Goal: Task Accomplishment & Management: Manage account settings

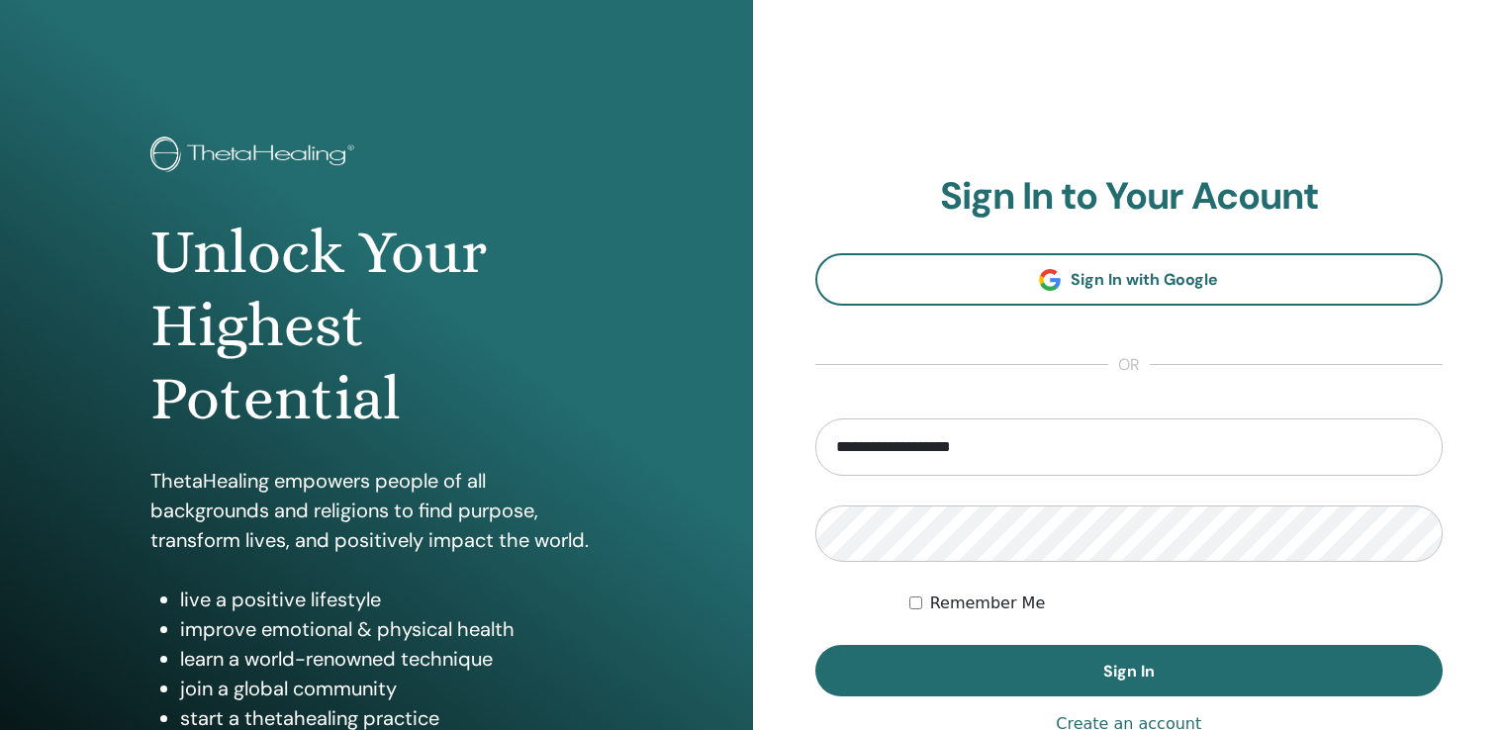
scroll to position [198, 0]
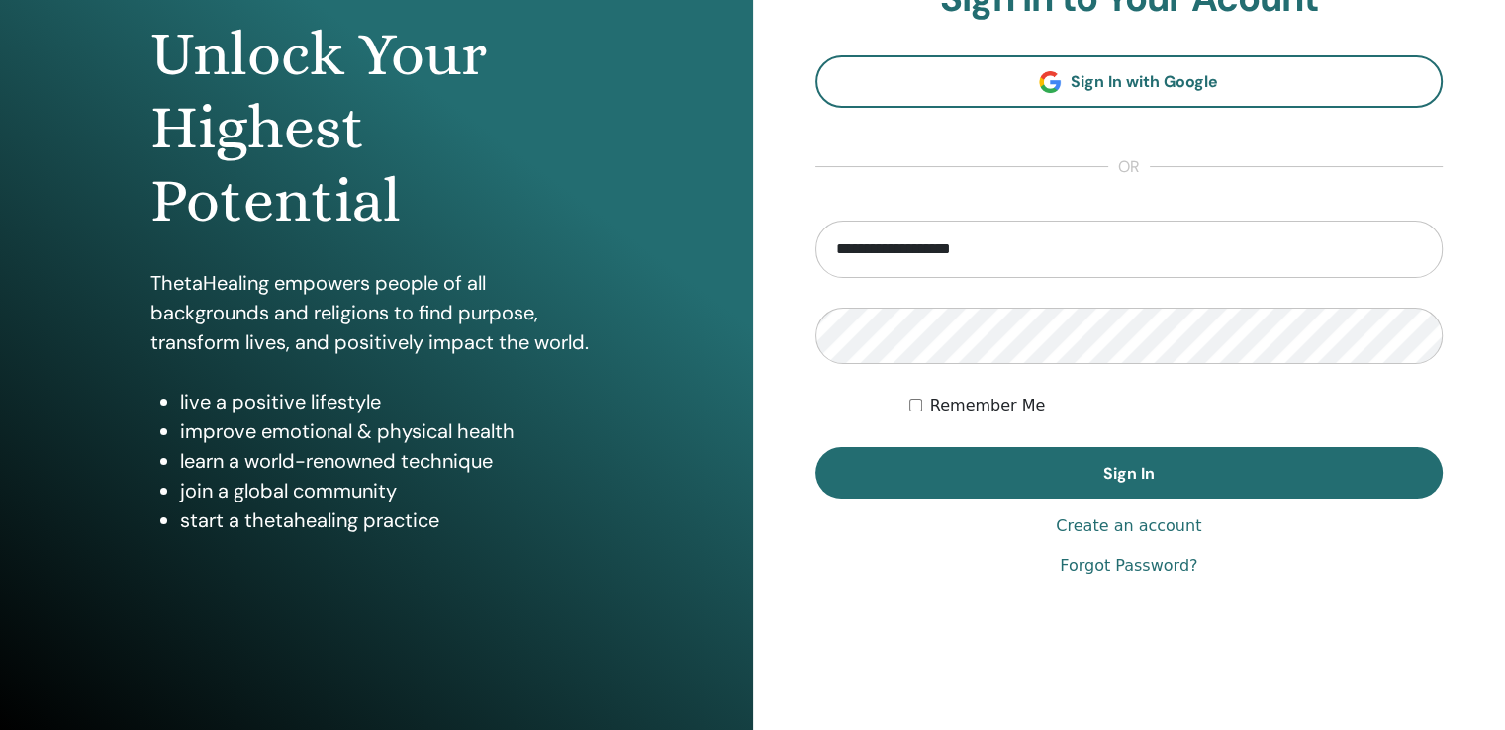
click at [1110, 563] on link "Forgot Password?" at bounding box center [1129, 566] width 138 height 24
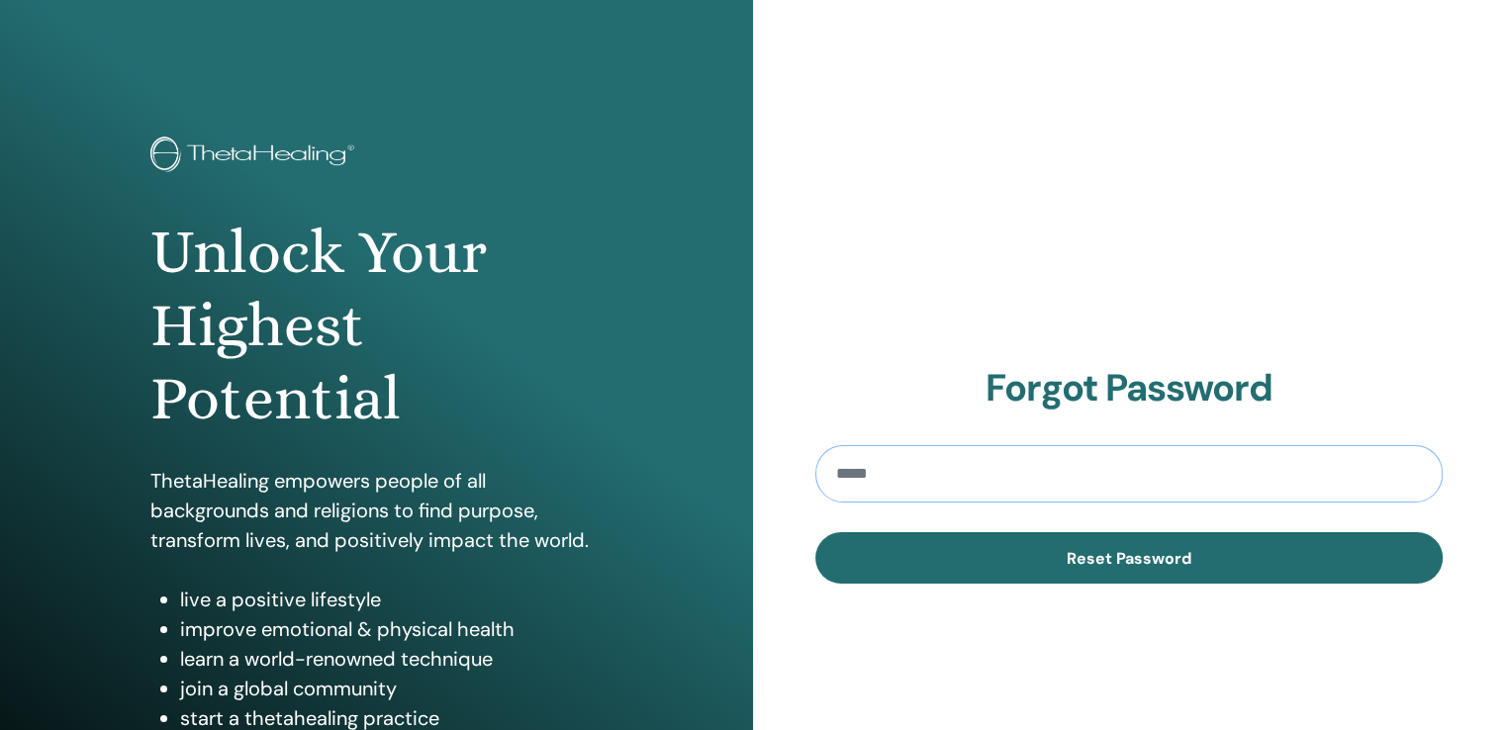
paste input "**********"
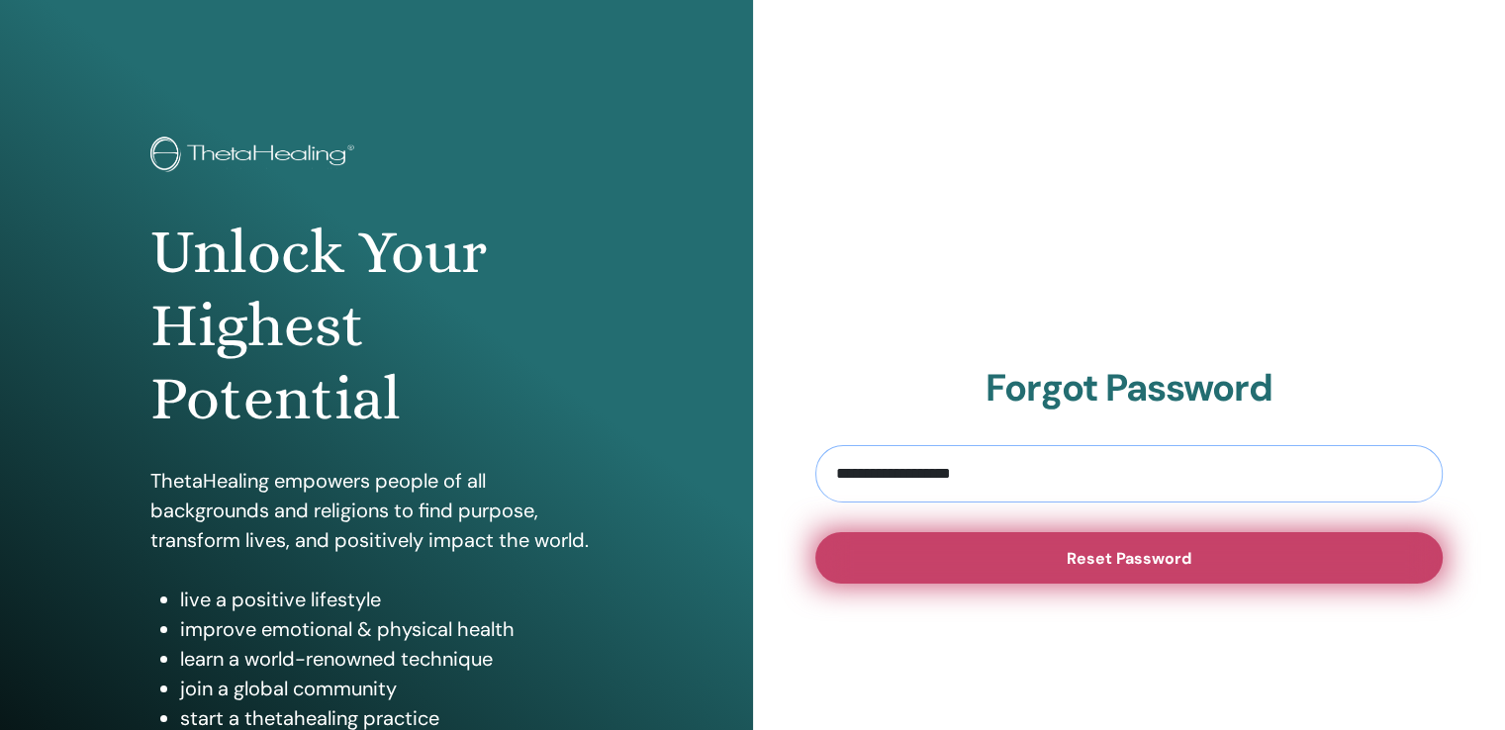
type input "**********"
click at [1207, 571] on button "Reset Password" at bounding box center [1130, 557] width 628 height 51
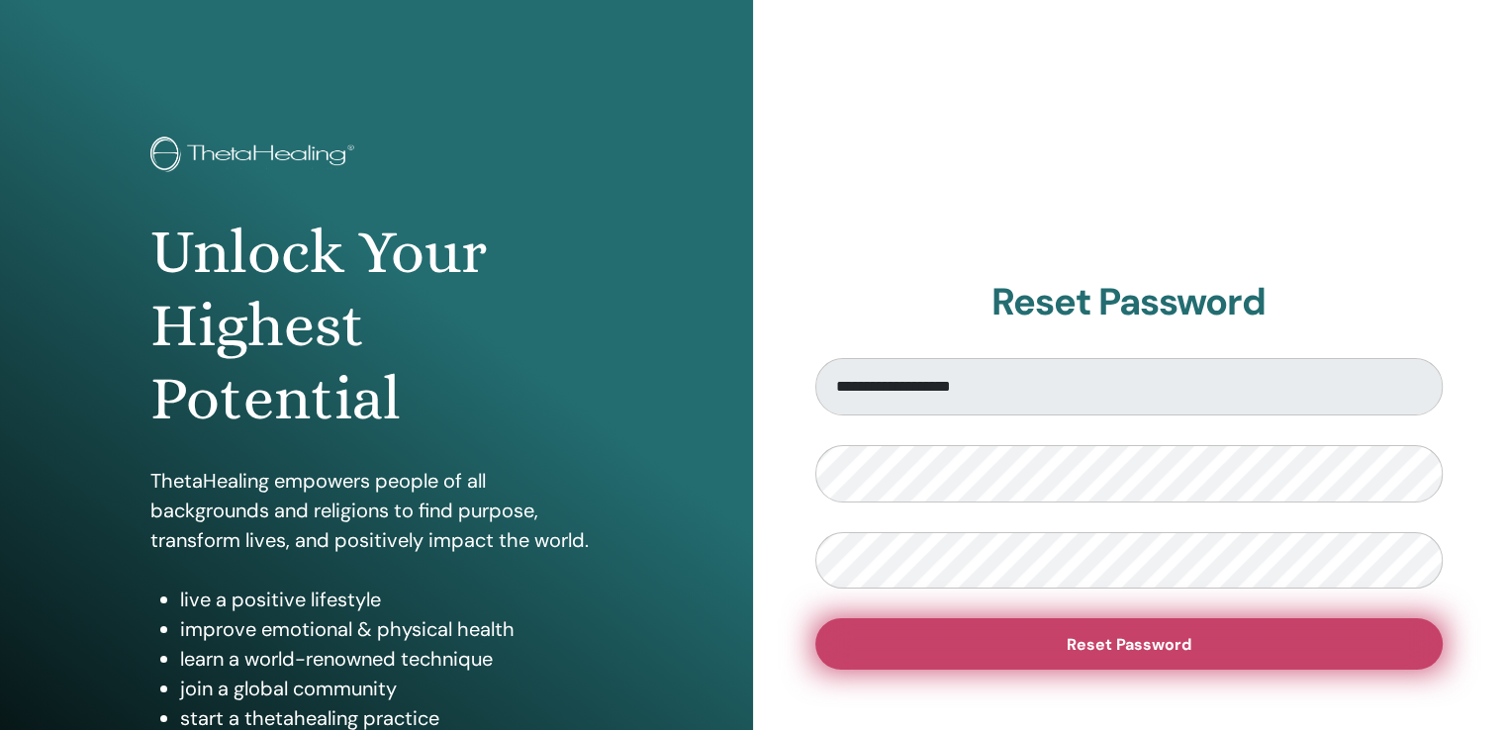
click at [1017, 634] on button "Reset Password" at bounding box center [1130, 644] width 628 height 51
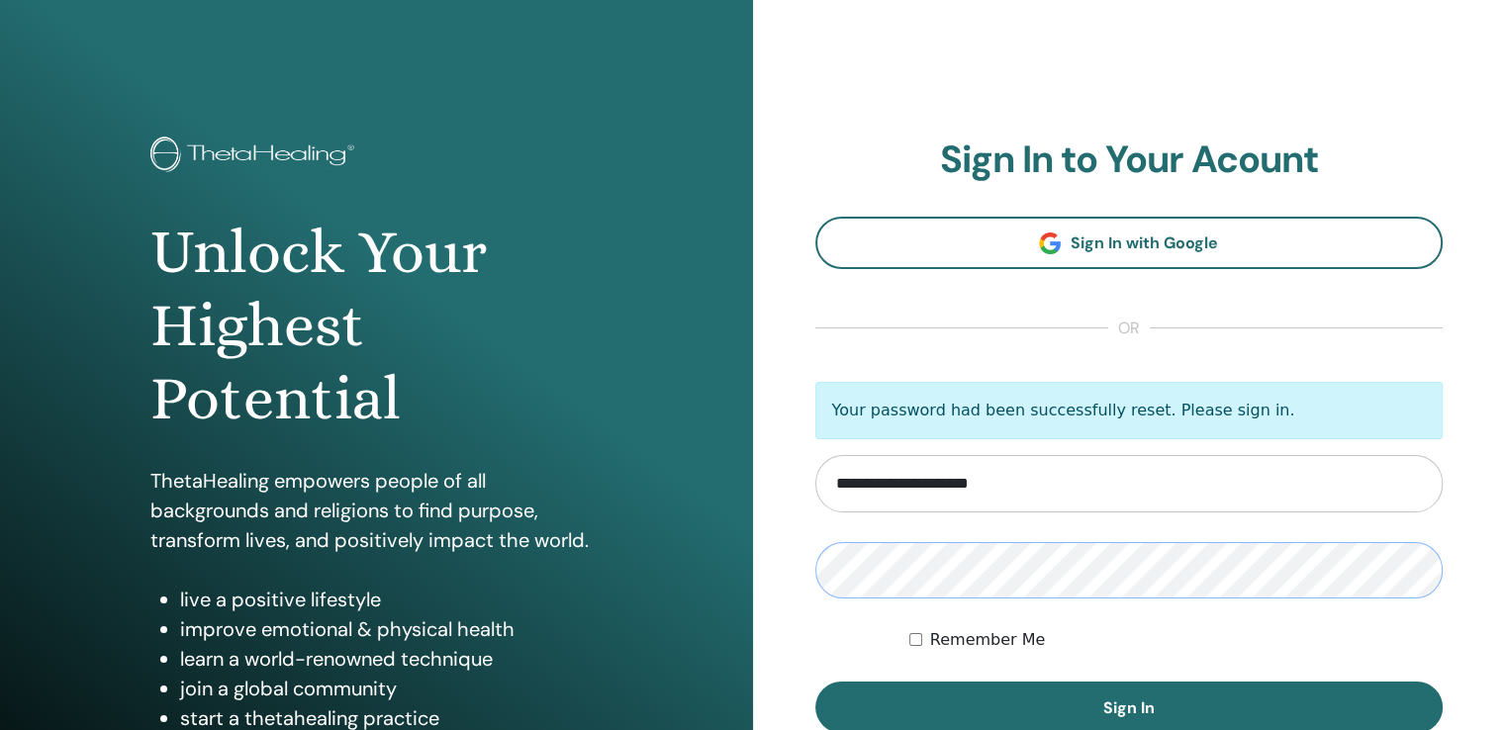
click at [769, 567] on div "**********" at bounding box center [1129, 475] width 753 height 950
drag, startPoint x: 912, startPoint y: 487, endPoint x: 796, endPoint y: 531, distance: 123.7
click at [720, 520] on div "Unlock Your Highest Potential ThetaHealing empowers people of all backgrounds a…" at bounding box center [752, 475] width 1505 height 950
paste input "email"
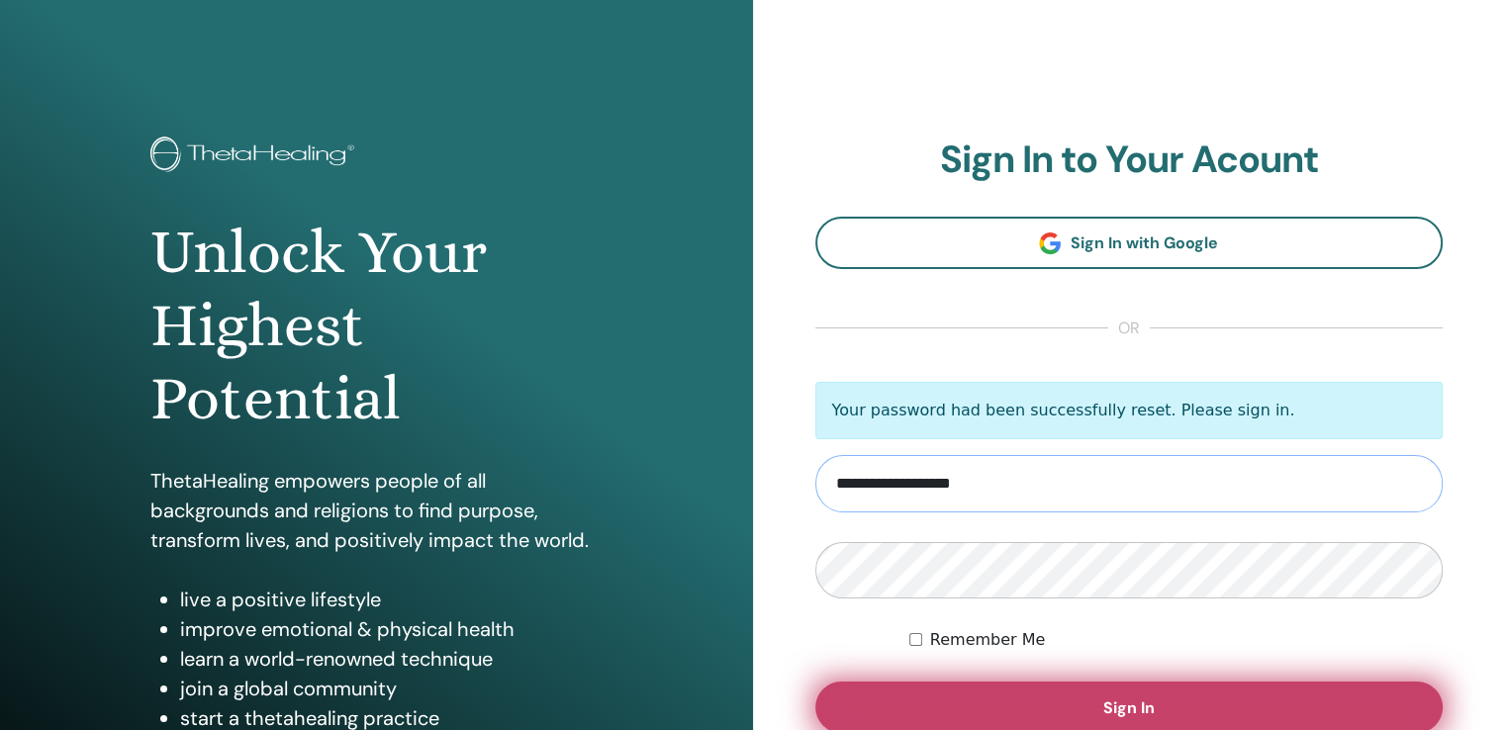
type input "**********"
click at [1169, 699] on button "Sign In" at bounding box center [1130, 707] width 628 height 51
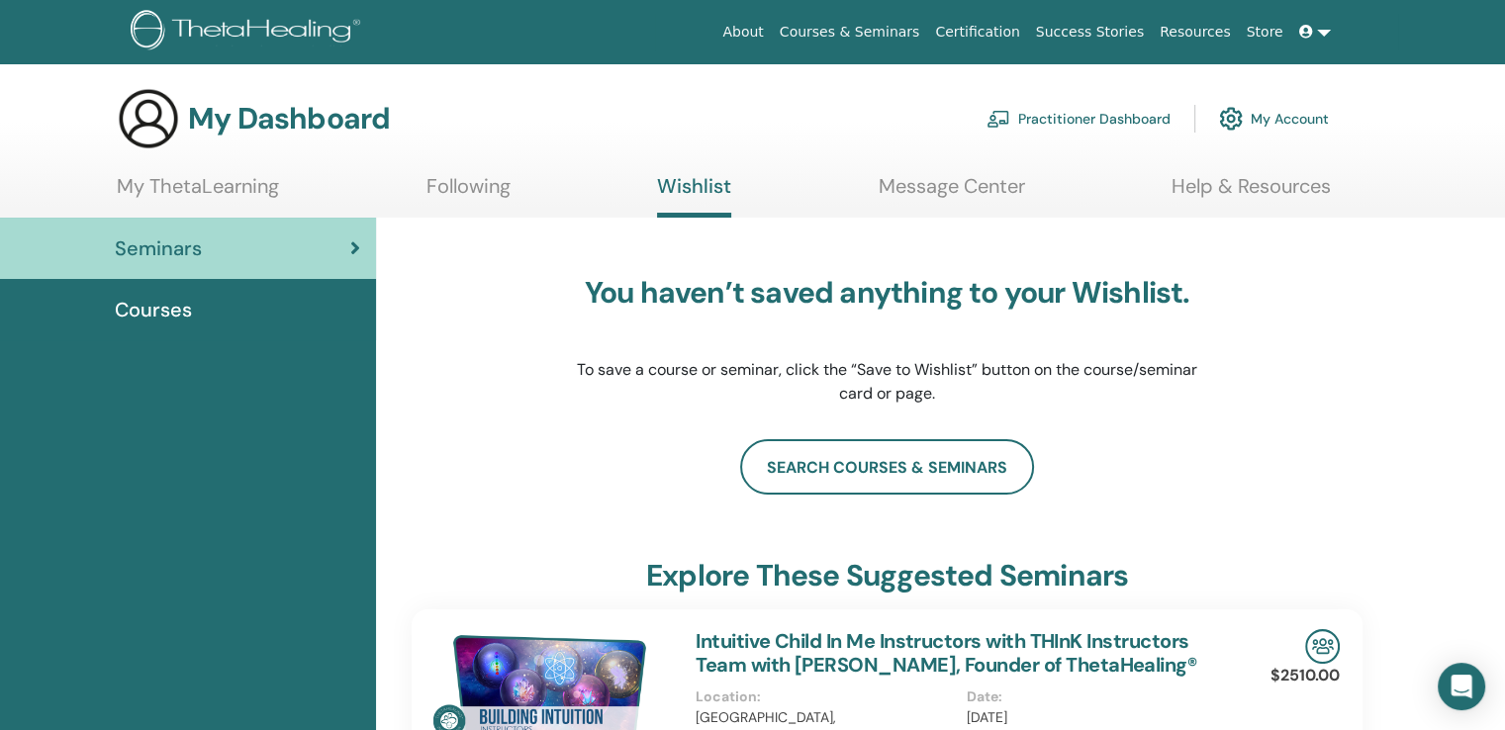
click at [1320, 34] on link at bounding box center [1316, 32] width 48 height 37
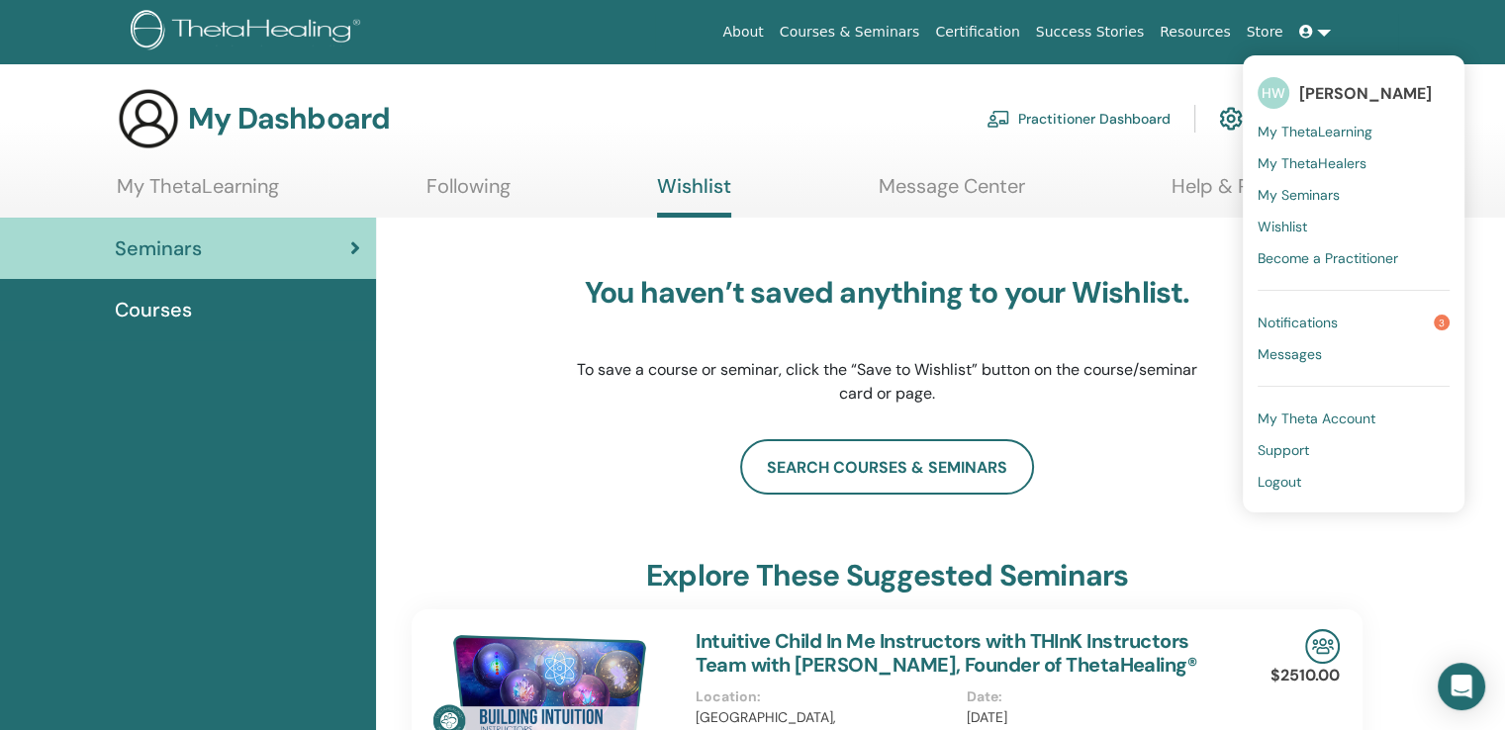
click at [1302, 484] on span "Logout" at bounding box center [1280, 482] width 44 height 18
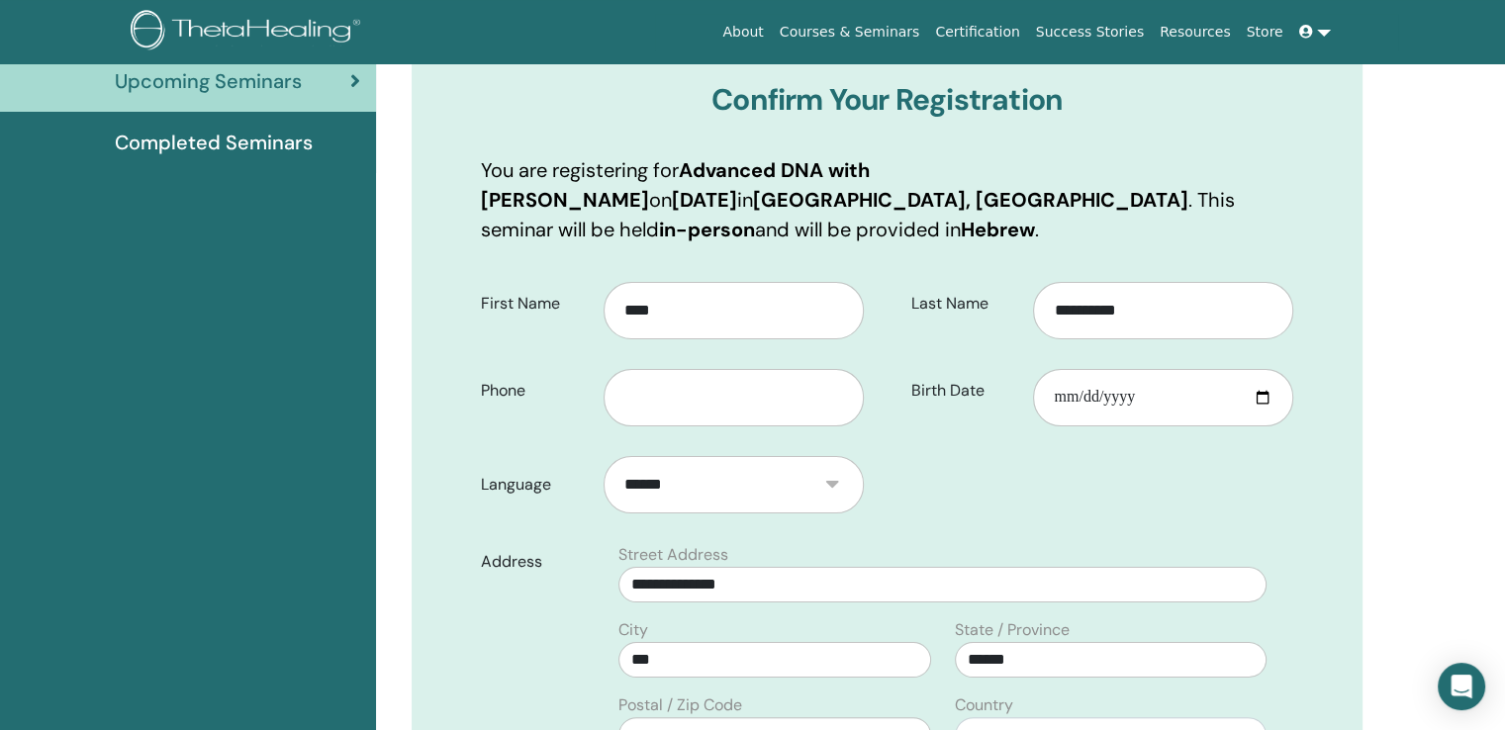
scroll to position [245, 0]
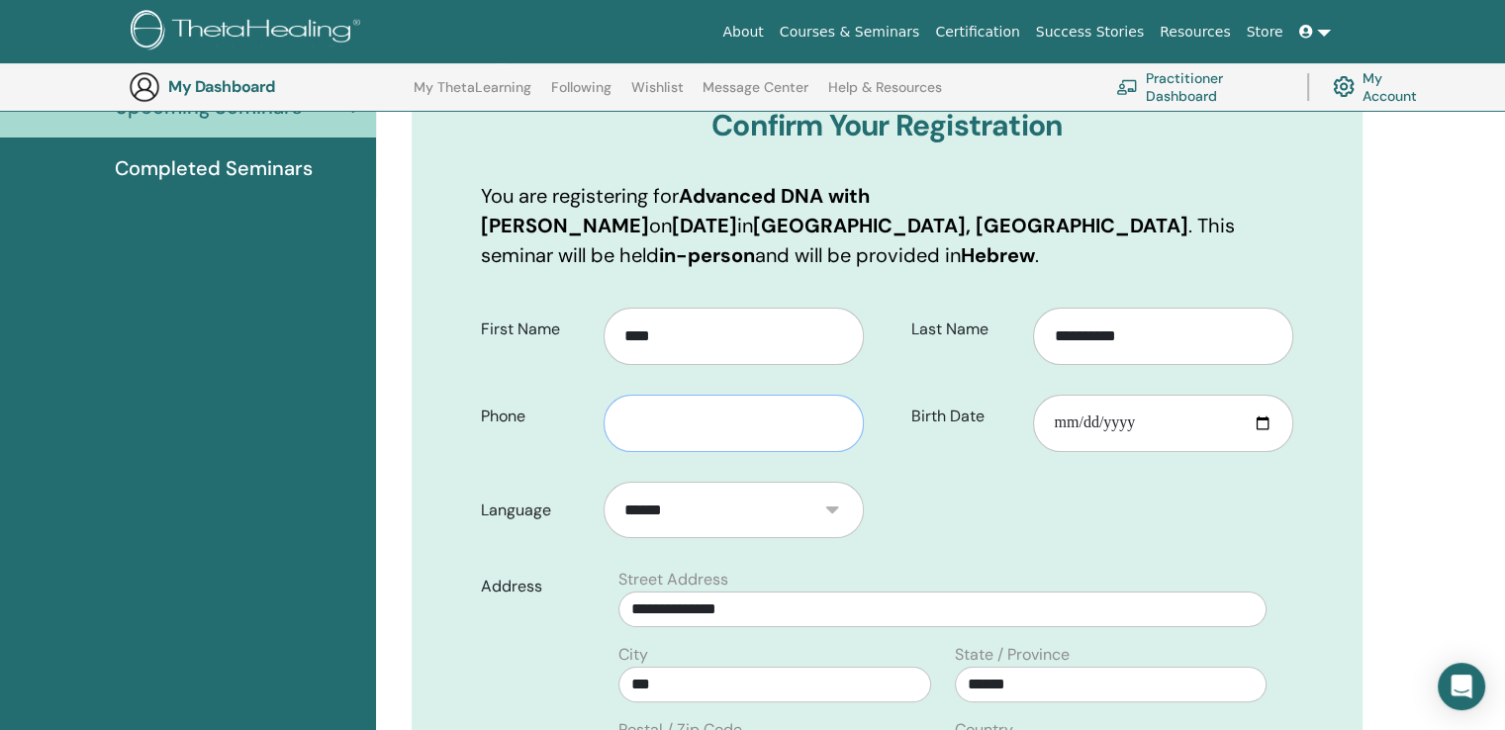
paste input "**********"
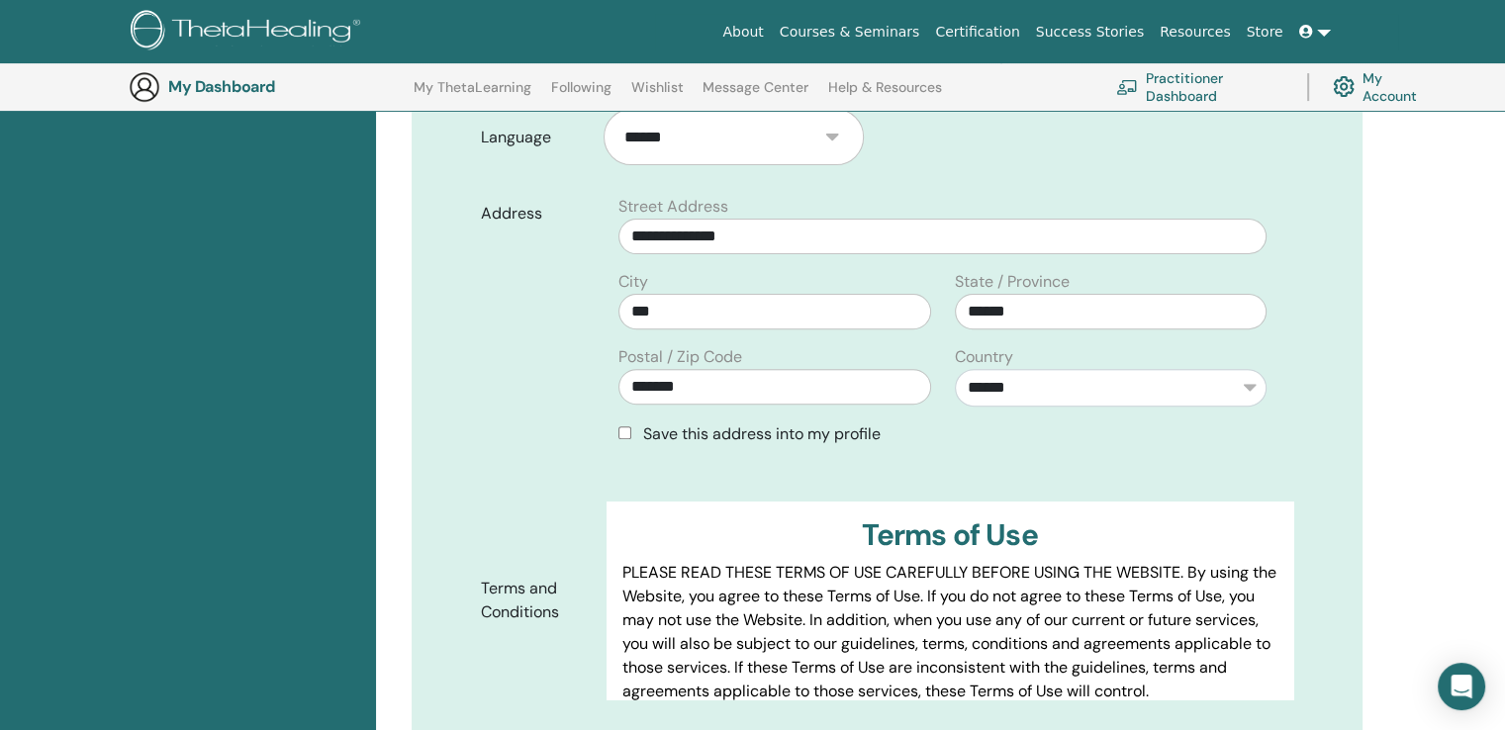
scroll to position [641, 0]
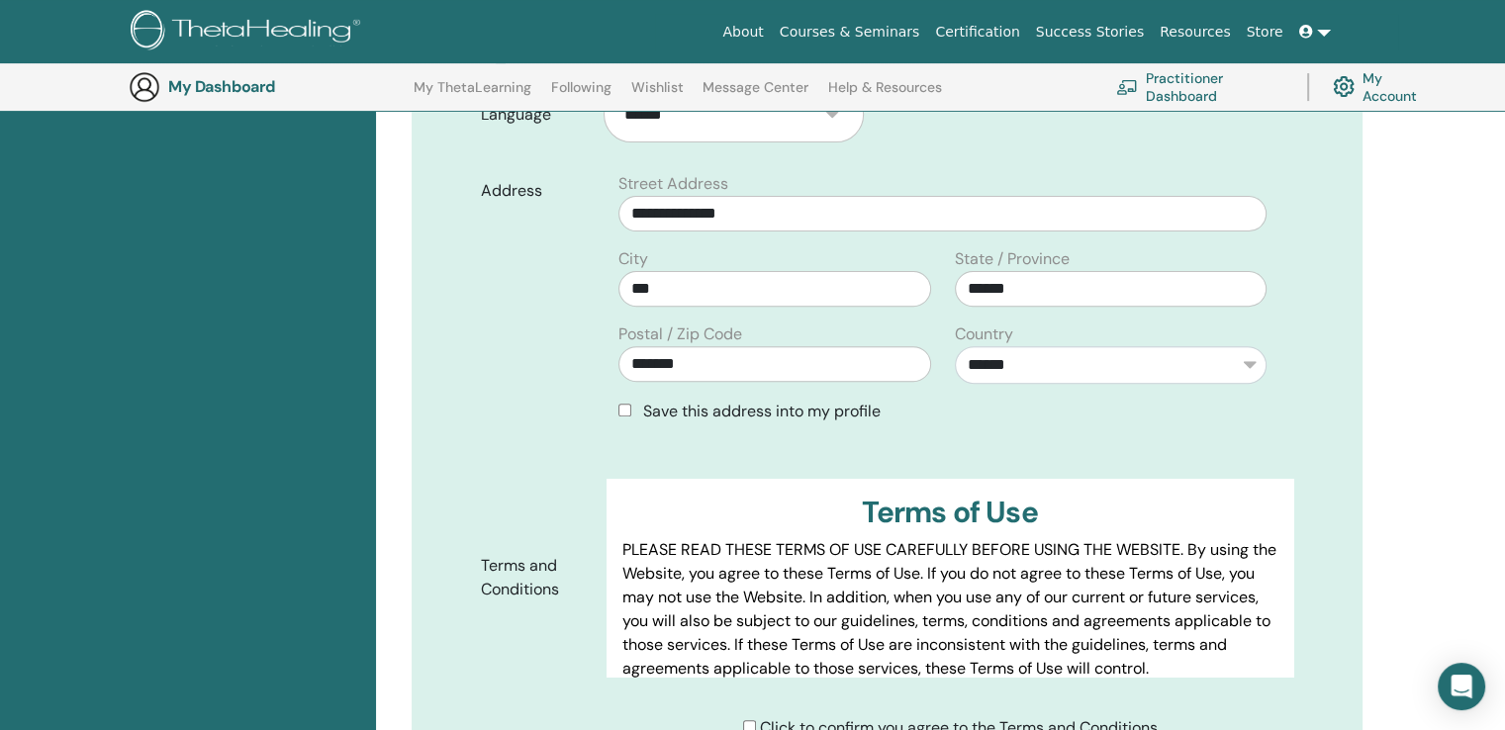
type input "**********"
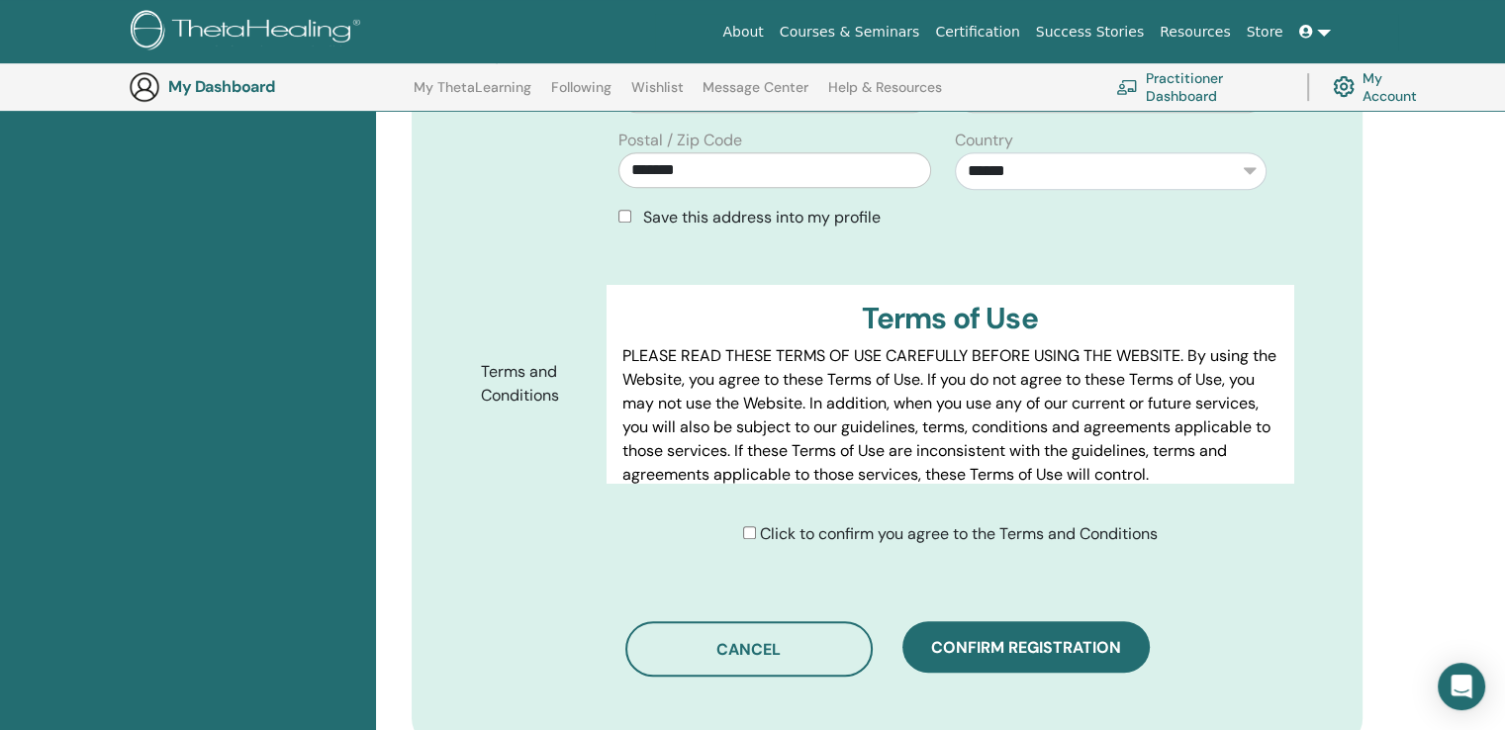
scroll to position [839, 0]
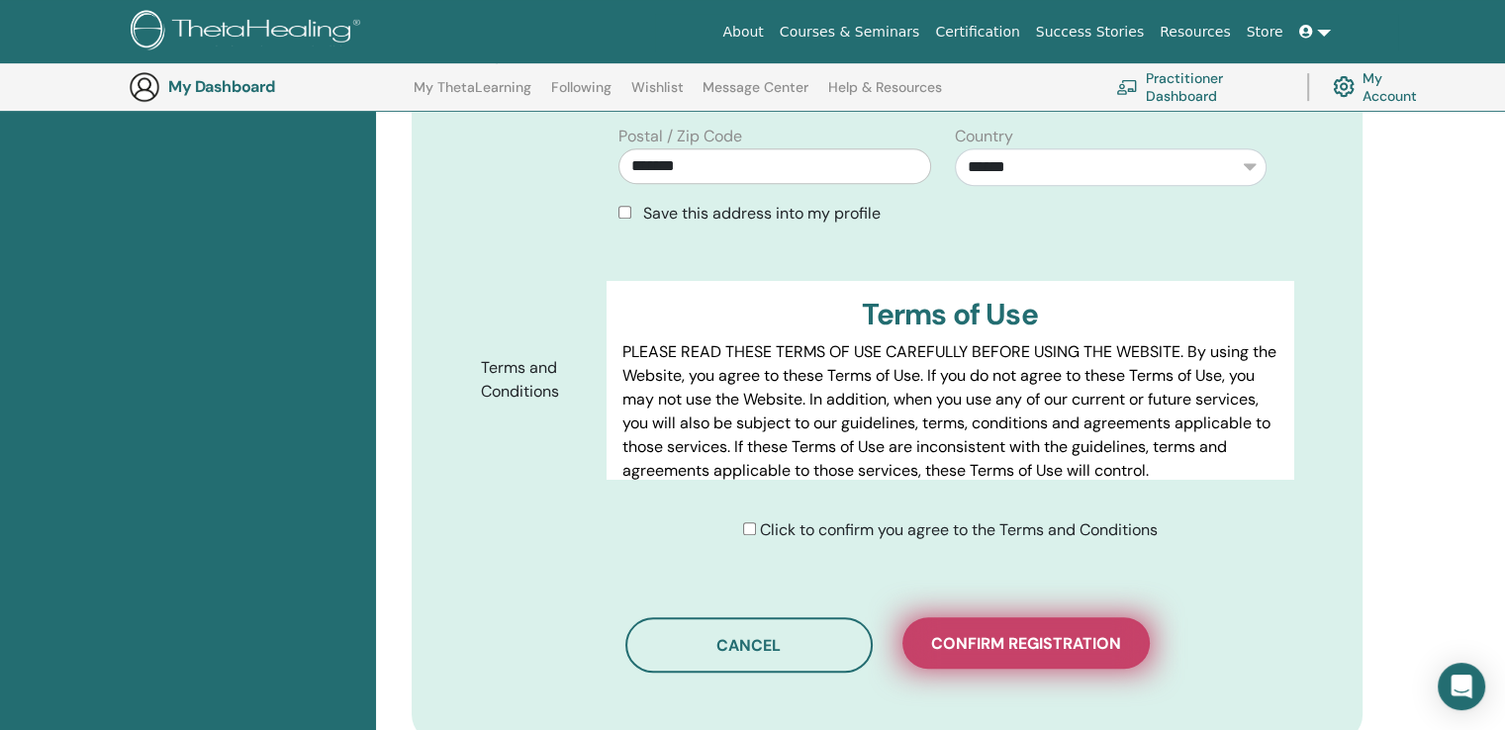
click at [1005, 626] on button "Confirm registration" at bounding box center [1026, 643] width 247 height 51
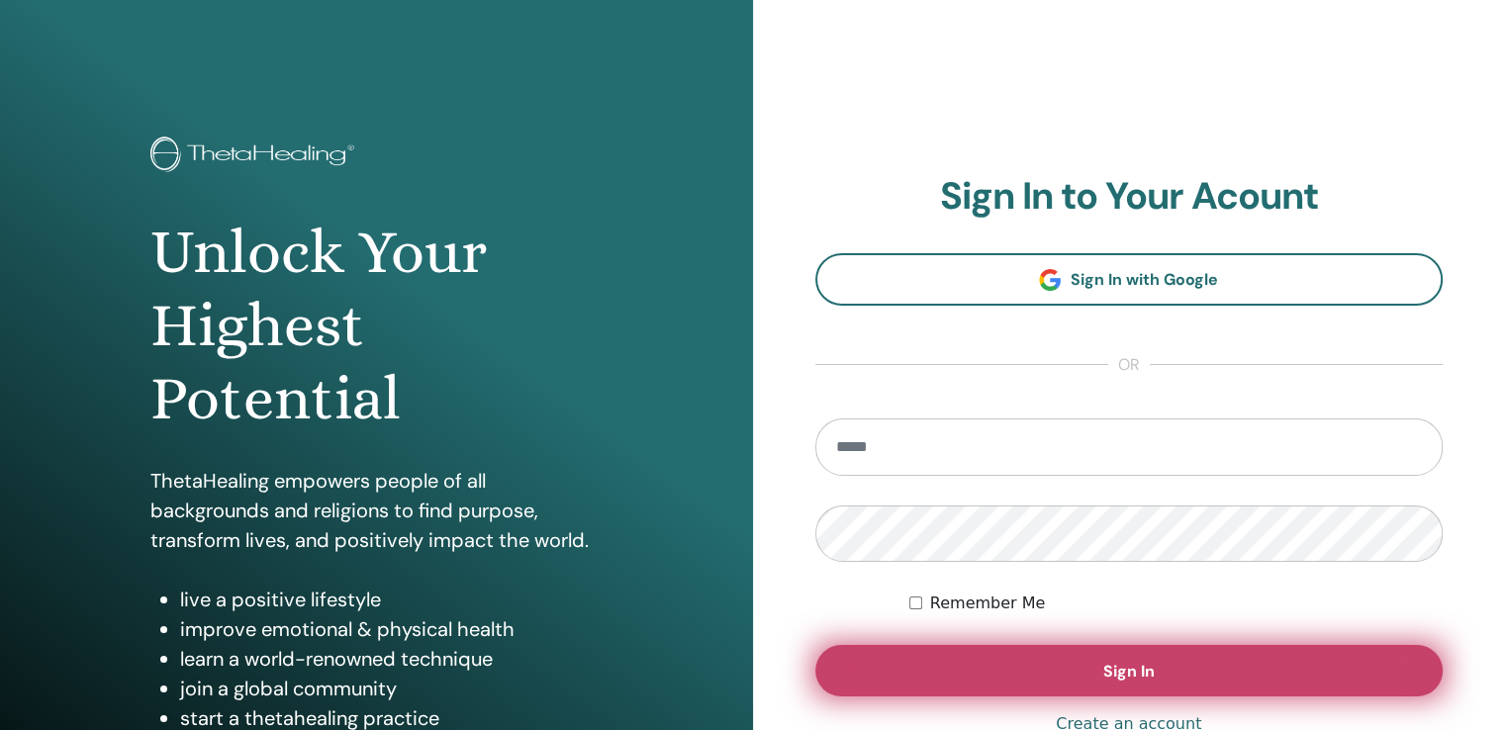
type input "**********"
click at [1203, 666] on button "Sign In" at bounding box center [1130, 670] width 628 height 51
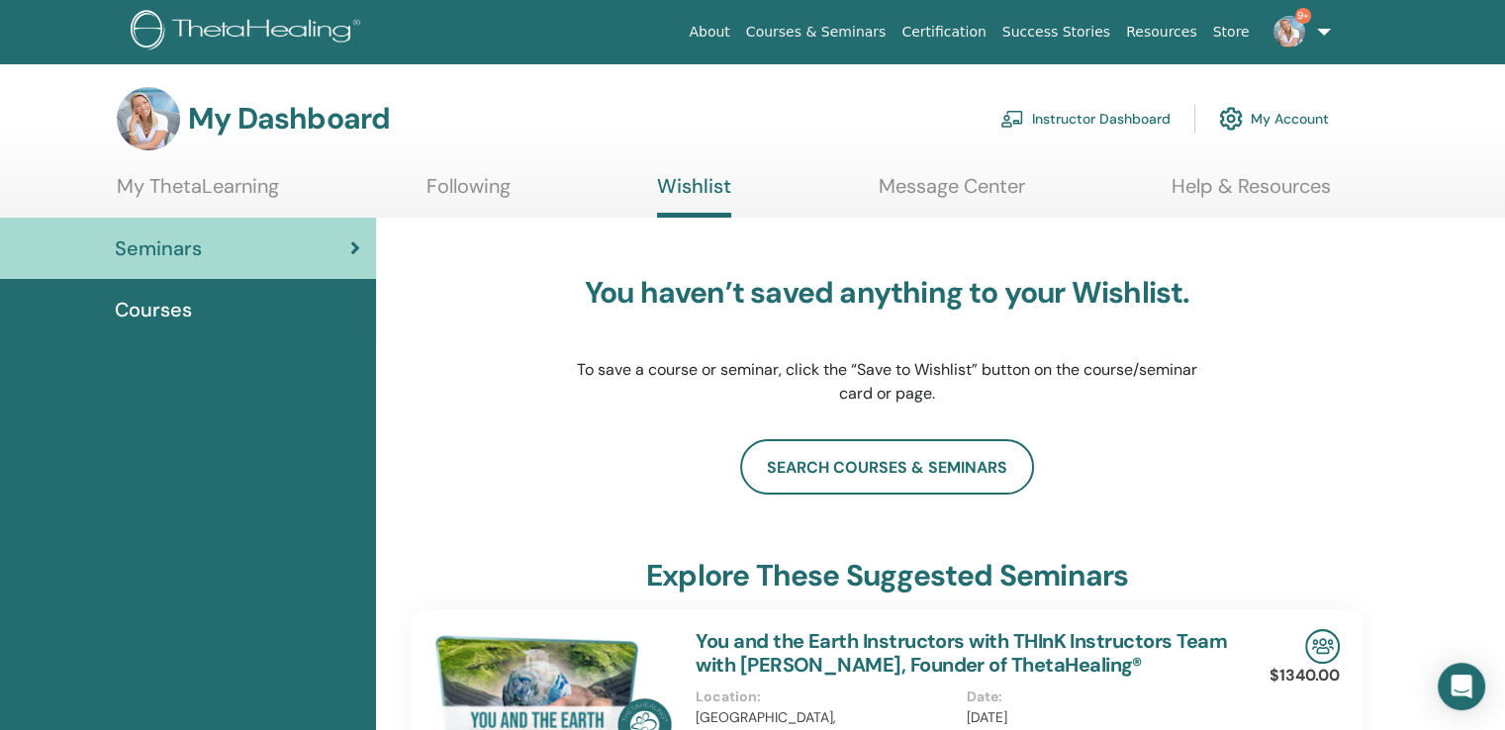
click at [1126, 120] on link "Instructor Dashboard" at bounding box center [1086, 119] width 170 height 44
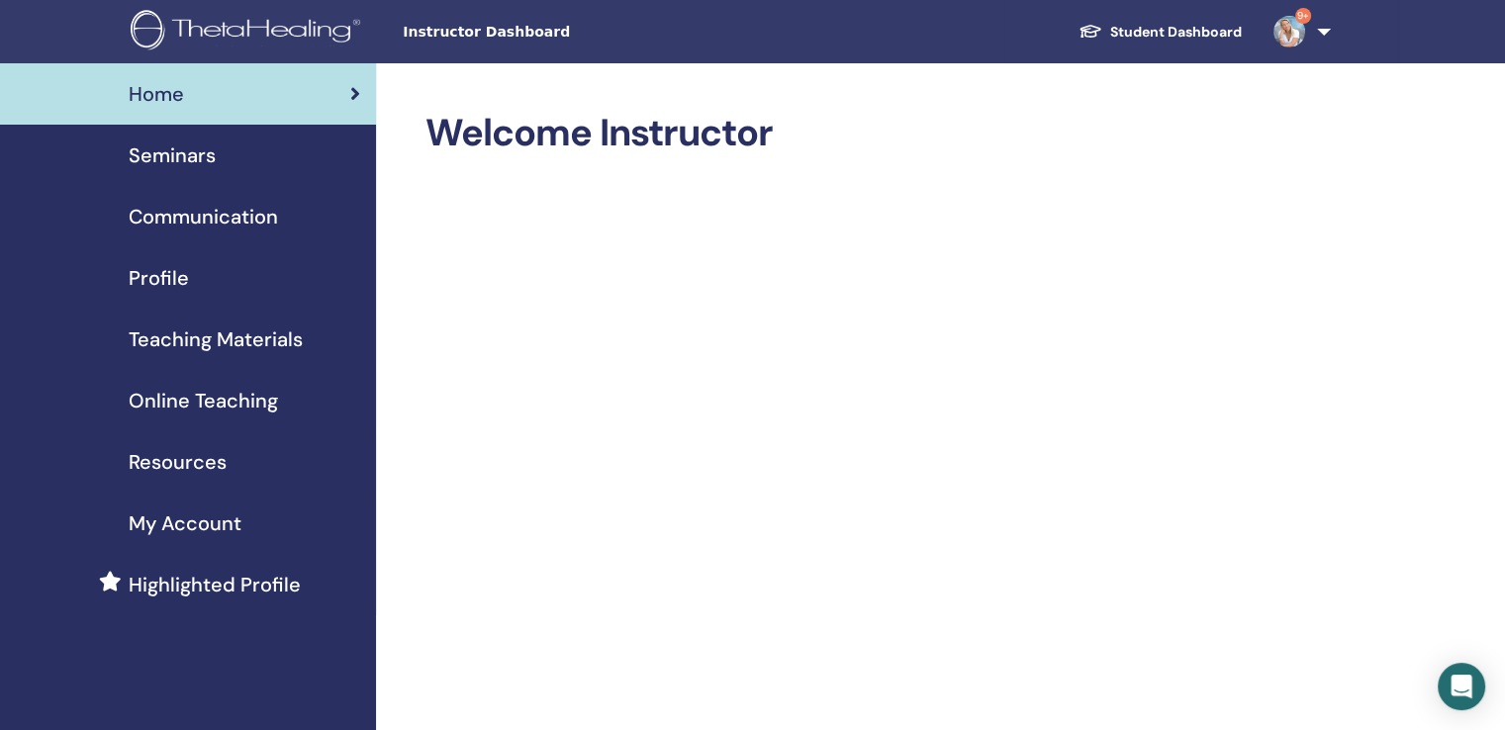
drag, startPoint x: 168, startPoint y: 157, endPoint x: 158, endPoint y: 164, distance: 12.1
click at [168, 155] on span "Seminars" at bounding box center [172, 156] width 87 height 30
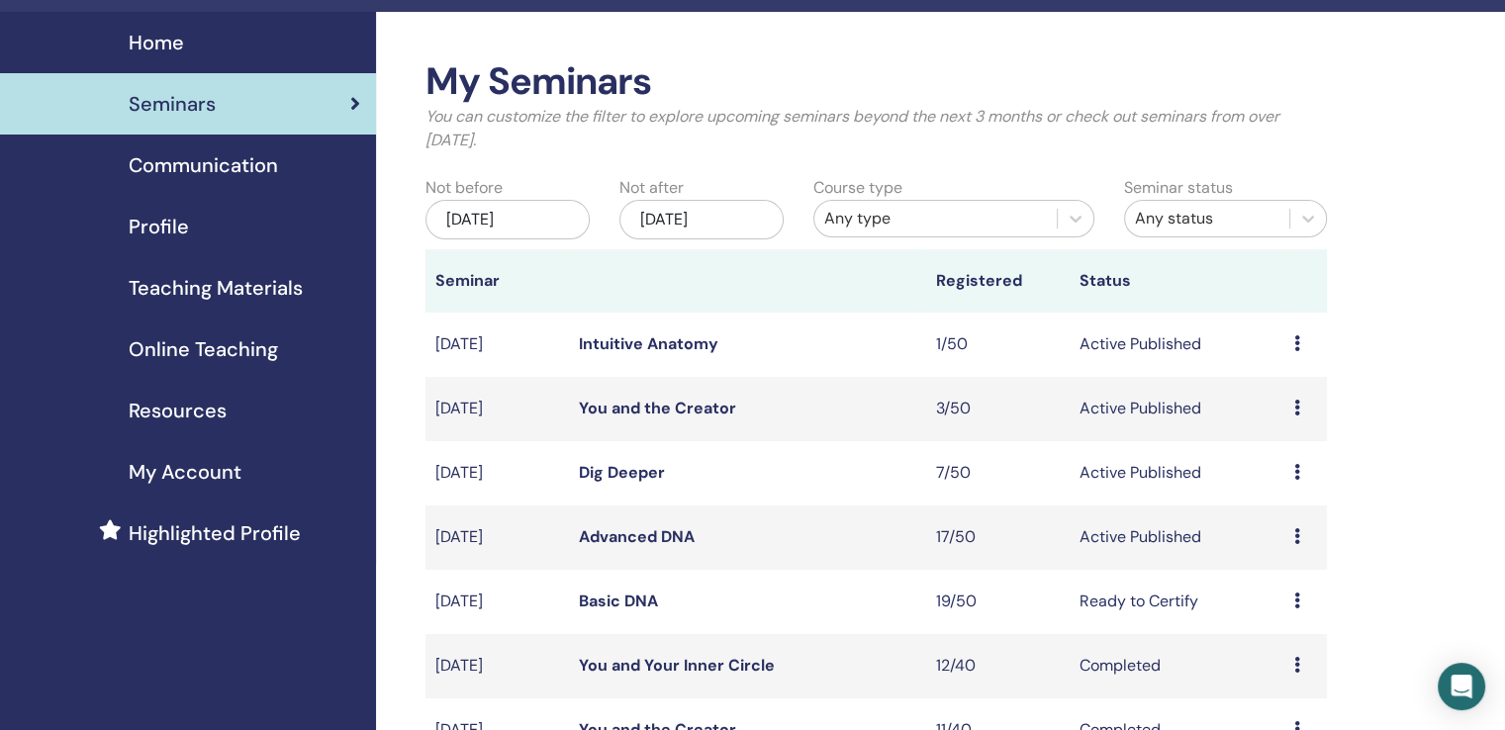
scroll to position [99, 0]
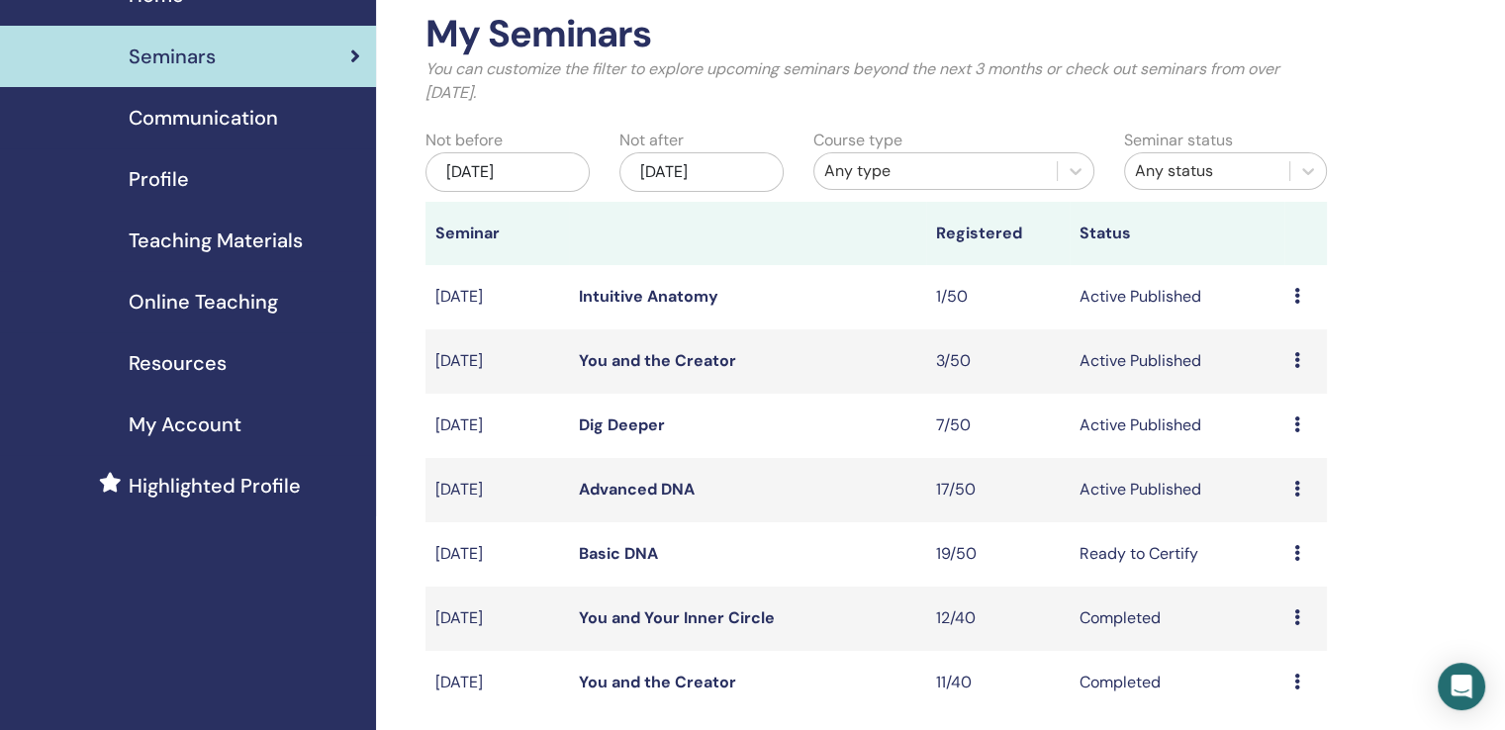
click at [1299, 488] on icon at bounding box center [1298, 489] width 6 height 16
click at [1285, 564] on link "Attendees" at bounding box center [1284, 563] width 75 height 21
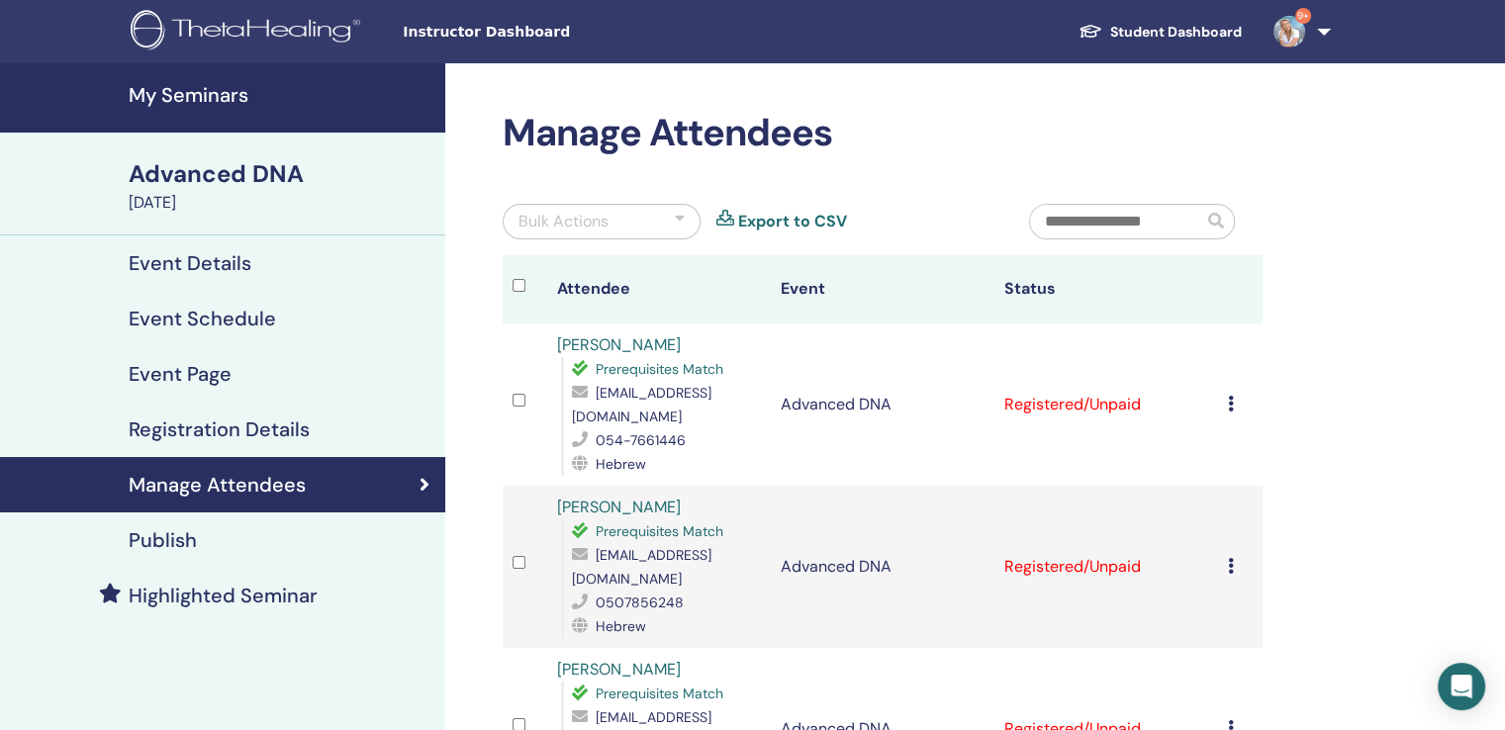
click at [1228, 396] on icon at bounding box center [1231, 404] width 6 height 16
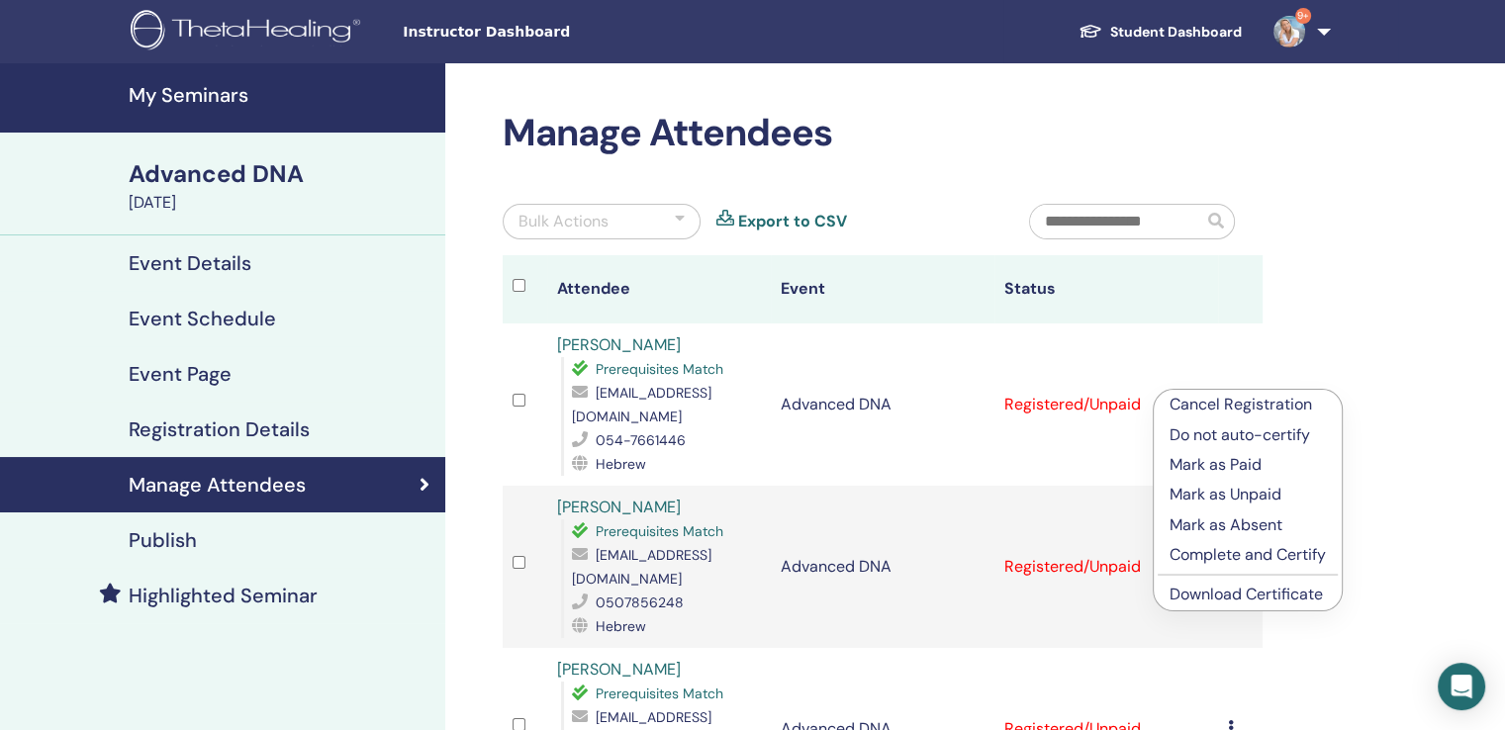
click at [1247, 594] on link "Download Certificate" at bounding box center [1246, 594] width 153 height 21
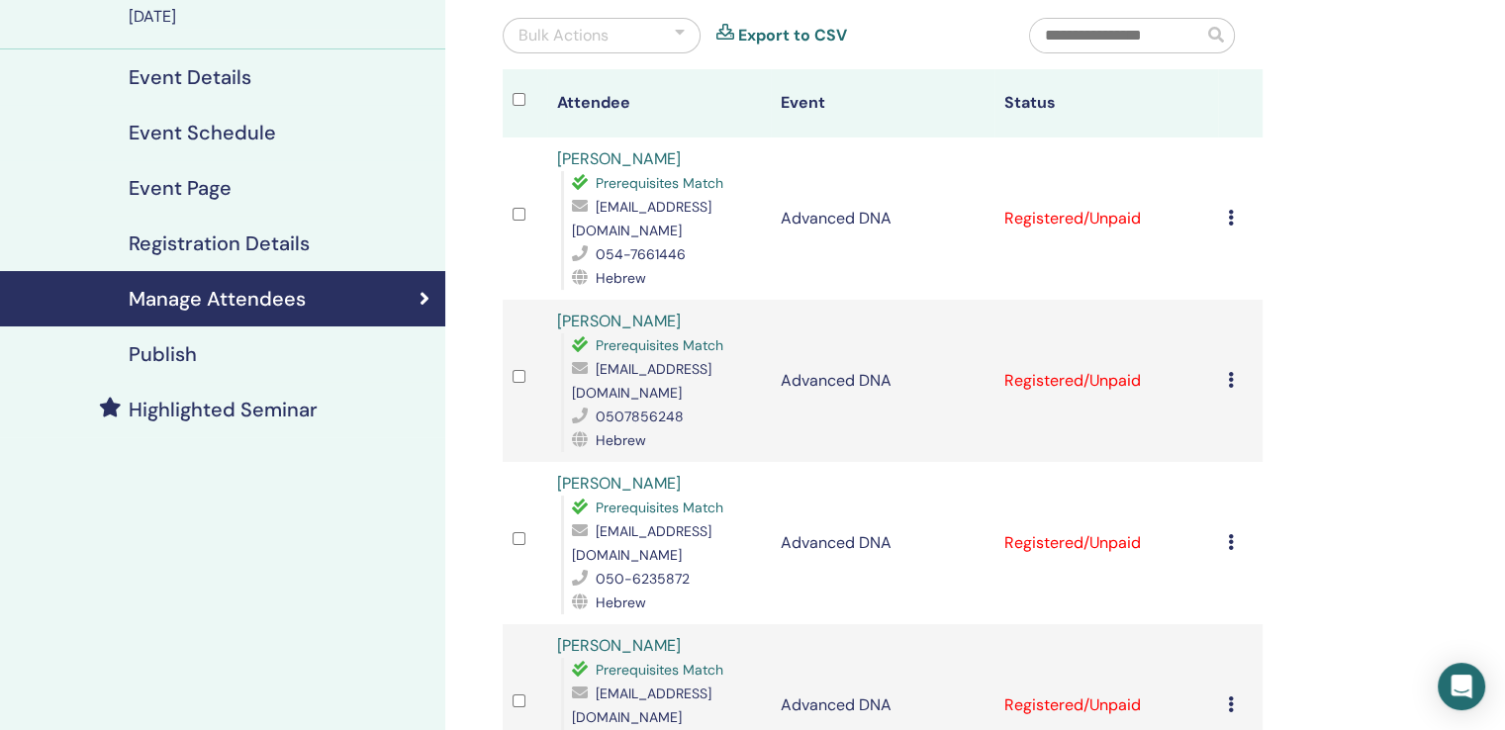
scroll to position [198, 0]
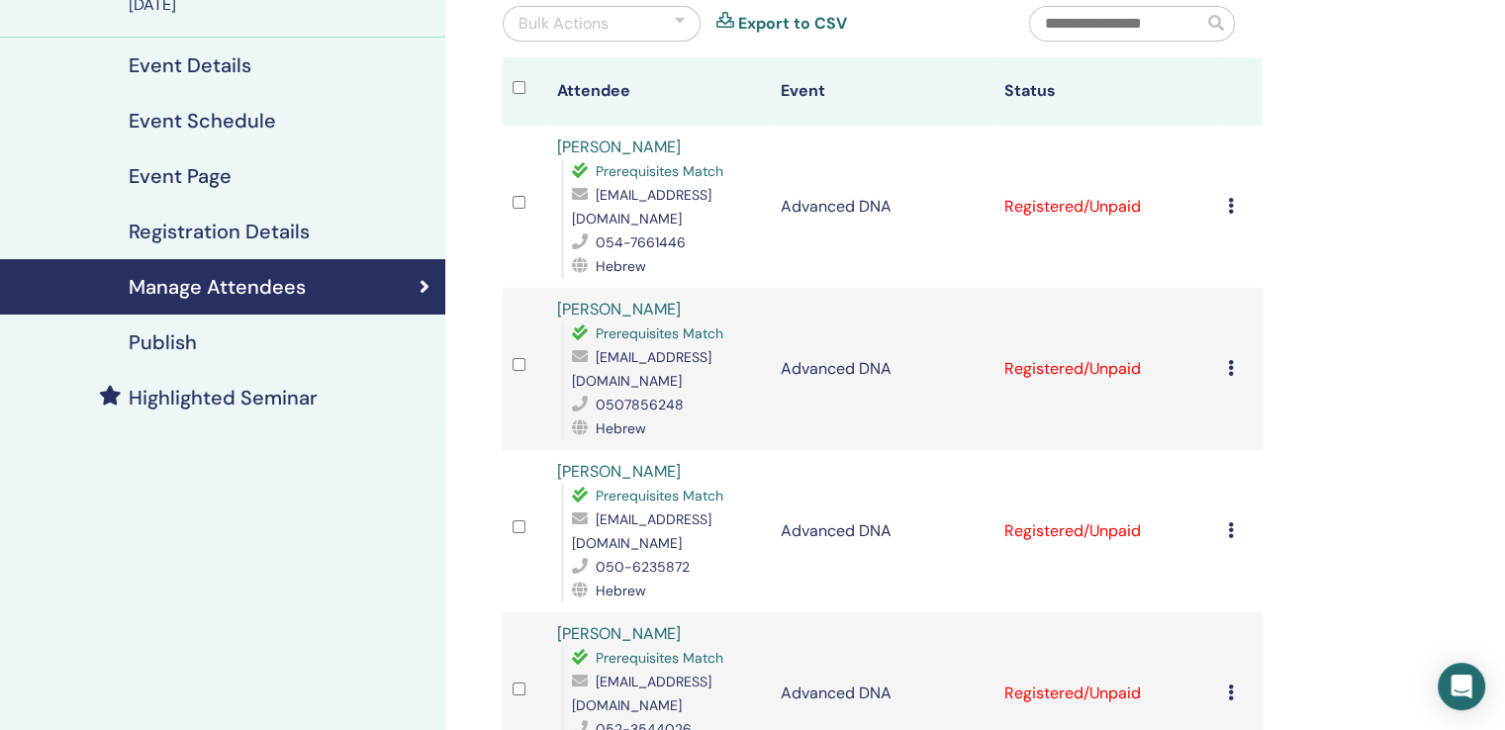
click at [1237, 357] on div "Cancel Registration Do not auto-certify Mark as Paid Mark as Unpaid Mark as Abs…" at bounding box center [1240, 369] width 25 height 24
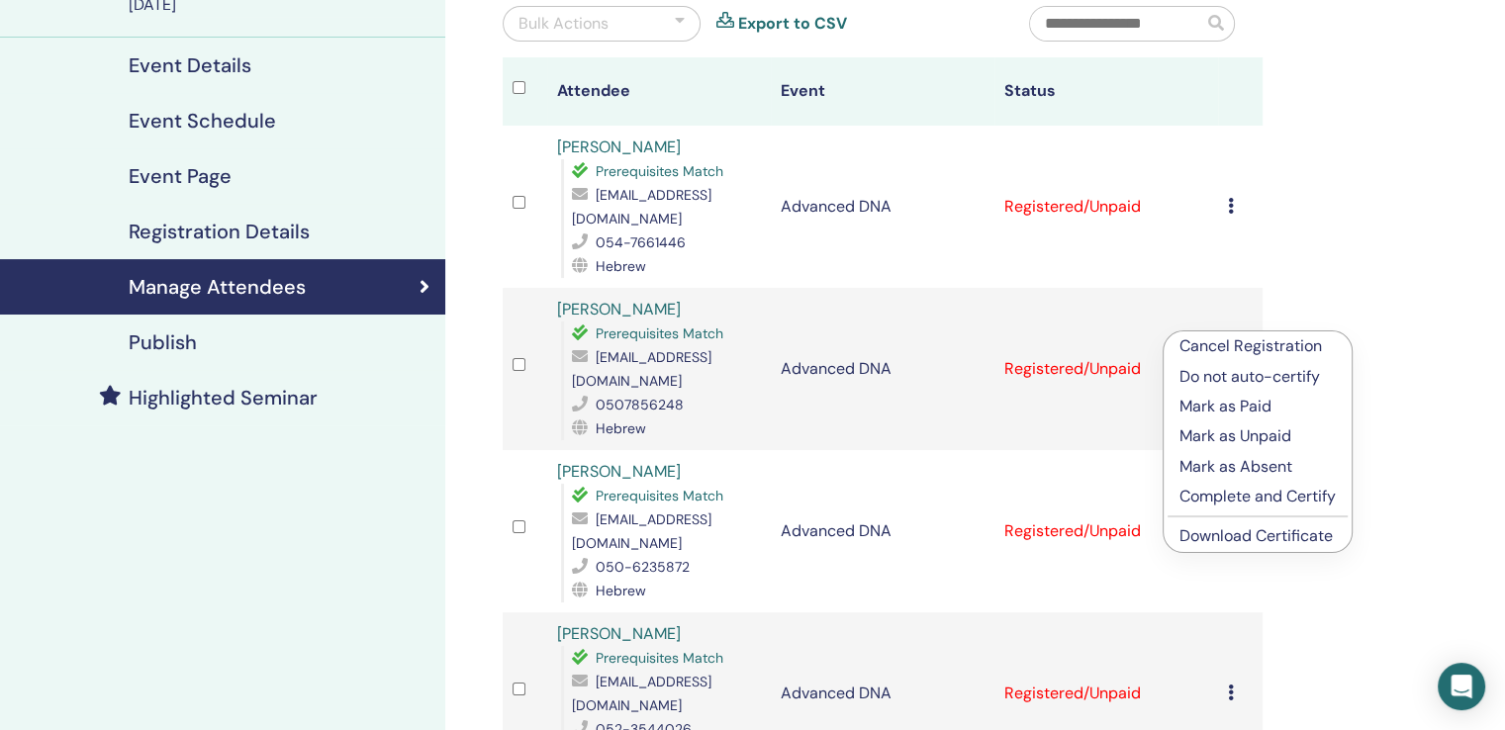
click at [1280, 538] on link "Download Certificate" at bounding box center [1256, 536] width 153 height 21
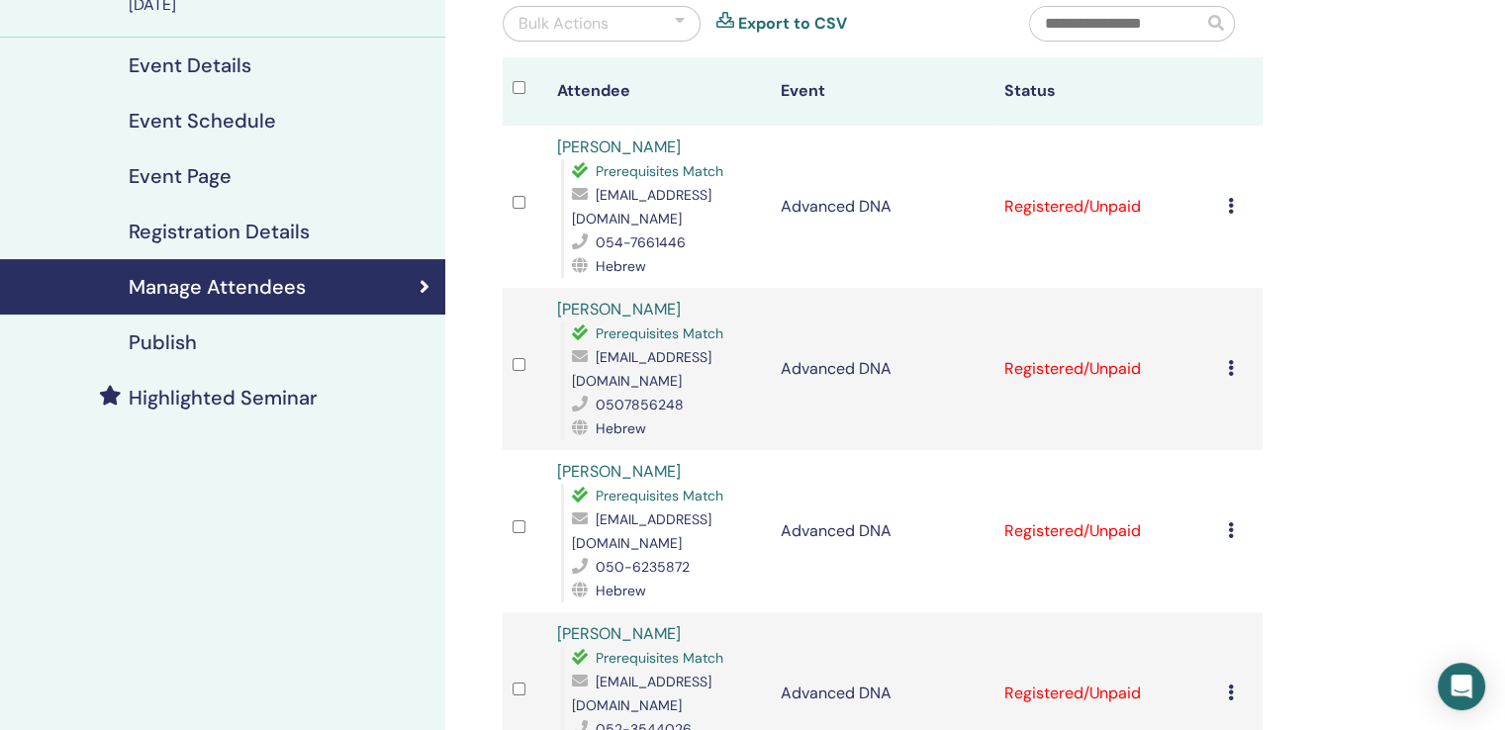
click at [1231, 360] on icon at bounding box center [1231, 368] width 6 height 16
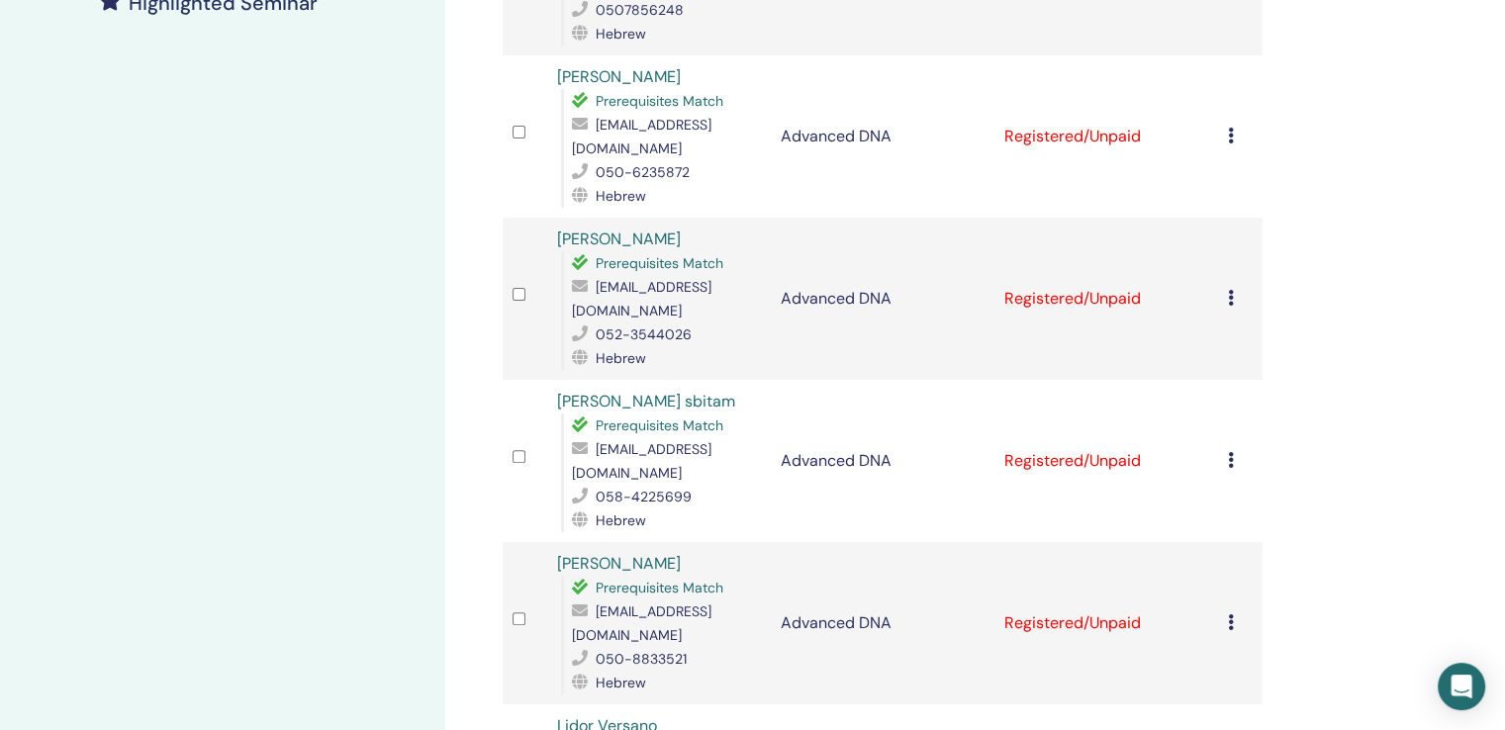
scroll to position [594, 0]
click at [1232, 127] on icon at bounding box center [1231, 135] width 6 height 16
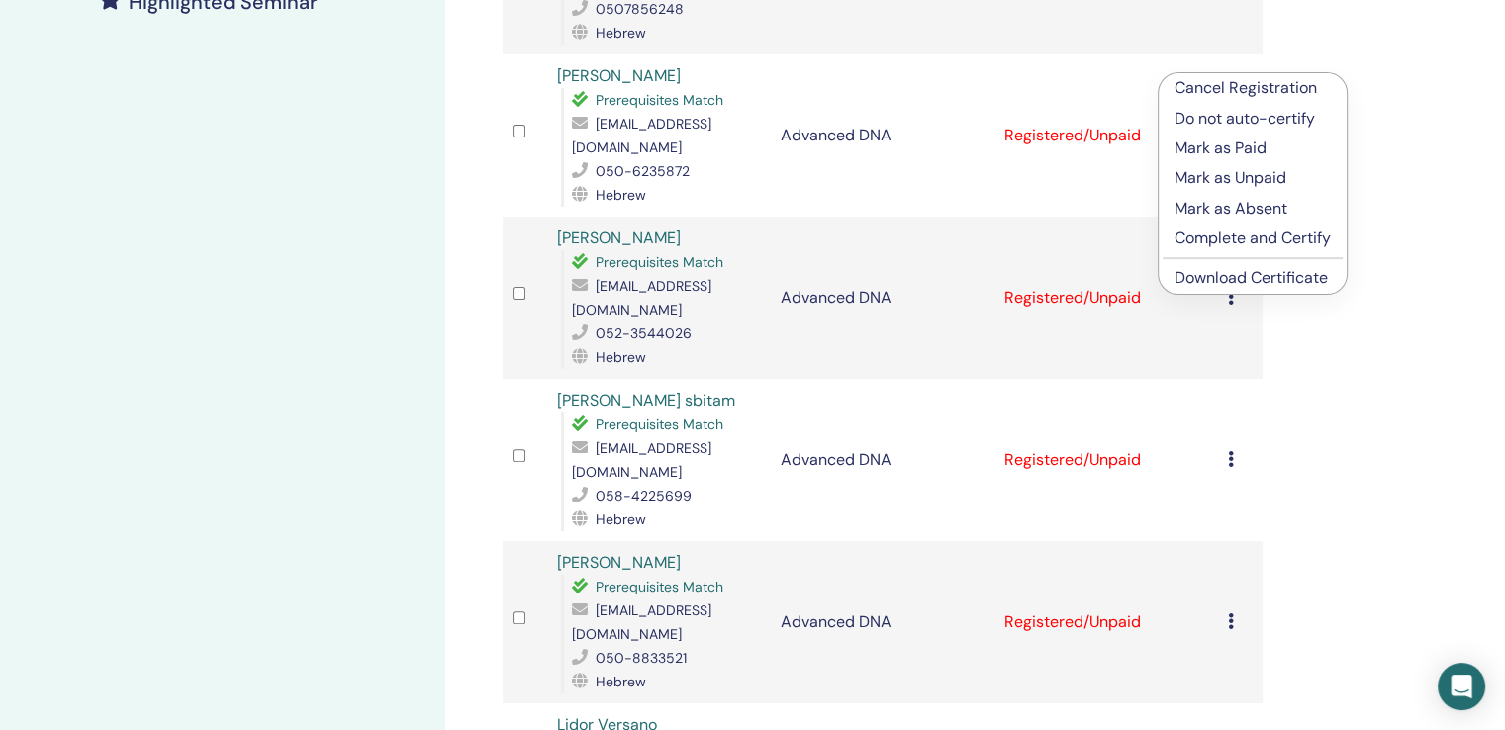
click at [1285, 268] on link "Download Certificate" at bounding box center [1251, 277] width 153 height 21
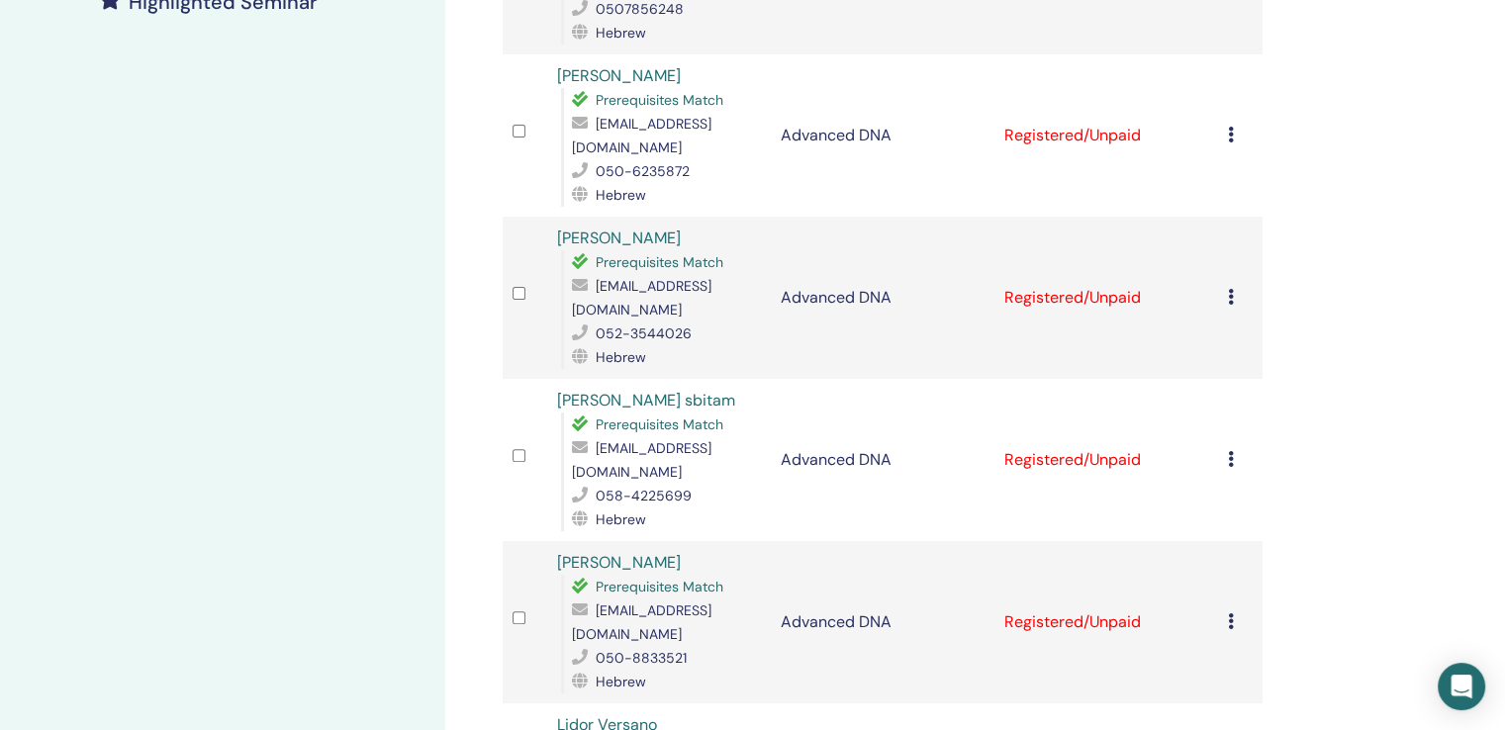
click at [1228, 289] on icon at bounding box center [1231, 297] width 6 height 16
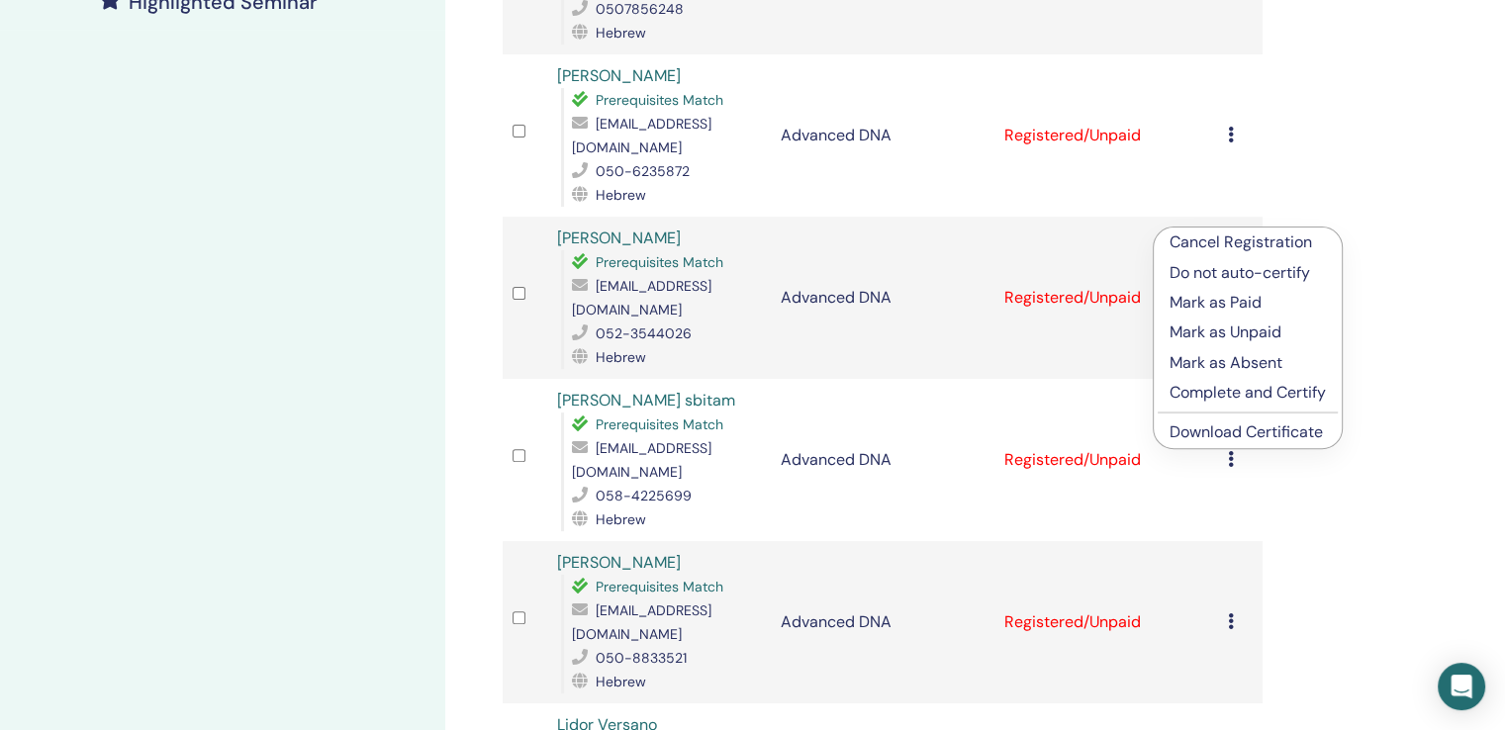
click at [1263, 431] on link "Download Certificate" at bounding box center [1246, 432] width 153 height 21
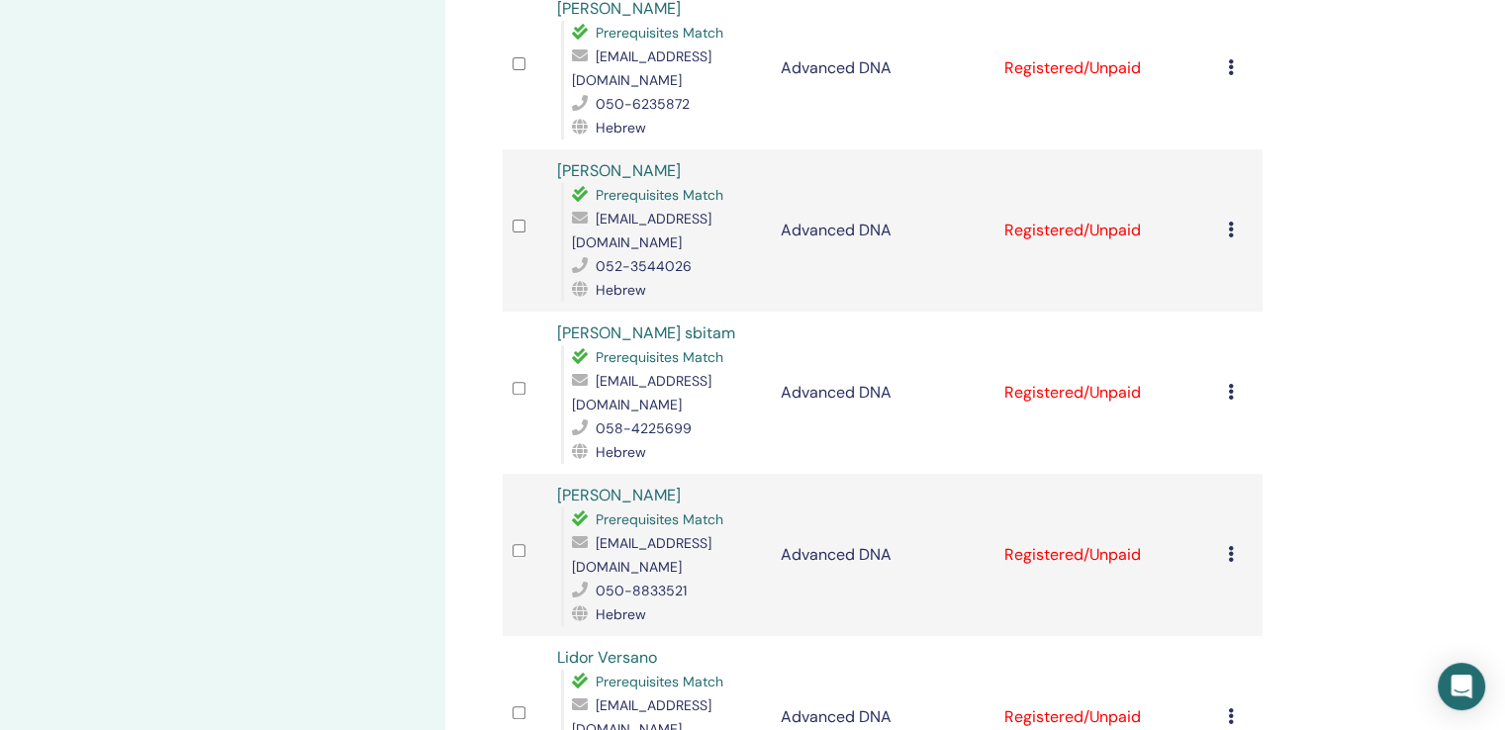
scroll to position [693, 0]
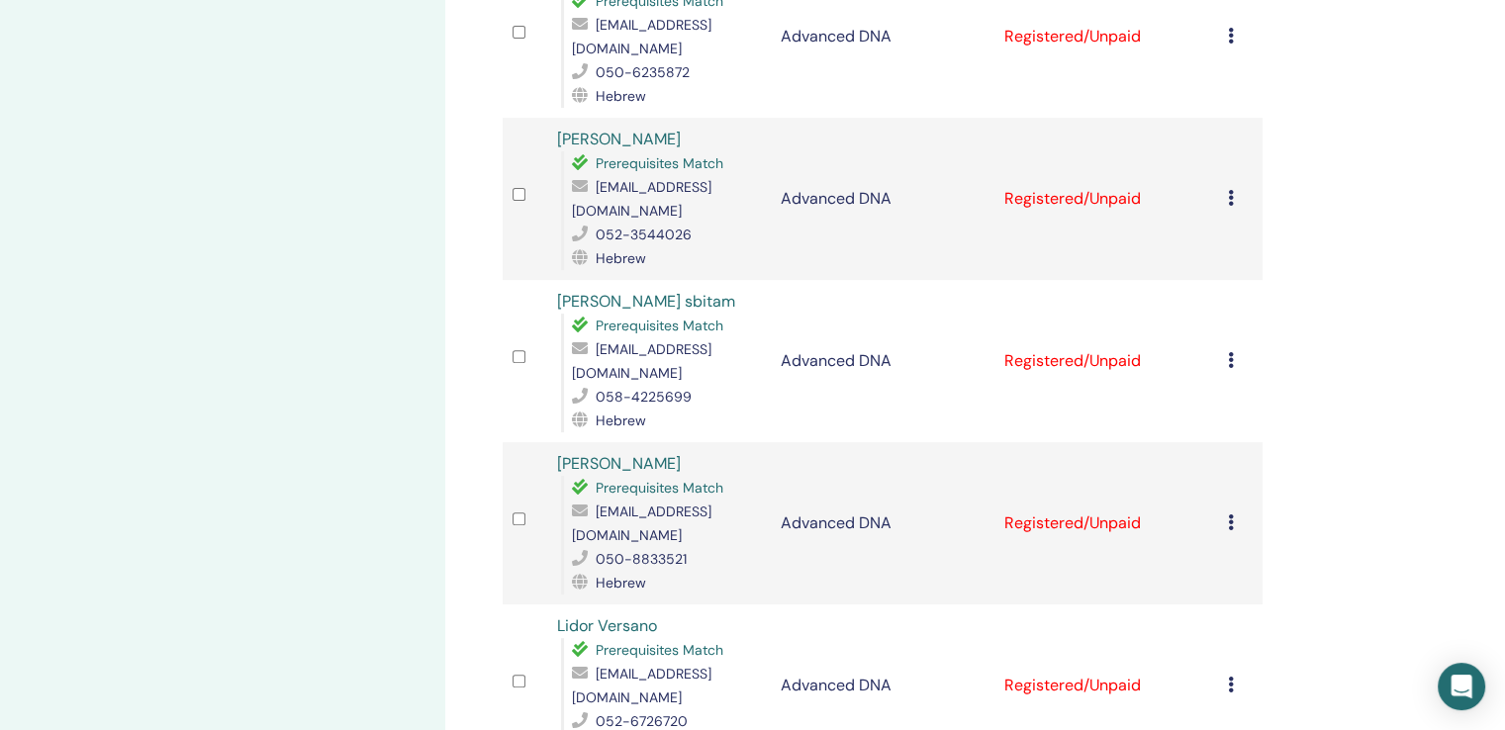
click at [1229, 352] on icon at bounding box center [1231, 360] width 6 height 16
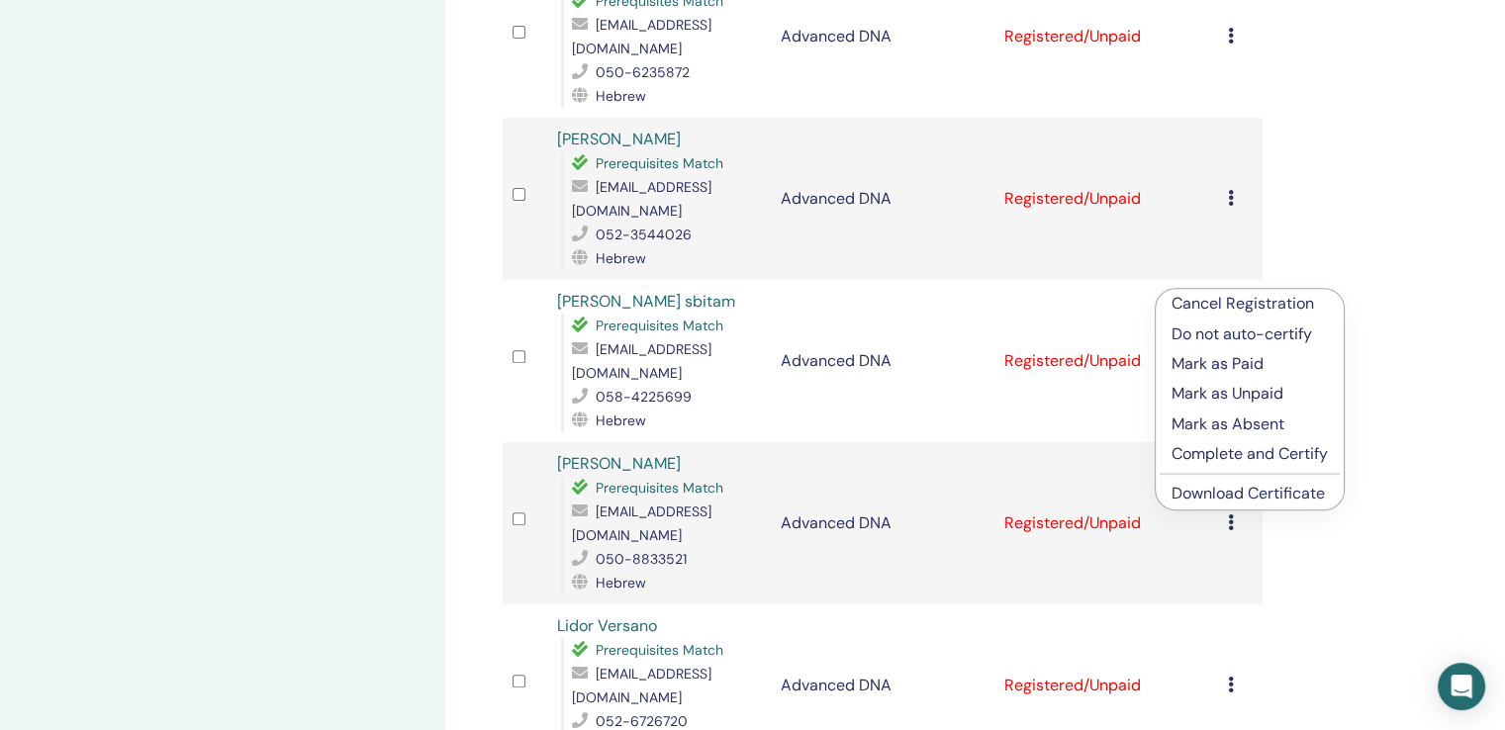
click at [1295, 488] on link "Download Certificate" at bounding box center [1248, 493] width 153 height 21
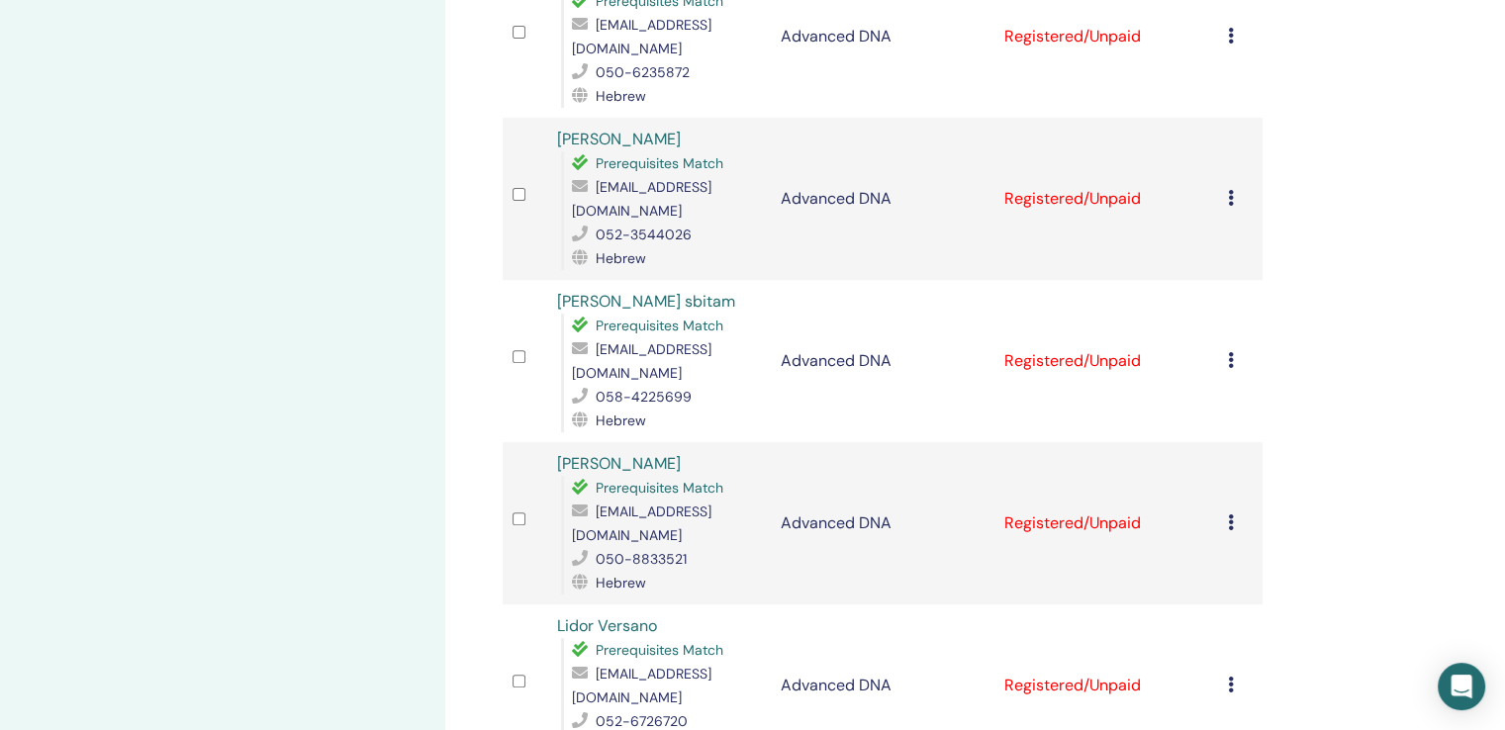
click at [1231, 515] on icon at bounding box center [1231, 523] width 6 height 16
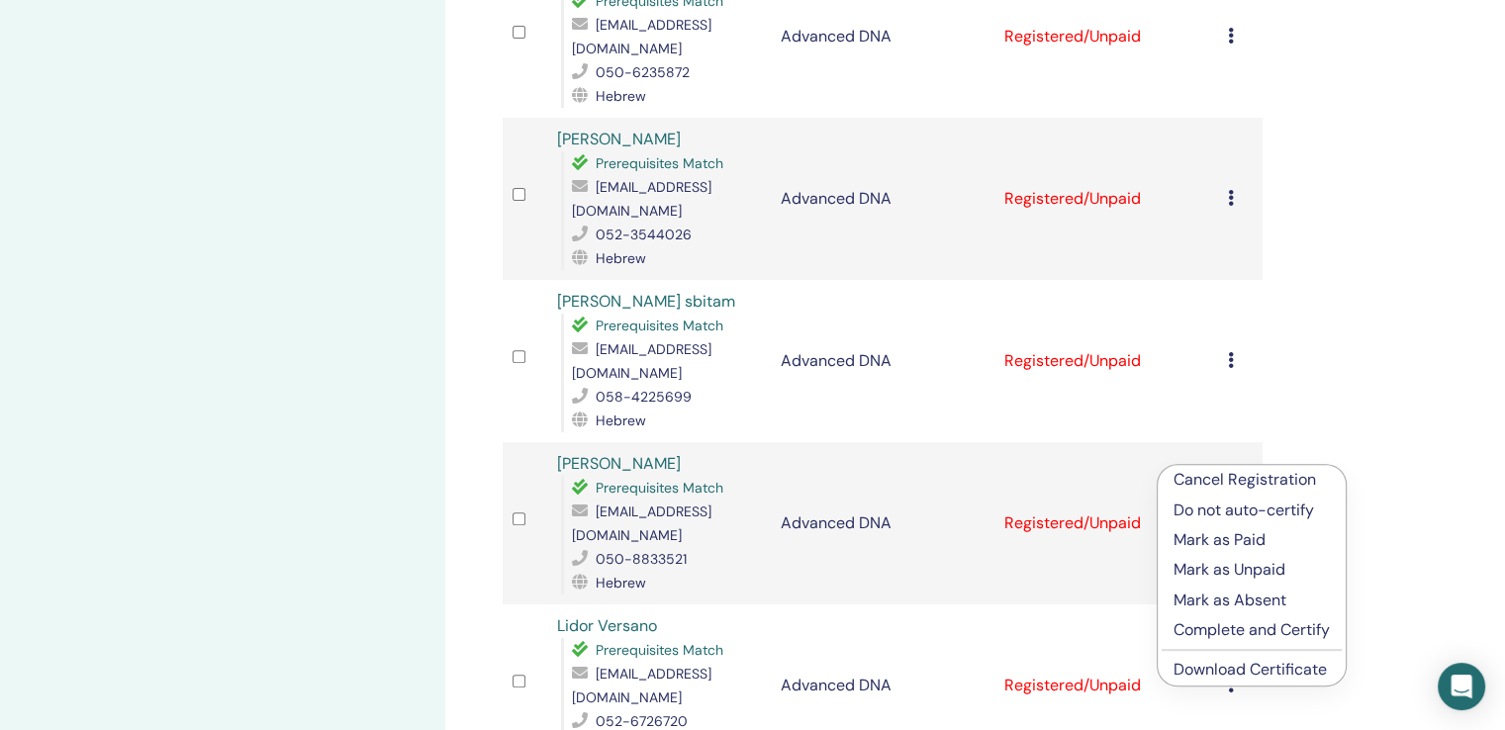
click at [1288, 668] on link "Download Certificate" at bounding box center [1250, 669] width 153 height 21
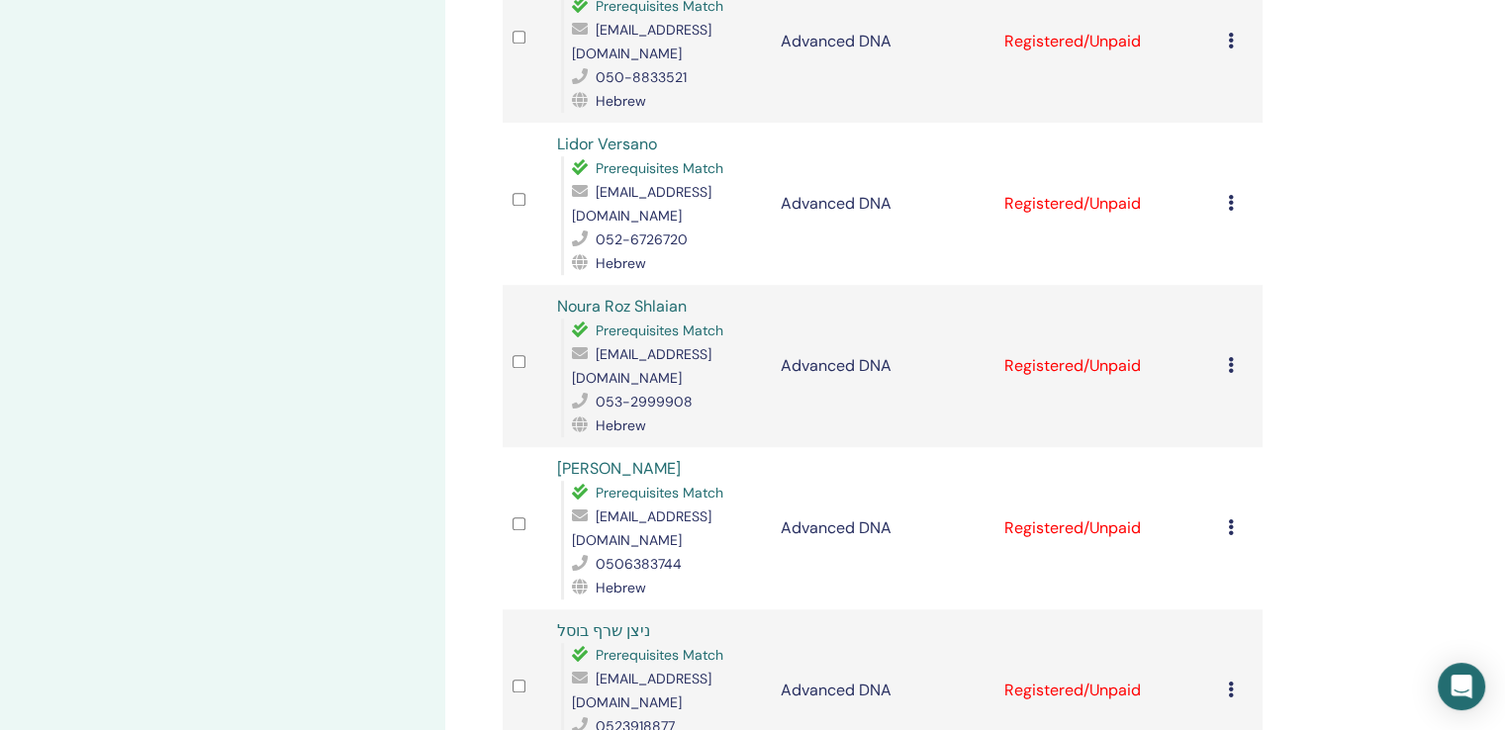
scroll to position [1188, 0]
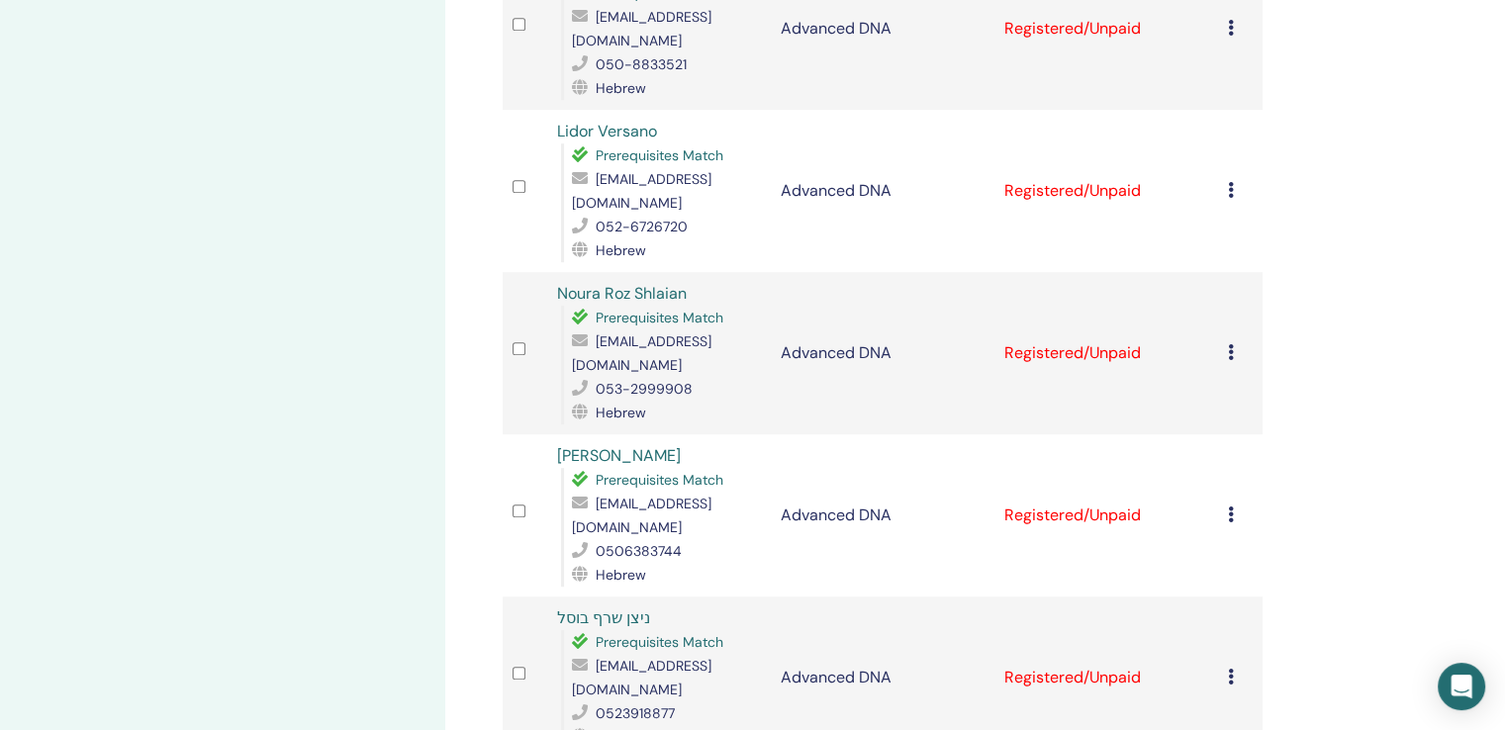
click at [1342, 417] on div "Manage Attendees Bulk Actions Export to CSV Attendee Event Status Hila Weinshto…" at bounding box center [947, 563] width 1004 height 3375
click at [1245, 111] on td "Cancel Registration Do not auto-certify Mark as Paid Mark as Unpaid Mark as Abs…" at bounding box center [1240, 191] width 45 height 162
click at [1231, 182] on icon at bounding box center [1231, 190] width 6 height 16
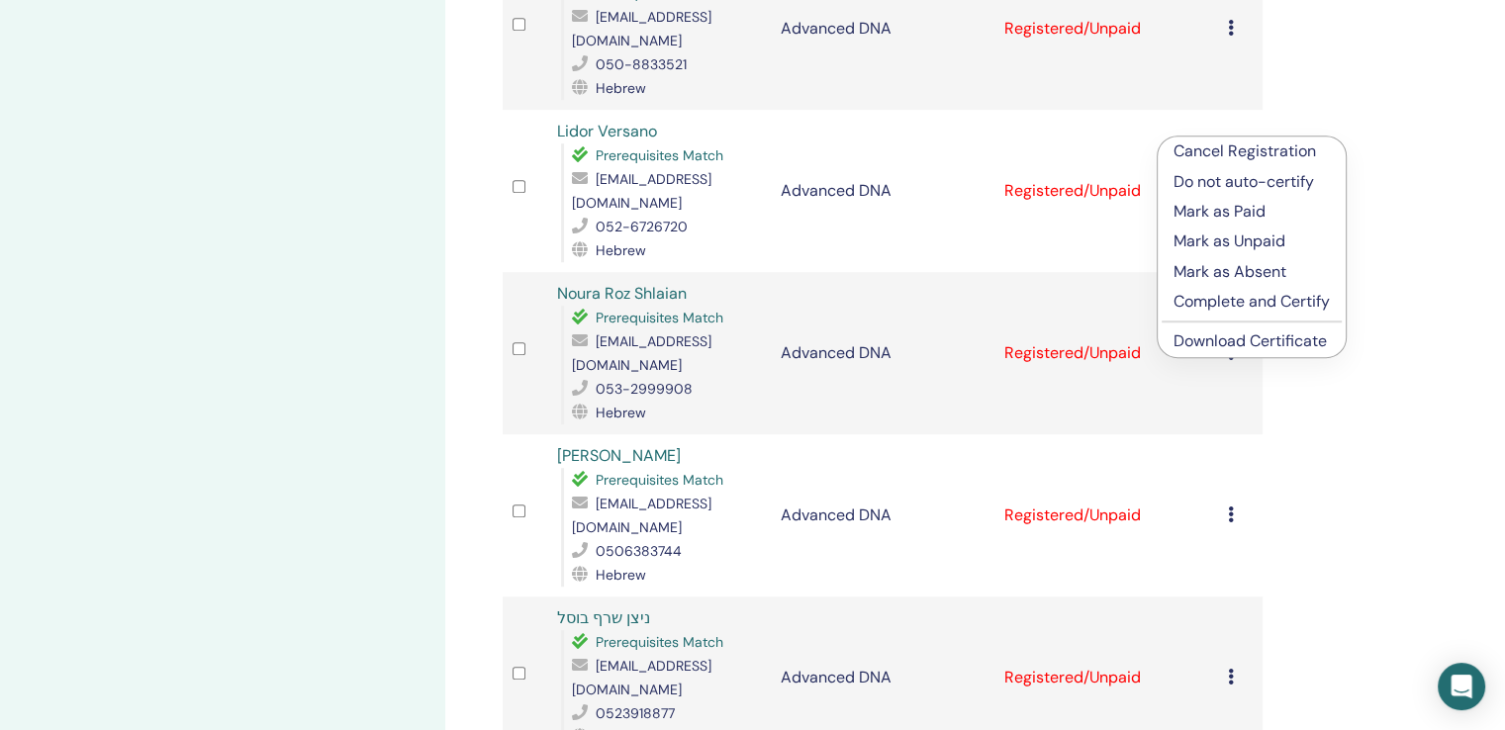
click at [1279, 335] on link "Download Certificate" at bounding box center [1250, 341] width 153 height 21
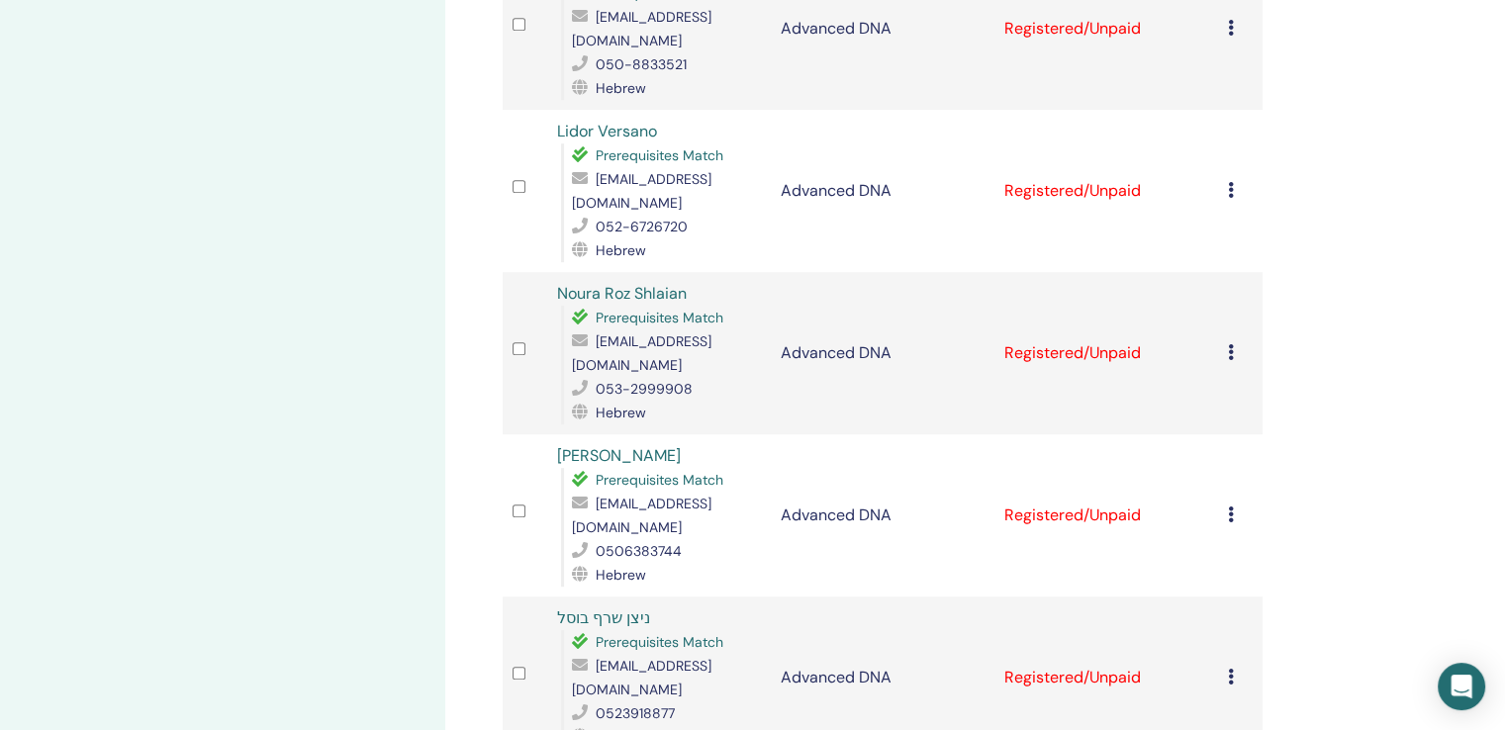
click at [1381, 288] on div "Manage Attendees Bulk Actions Export to CSV Attendee Event Status Hila Weinshto…" at bounding box center [947, 563] width 1004 height 3375
click at [1382, 288] on div "Manage Attendees Bulk Actions Export to CSV Attendee Event Status Hila Weinshto…" at bounding box center [947, 563] width 1004 height 3375
click at [1228, 344] on icon at bounding box center [1231, 352] width 6 height 16
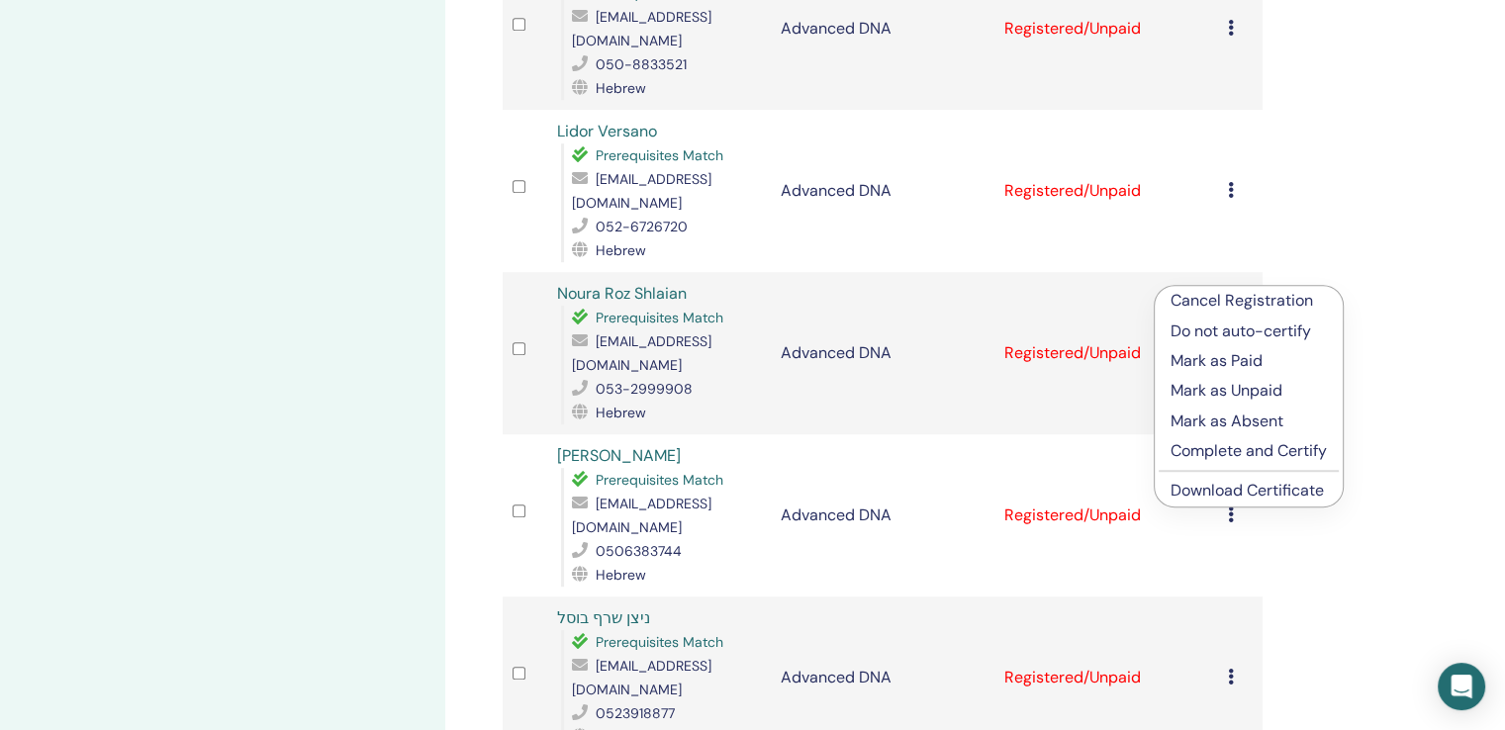
click at [1287, 485] on link "Download Certificate" at bounding box center [1247, 490] width 153 height 21
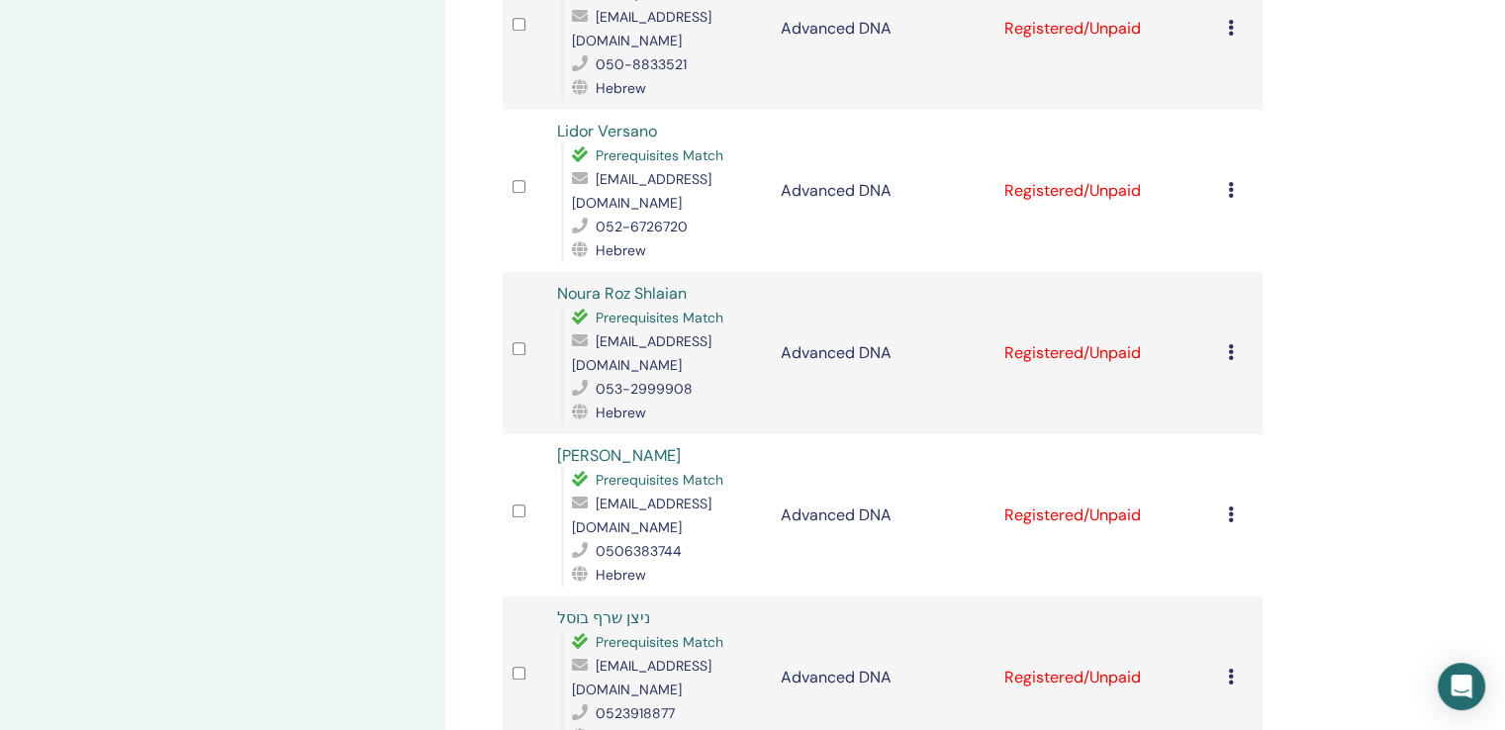
click at [1358, 272] on div "Manage Attendees Bulk Actions Export to CSV Attendee Event Status Hila Weinshto…" at bounding box center [947, 563] width 1004 height 3375
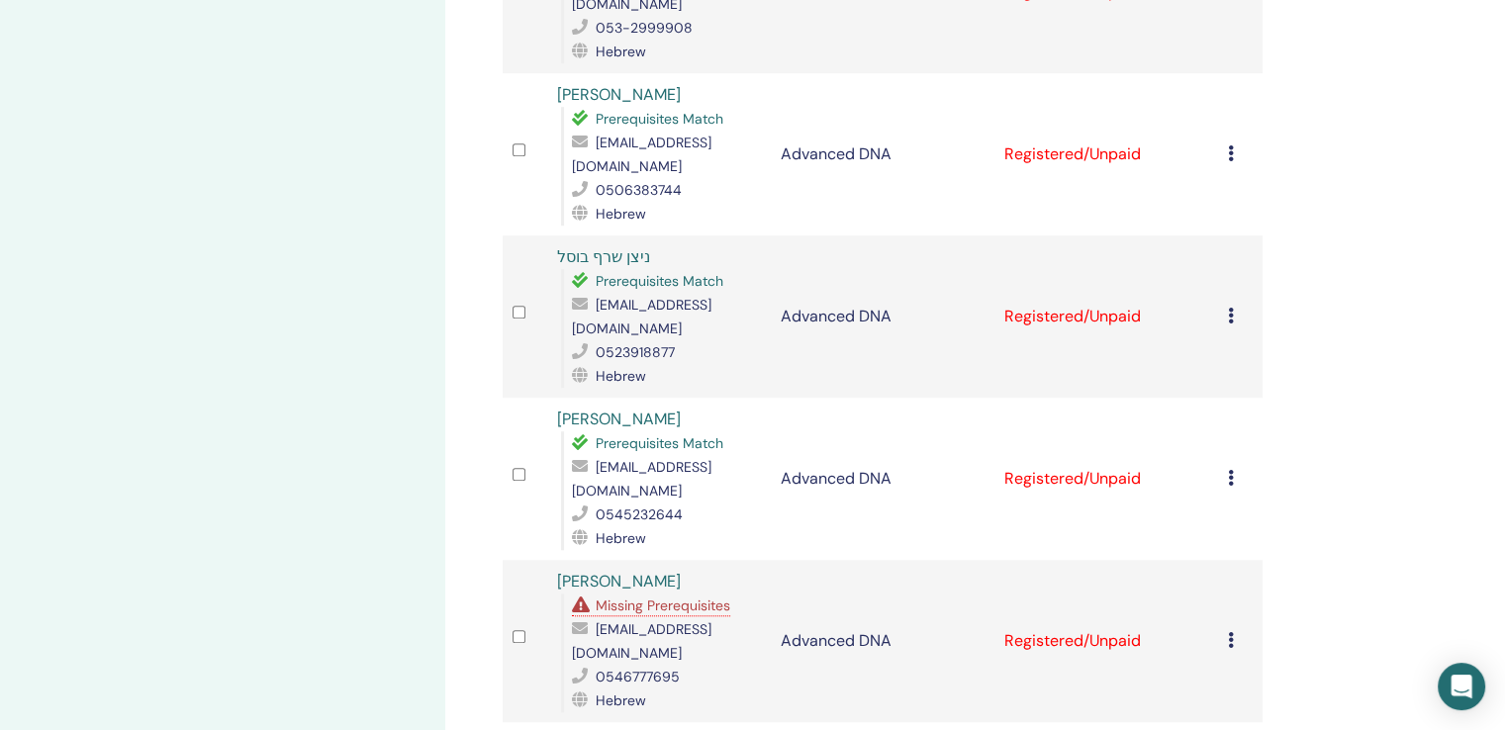
scroll to position [1584, 0]
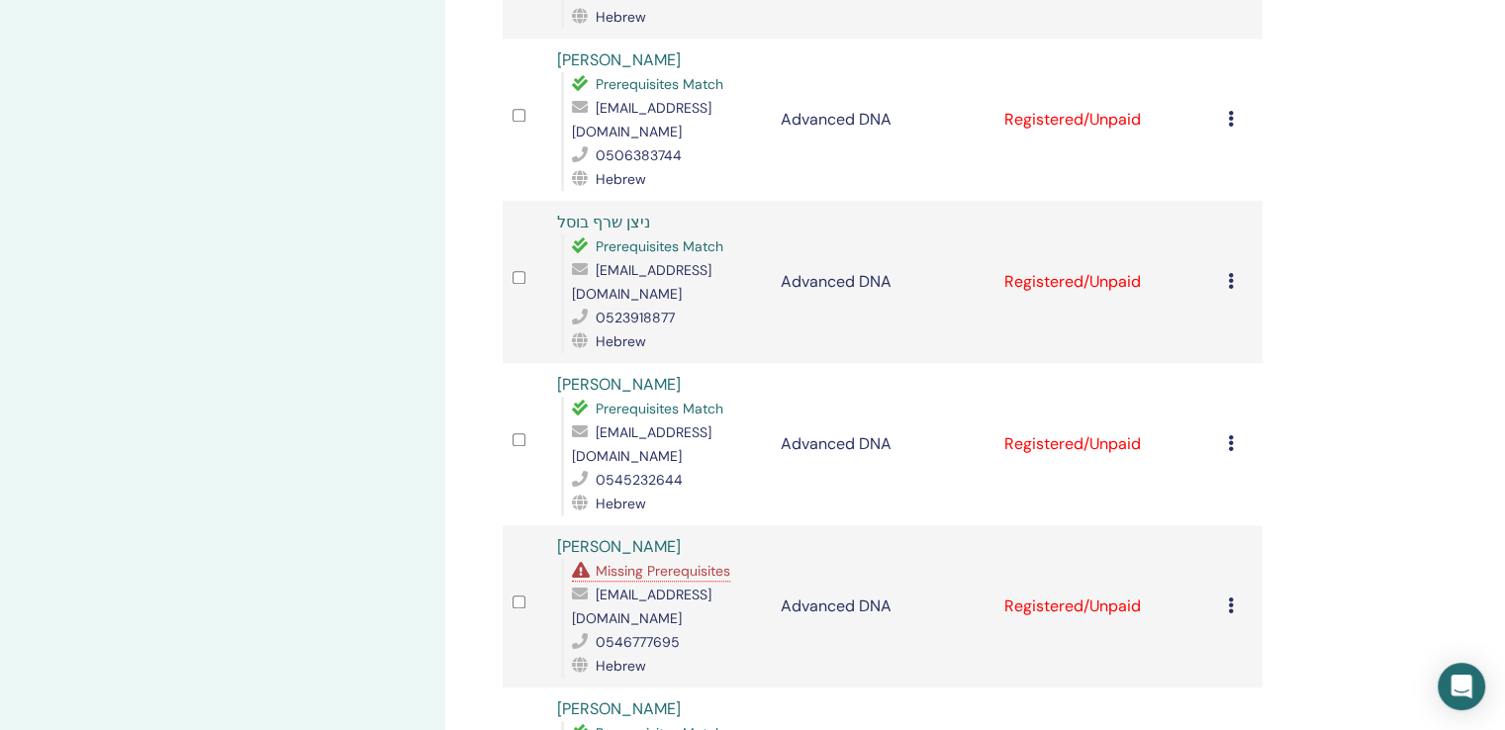
click at [1228, 111] on icon at bounding box center [1231, 119] width 6 height 16
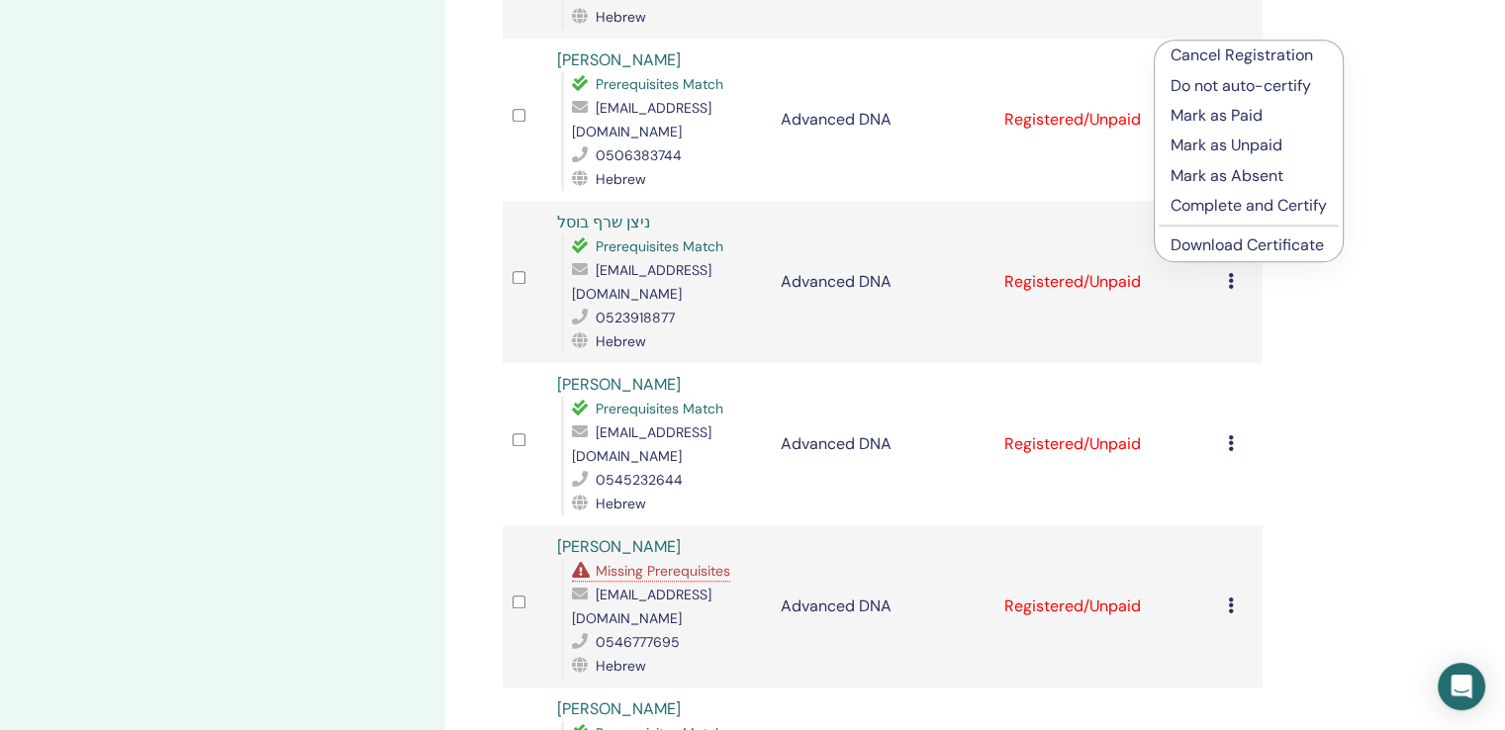
click at [1287, 242] on link "Download Certificate" at bounding box center [1247, 245] width 153 height 21
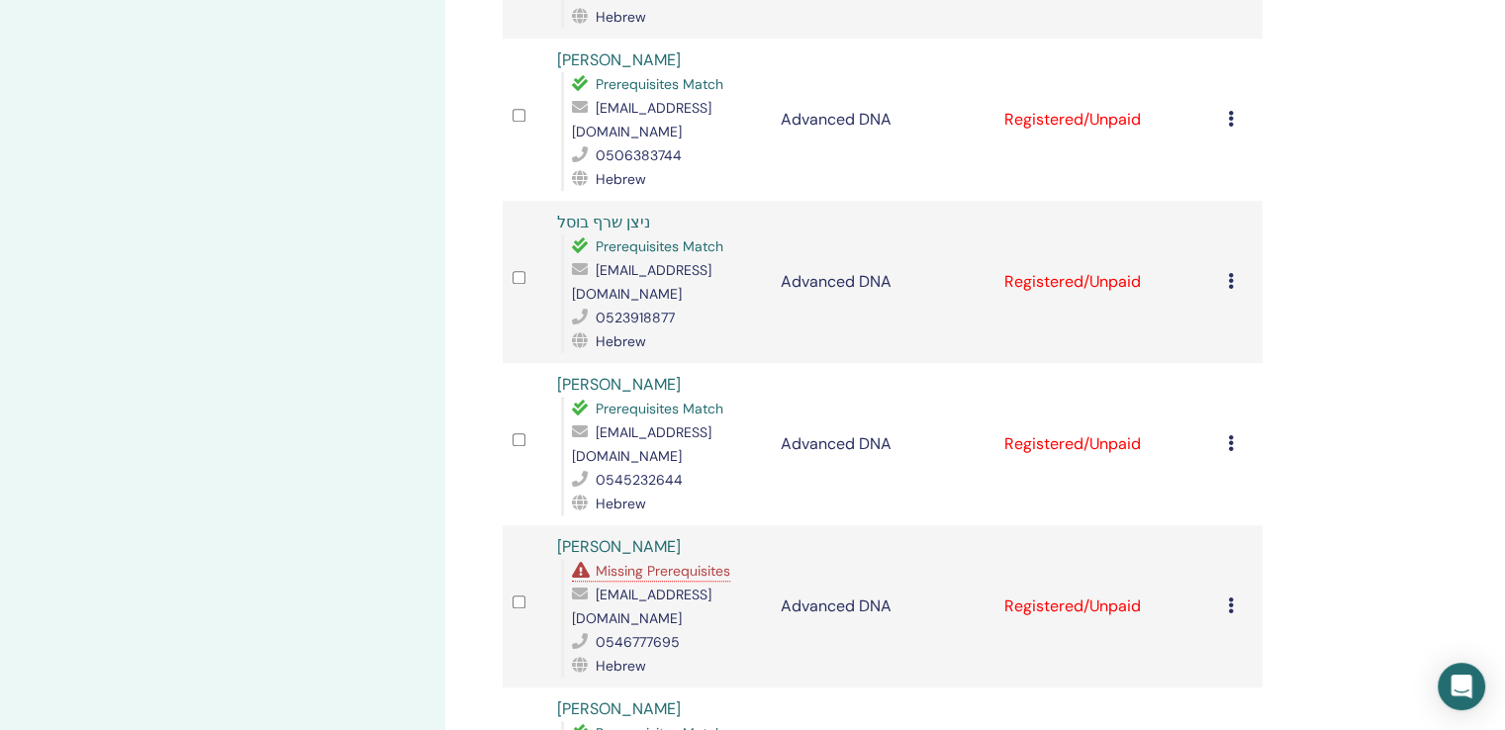
click at [1355, 195] on div "Manage Attendees Bulk Actions Export to CSV Attendee Event Status Hila Weinshto…" at bounding box center [947, 167] width 1004 height 3375
click at [1233, 273] on icon at bounding box center [1231, 281] width 6 height 16
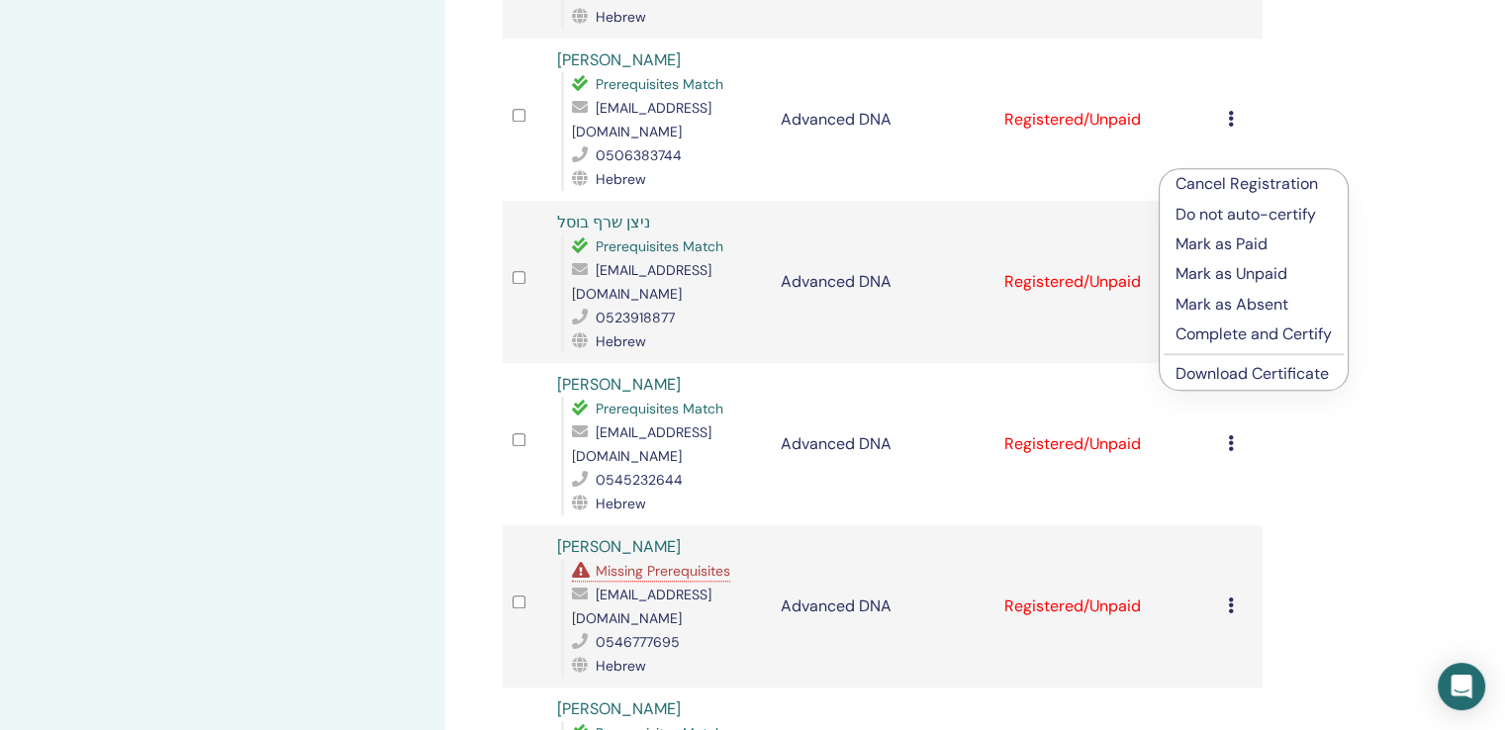
click at [1290, 368] on link "Download Certificate" at bounding box center [1252, 373] width 153 height 21
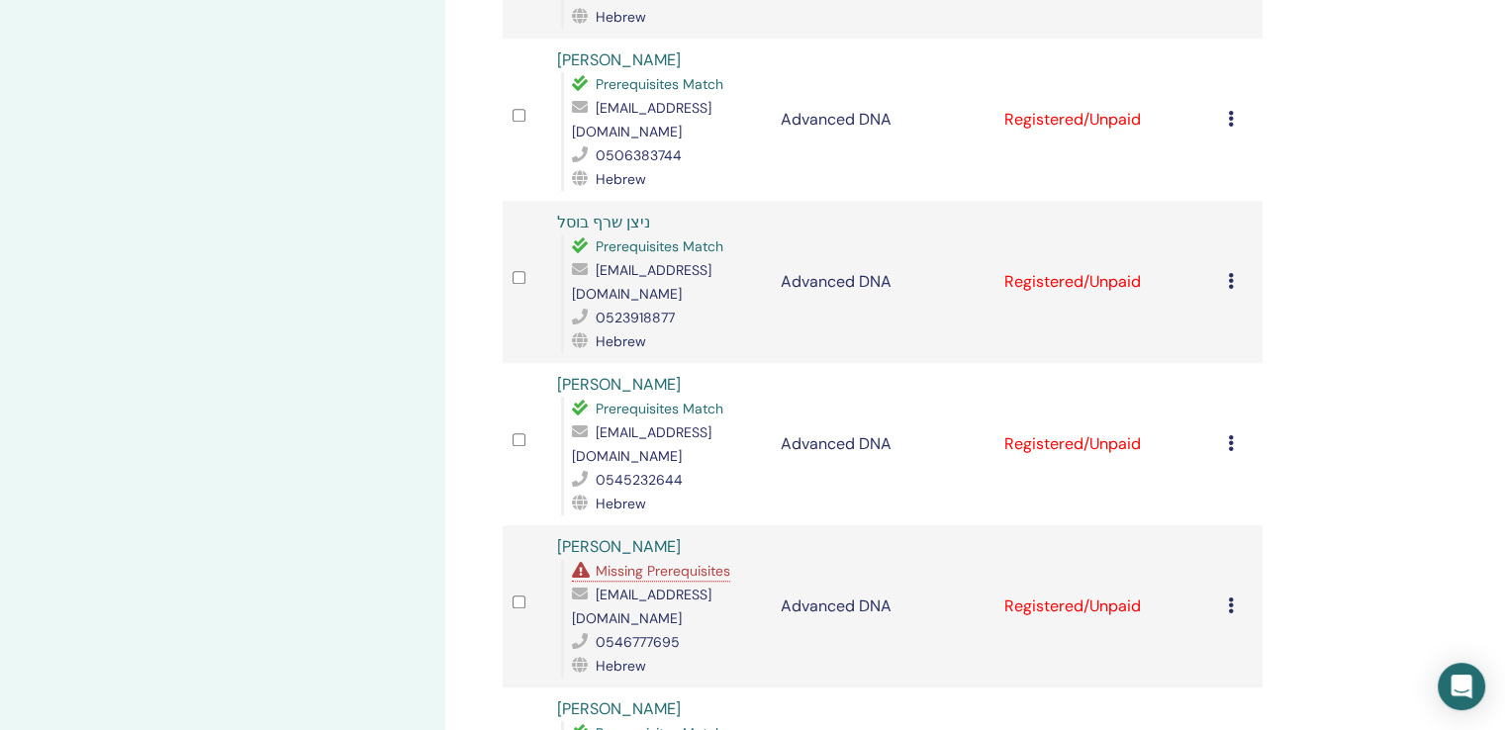
click at [1359, 289] on div "Manage Attendees Bulk Actions Export to CSV Attendee Event Status Hila Weinshto…" at bounding box center [947, 167] width 1004 height 3375
click at [1362, 290] on div "Manage Attendees Bulk Actions Export to CSV Attendee Event Status Hila Weinshto…" at bounding box center [947, 167] width 1004 height 3375
click at [1229, 435] on icon at bounding box center [1231, 443] width 6 height 16
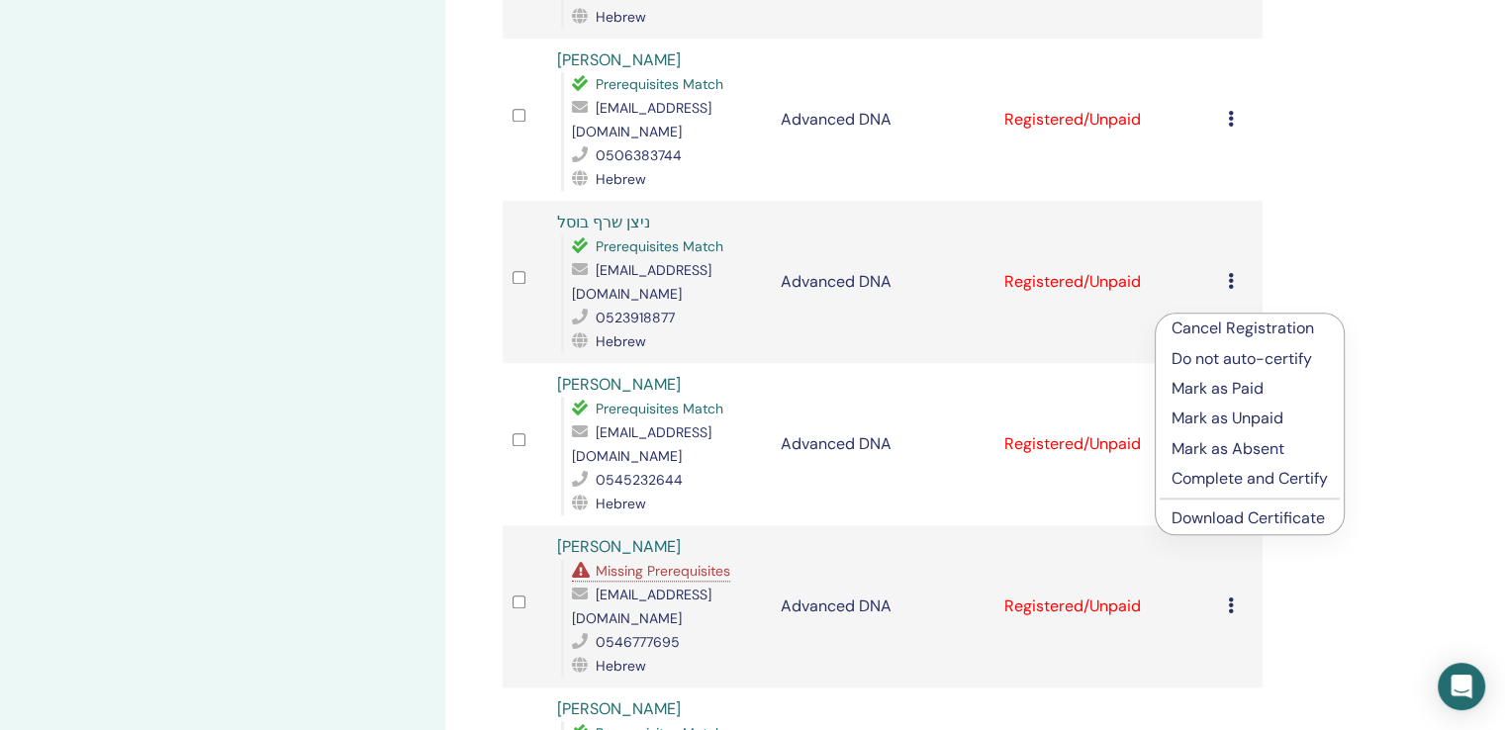
click at [1294, 512] on link "Download Certificate" at bounding box center [1248, 518] width 153 height 21
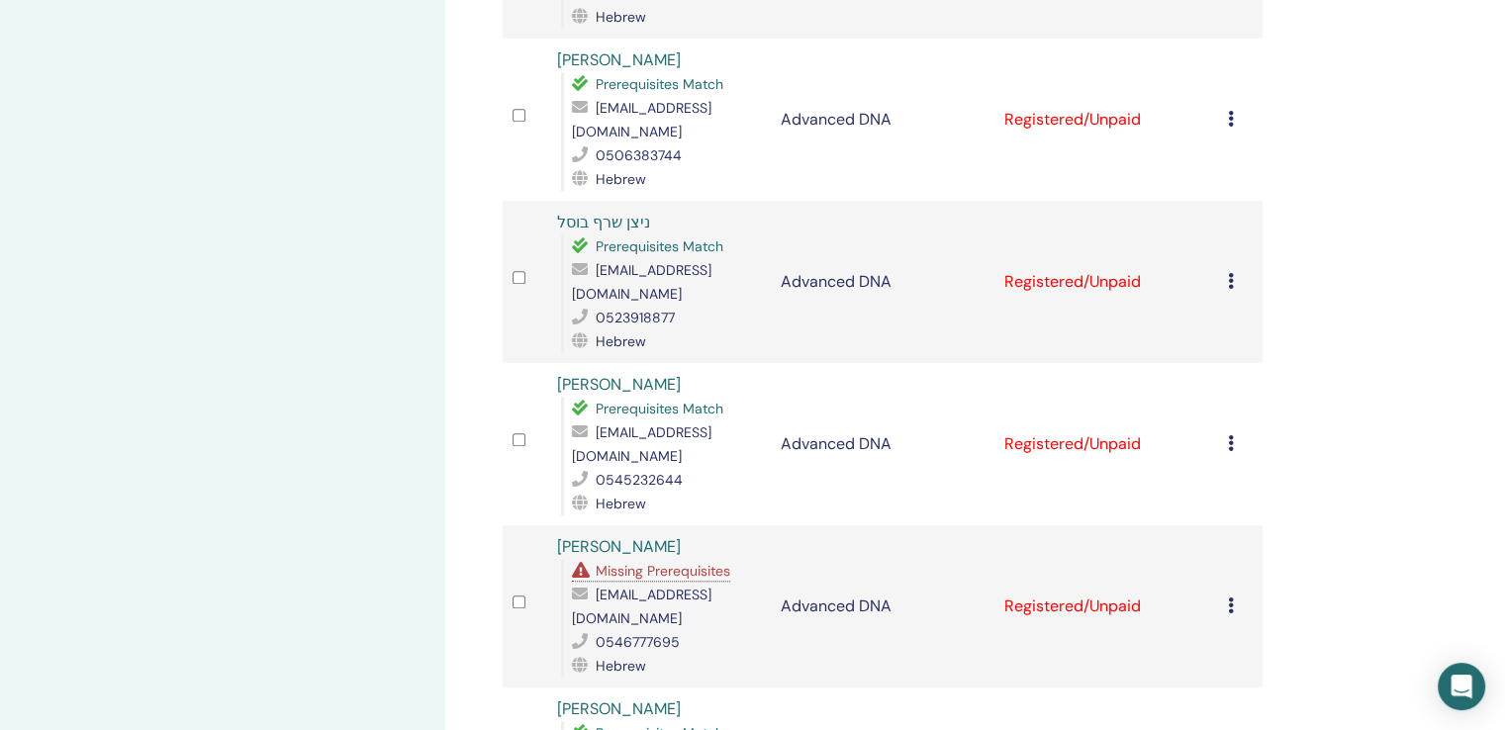
click at [1363, 309] on div "Manage Attendees Bulk Actions Export to CSV Attendee Event Status Hila Weinshto…" at bounding box center [947, 167] width 1004 height 3375
click at [1233, 598] on icon at bounding box center [1231, 606] width 6 height 16
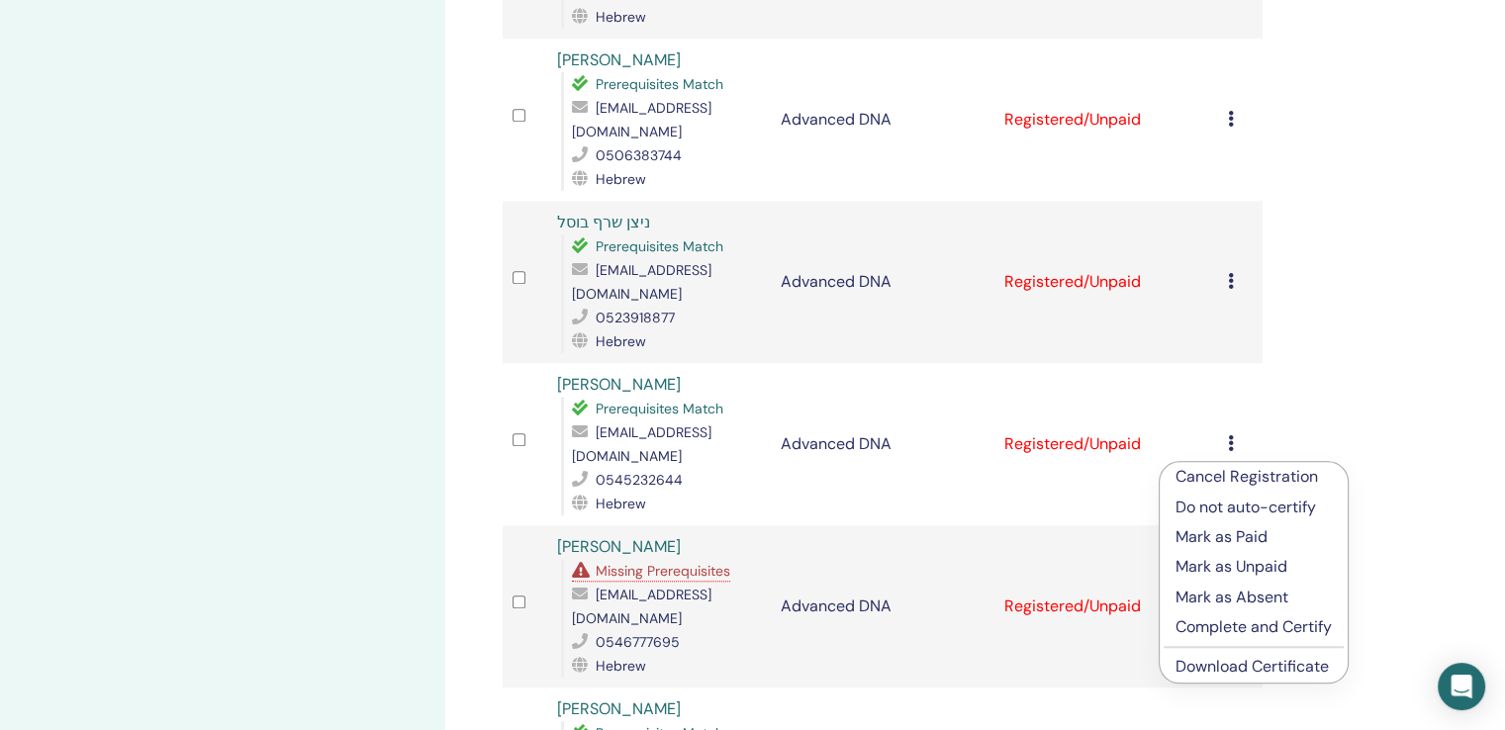
click at [1287, 658] on link "Download Certificate" at bounding box center [1252, 666] width 153 height 21
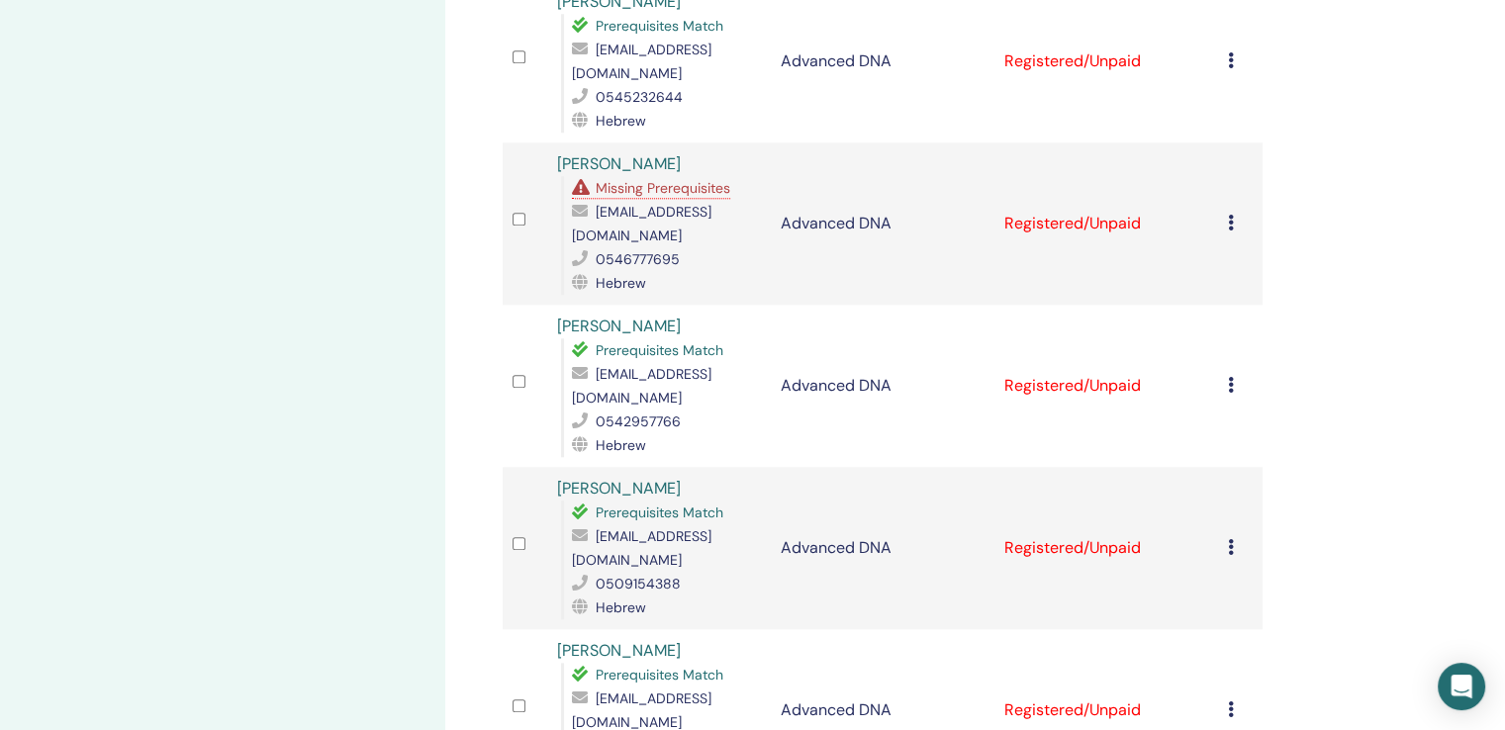
scroll to position [1979, 0]
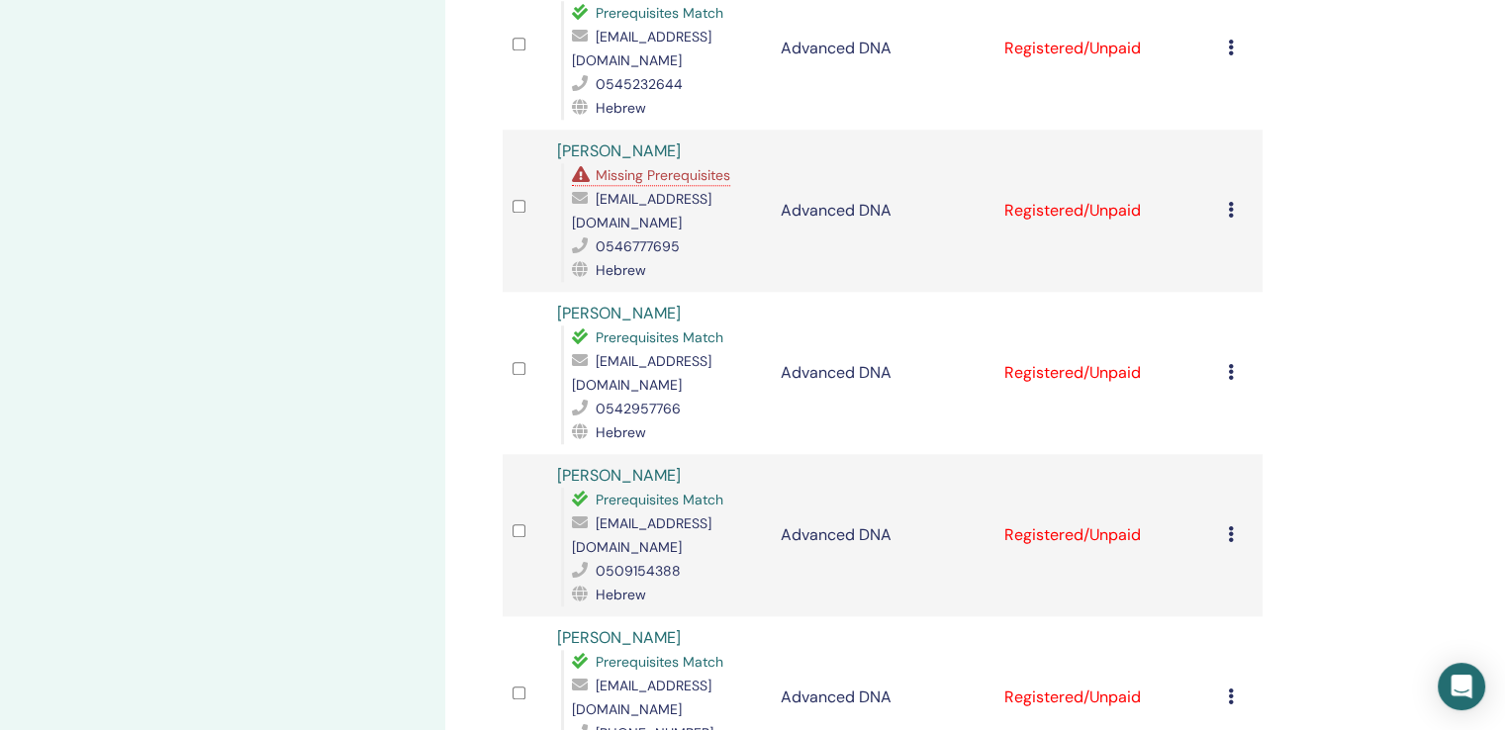
click at [1232, 364] on icon at bounding box center [1231, 372] width 6 height 16
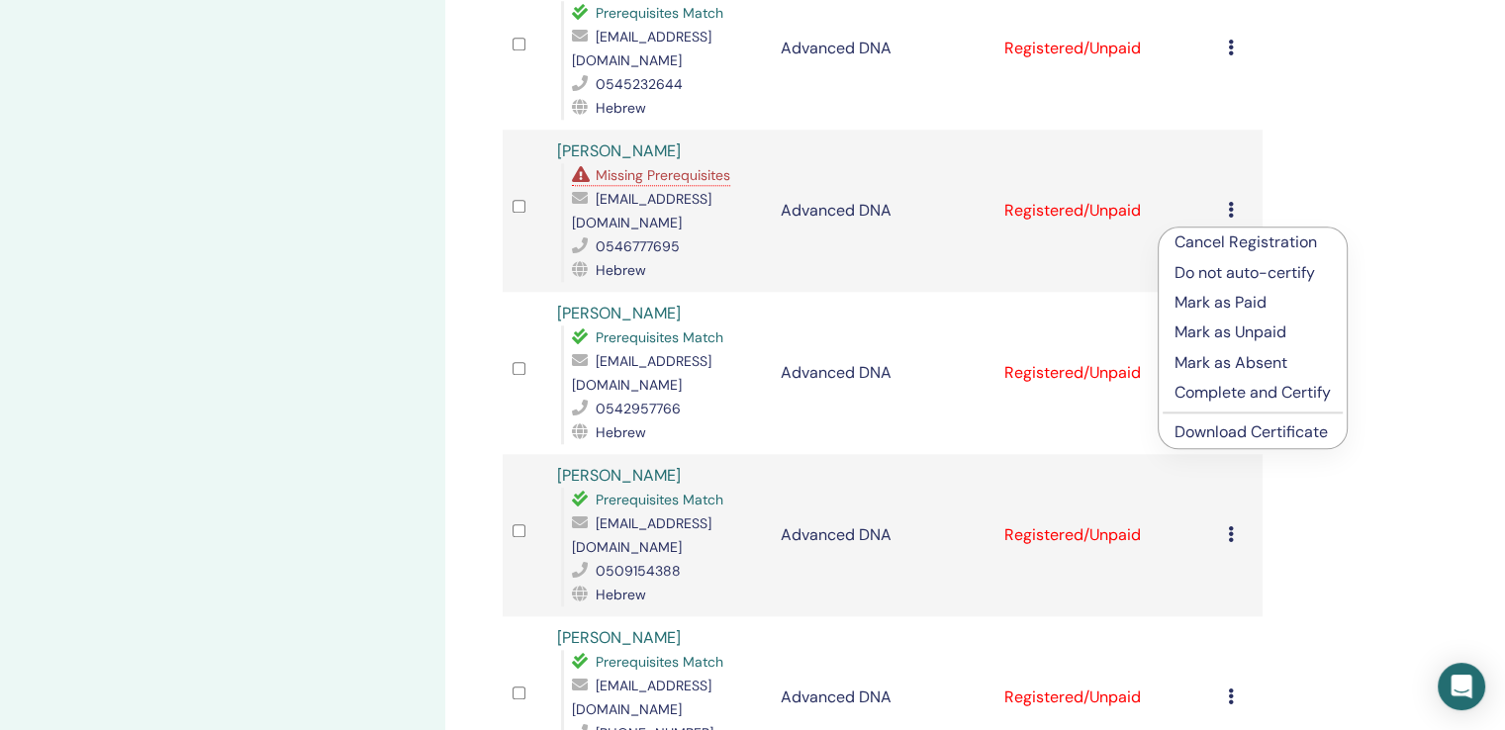
click at [1301, 427] on link "Download Certificate" at bounding box center [1251, 432] width 153 height 21
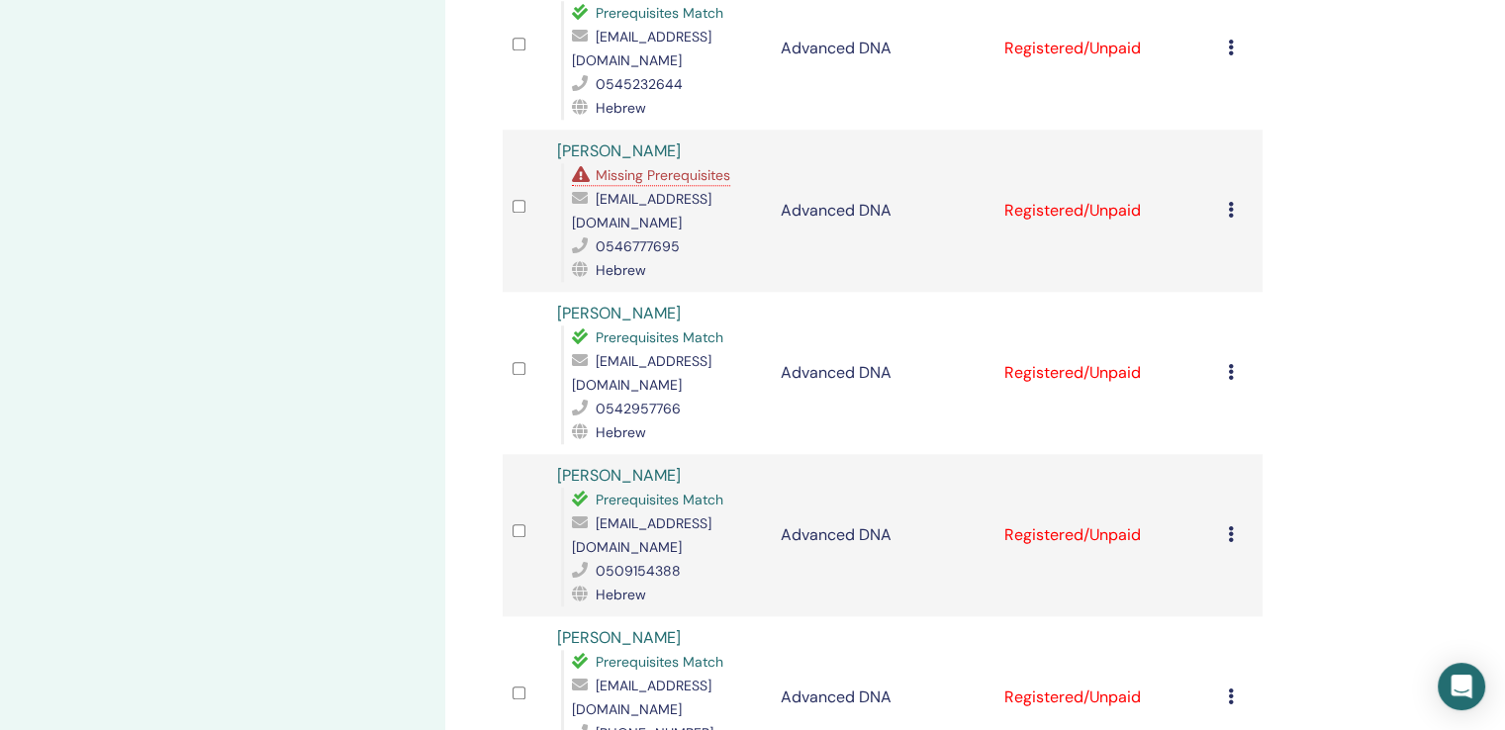
click at [1228, 527] on icon at bounding box center [1231, 535] width 6 height 16
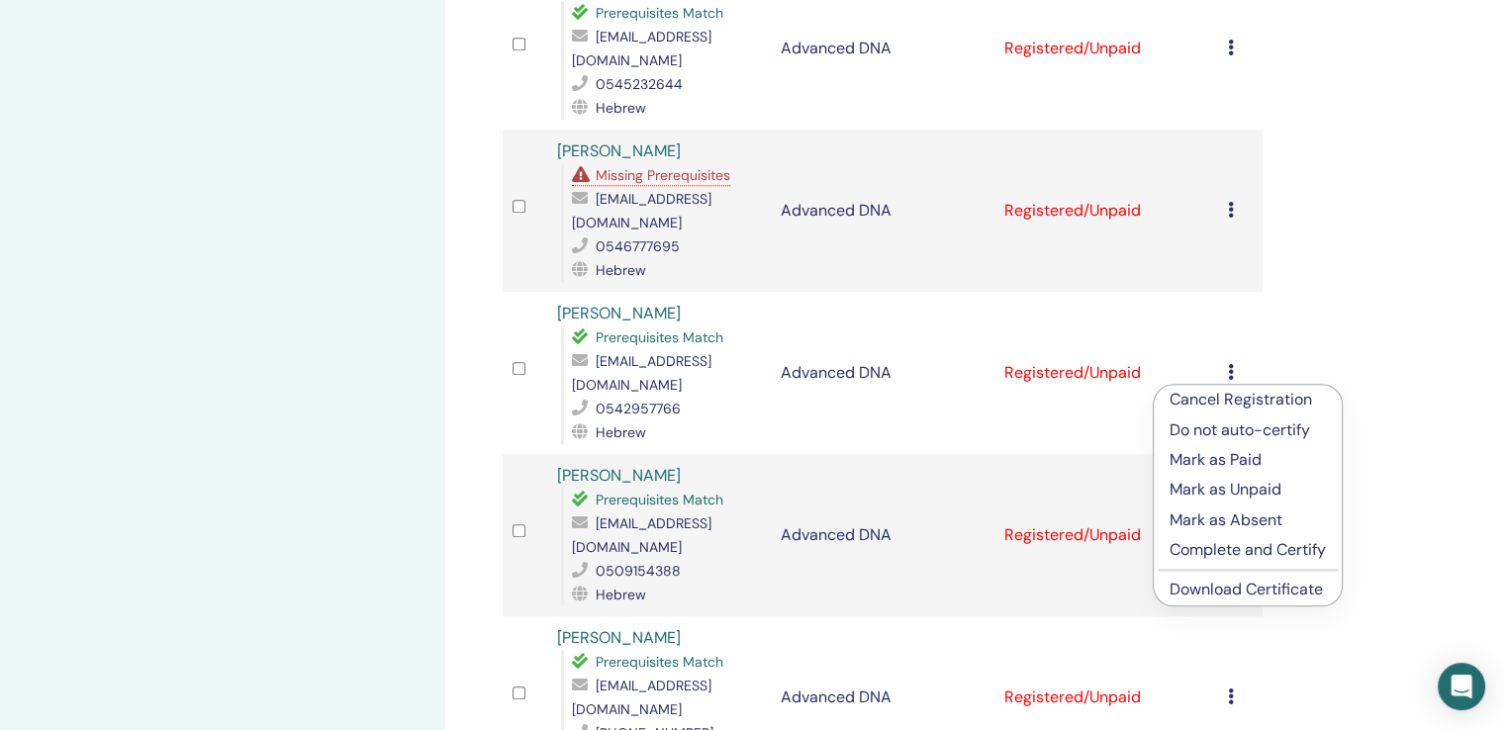
click at [1264, 586] on link "Download Certificate" at bounding box center [1246, 589] width 153 height 21
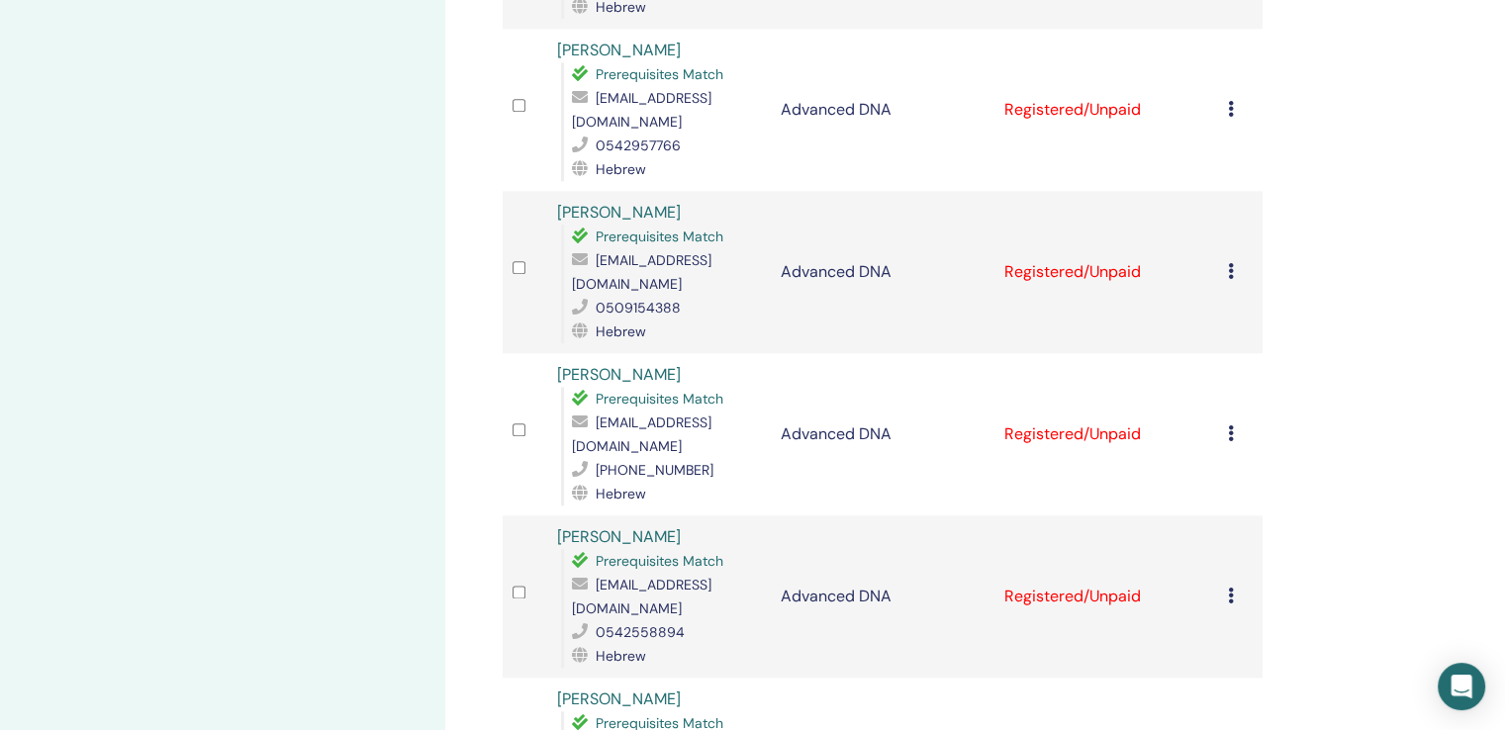
scroll to position [2276, 0]
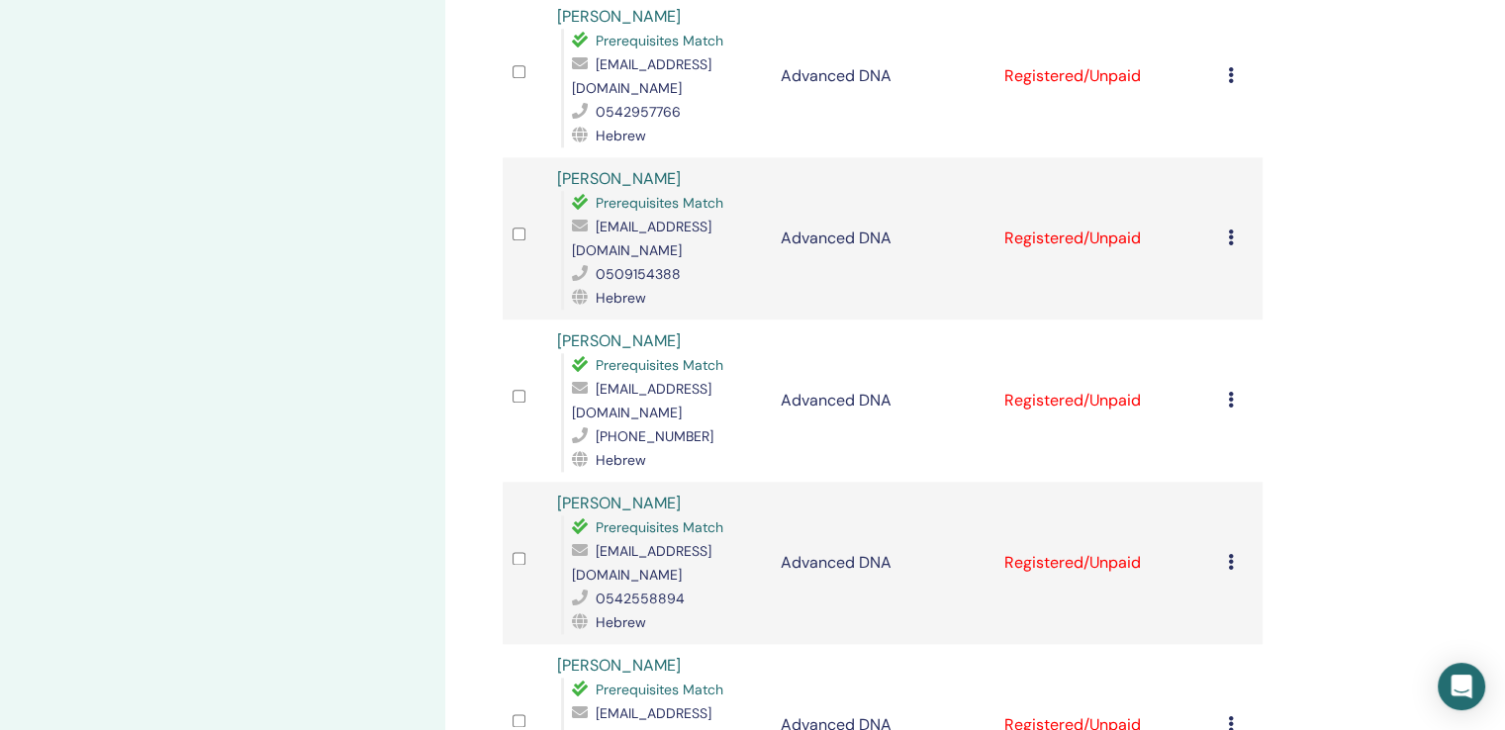
click at [1234, 389] on div "Cancel Registration Do not auto-certify Mark as Paid Mark as Unpaid Mark as Abs…" at bounding box center [1240, 401] width 25 height 24
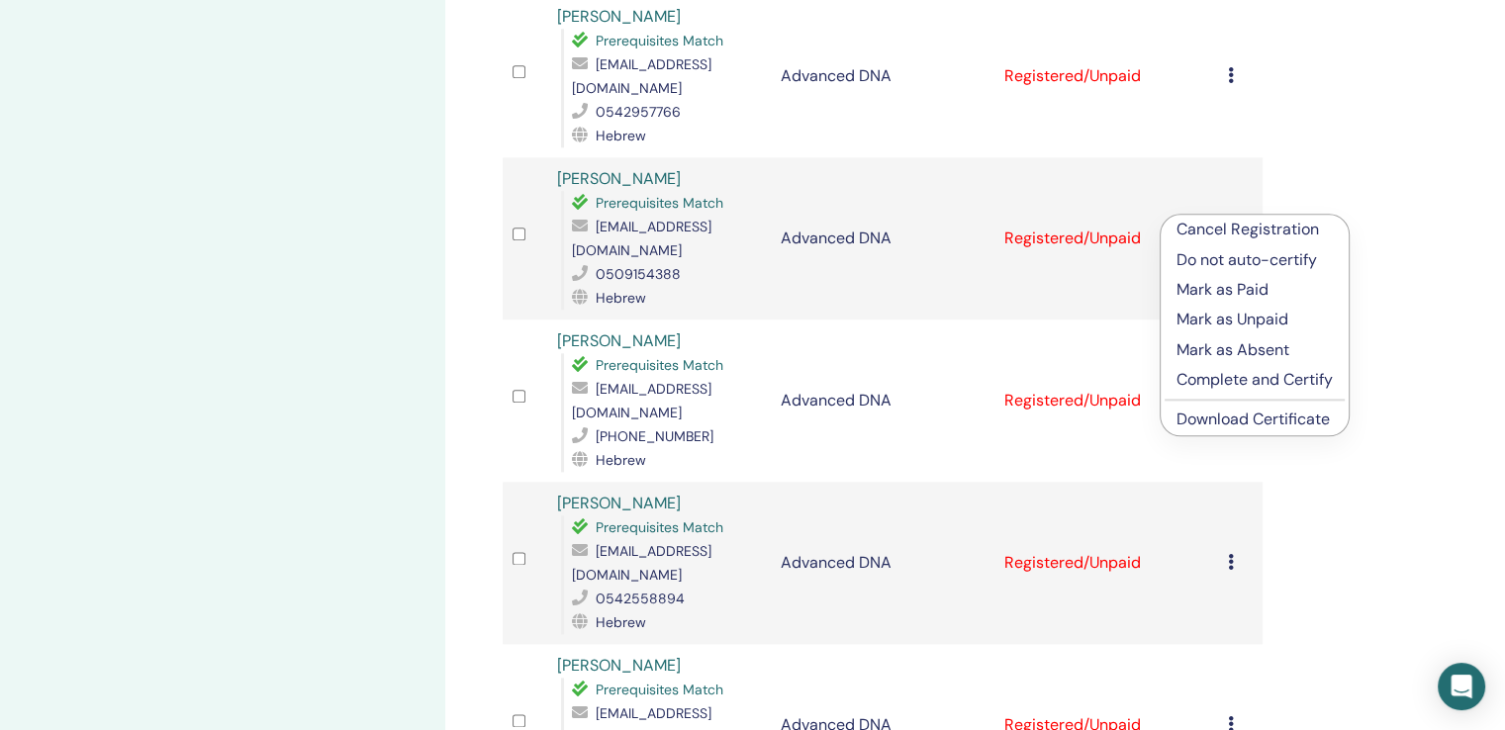
click at [1286, 418] on link "Download Certificate" at bounding box center [1253, 419] width 153 height 21
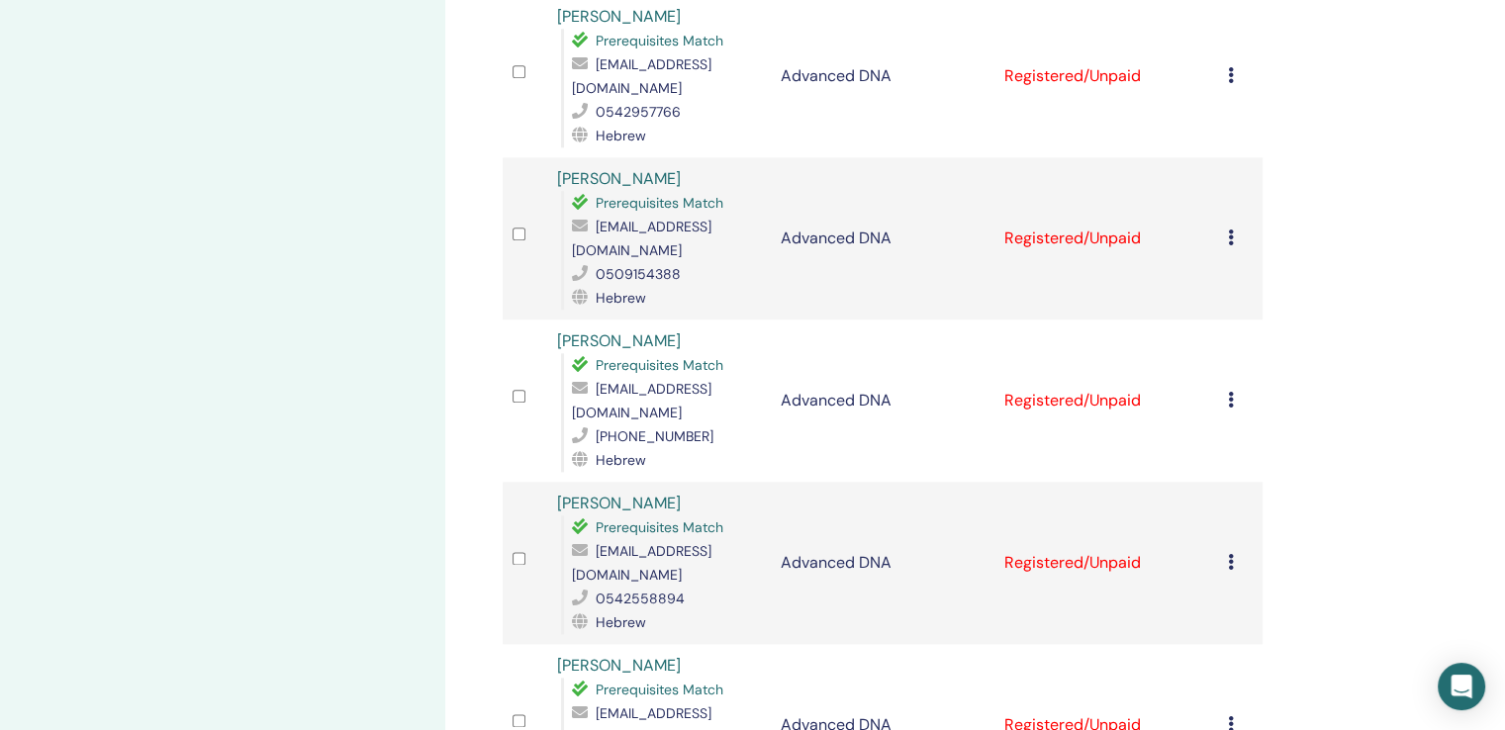
click at [1235, 551] on div "Cancel Registration Do not auto-certify Mark as Paid Mark as Unpaid Mark as Abs…" at bounding box center [1240, 563] width 25 height 24
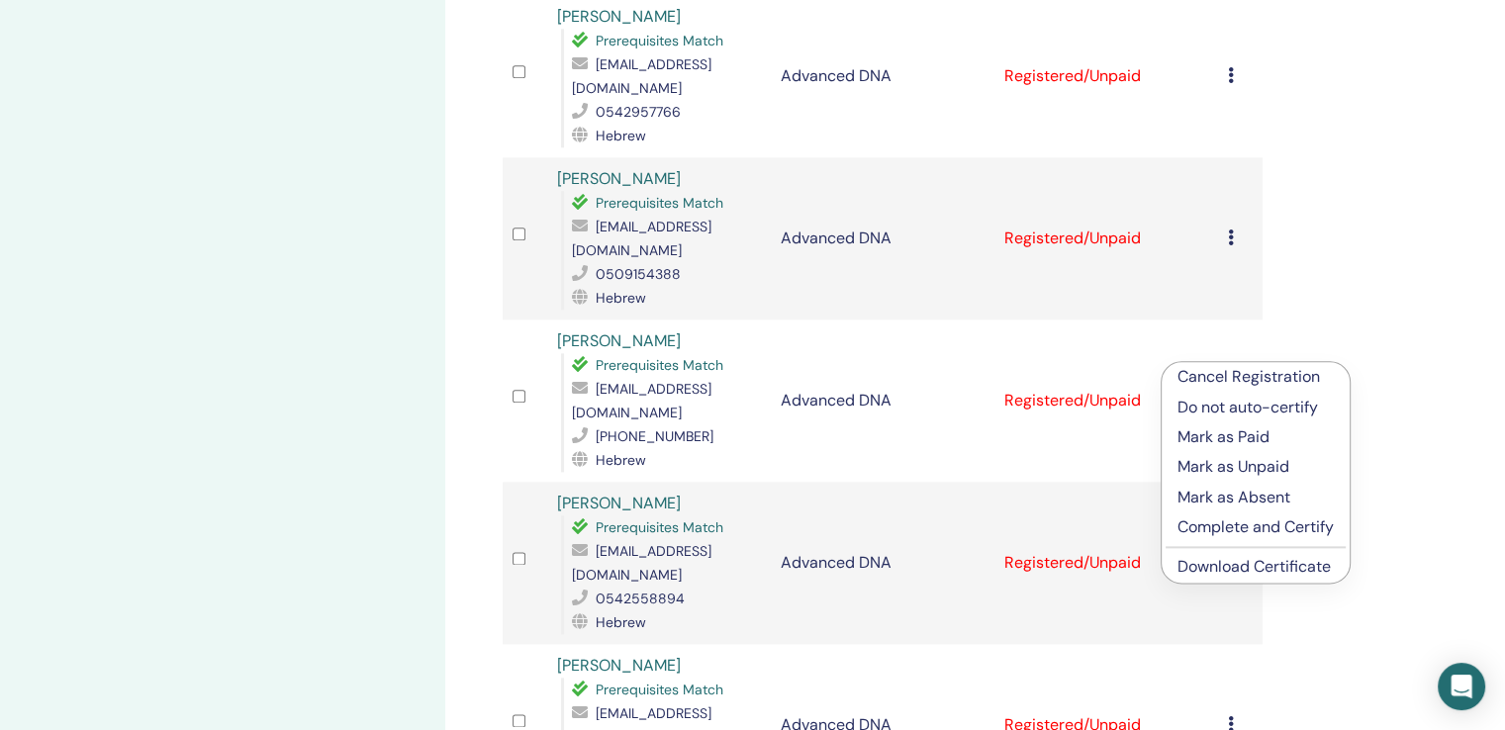
click at [1275, 564] on link "Download Certificate" at bounding box center [1254, 566] width 153 height 21
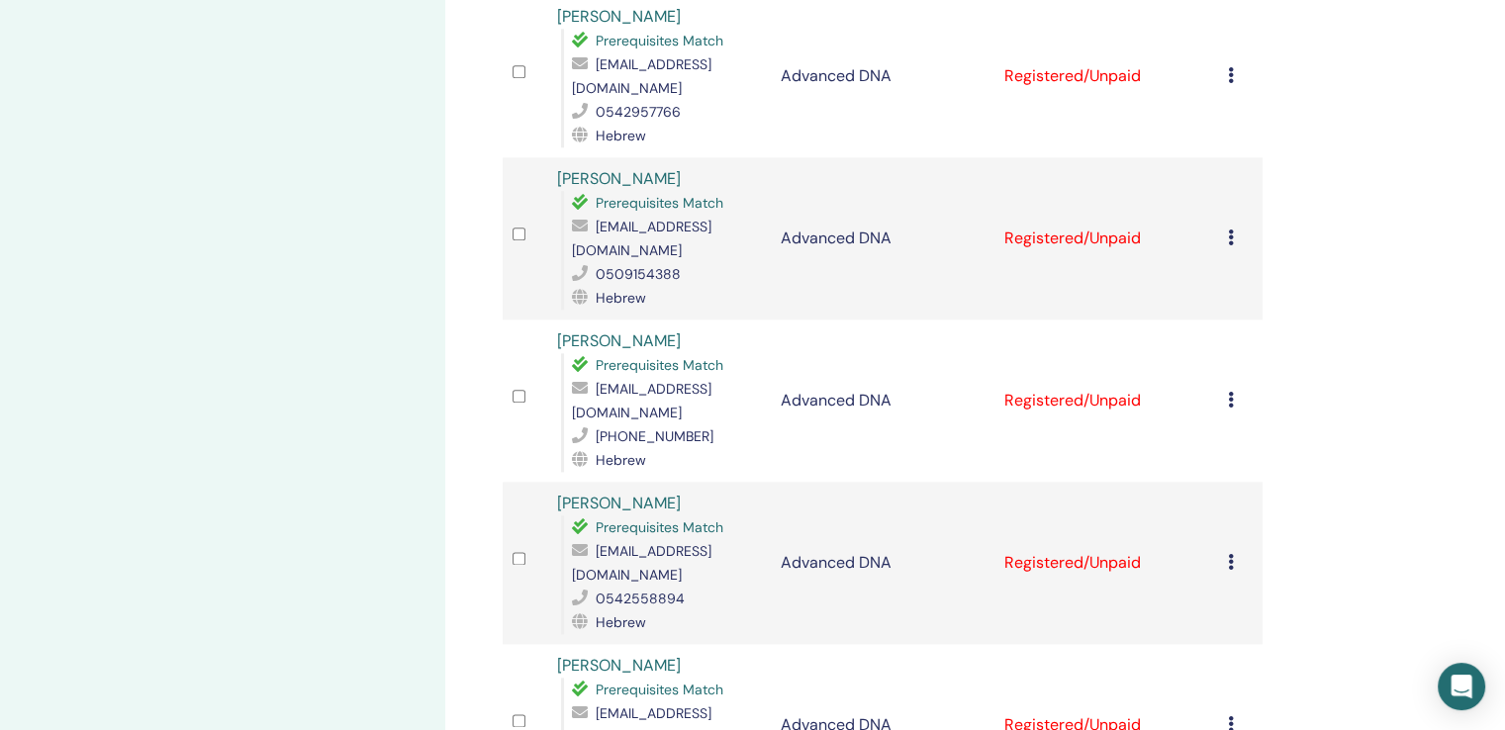
click at [1231, 717] on icon at bounding box center [1231, 725] width 6 height 16
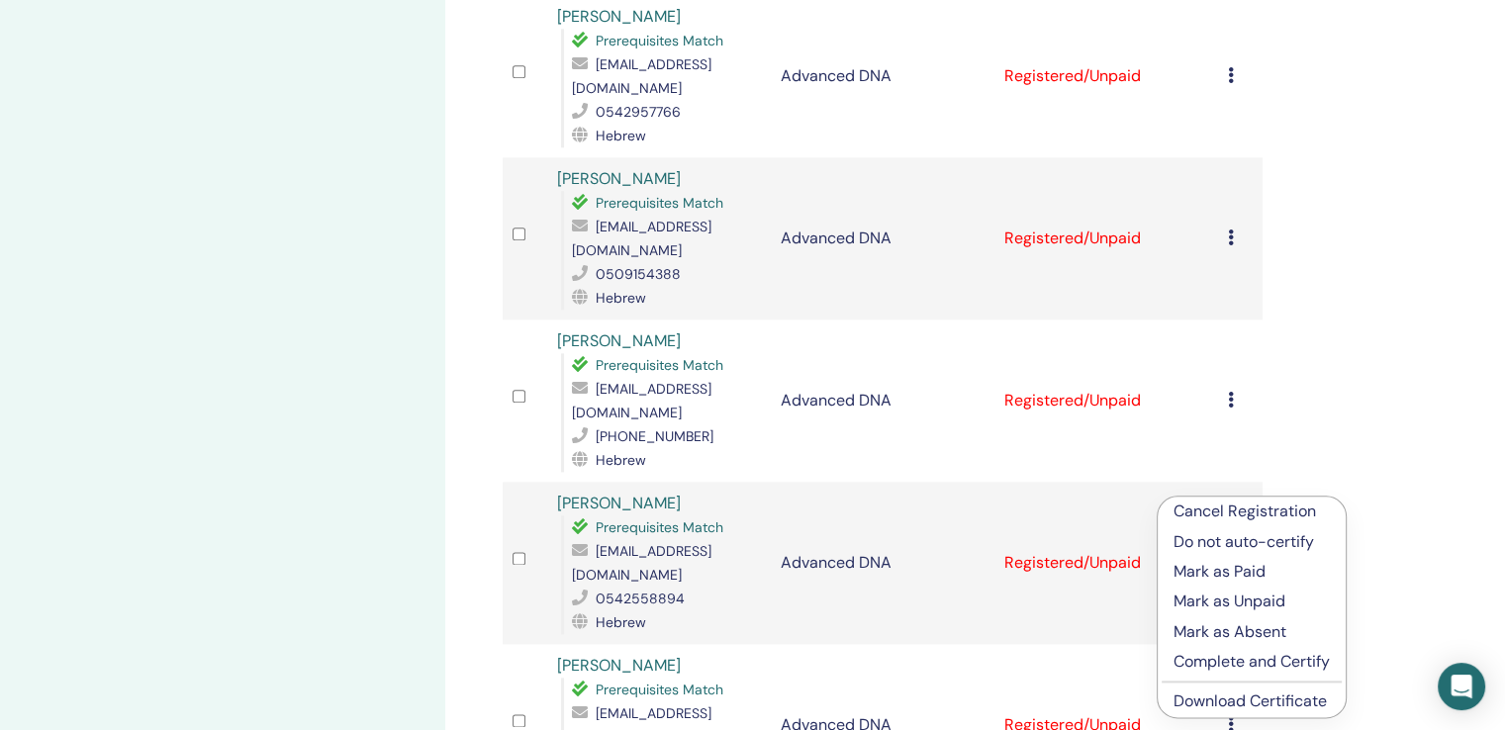
click at [1271, 698] on link "Download Certificate" at bounding box center [1250, 701] width 153 height 21
